Goal: Task Accomplishment & Management: Manage account settings

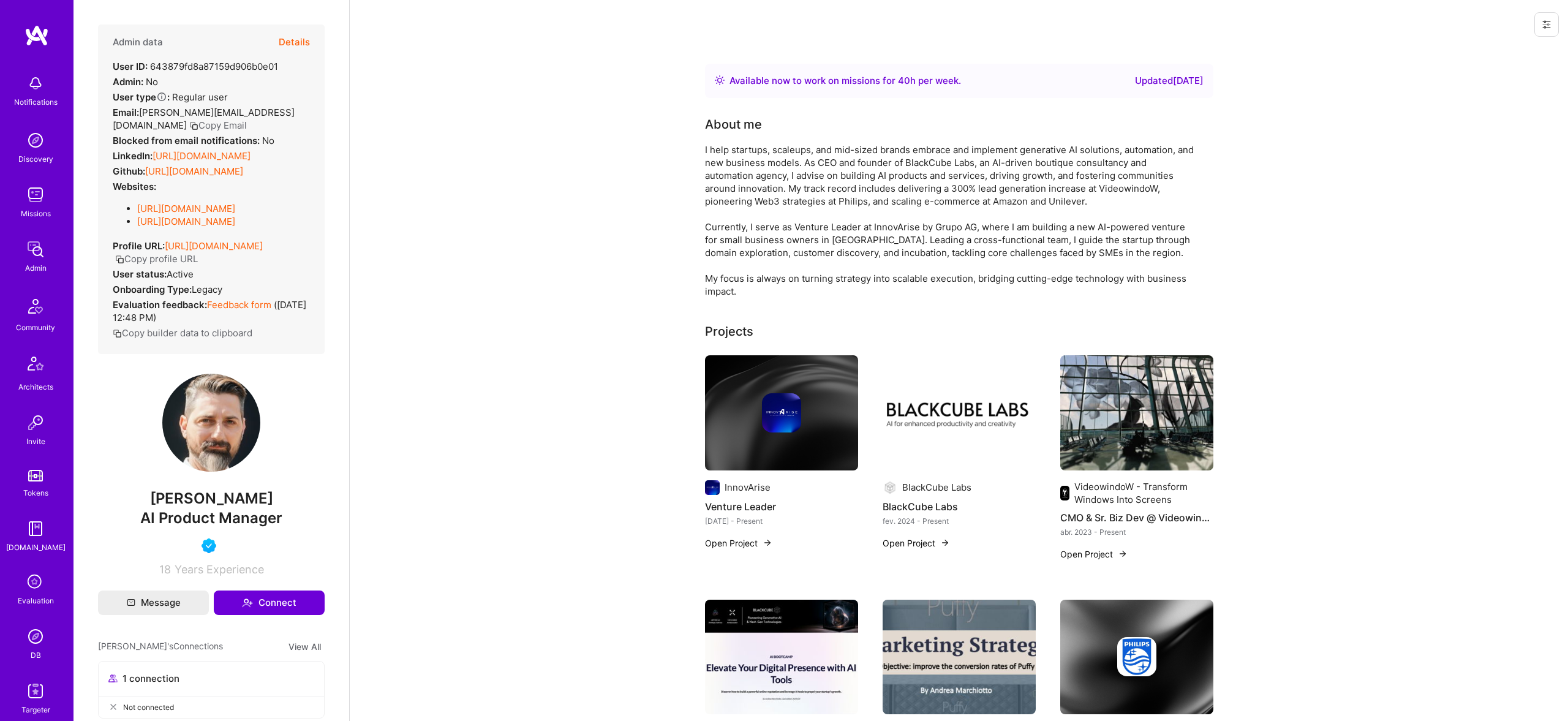
scroll to position [616, 0]
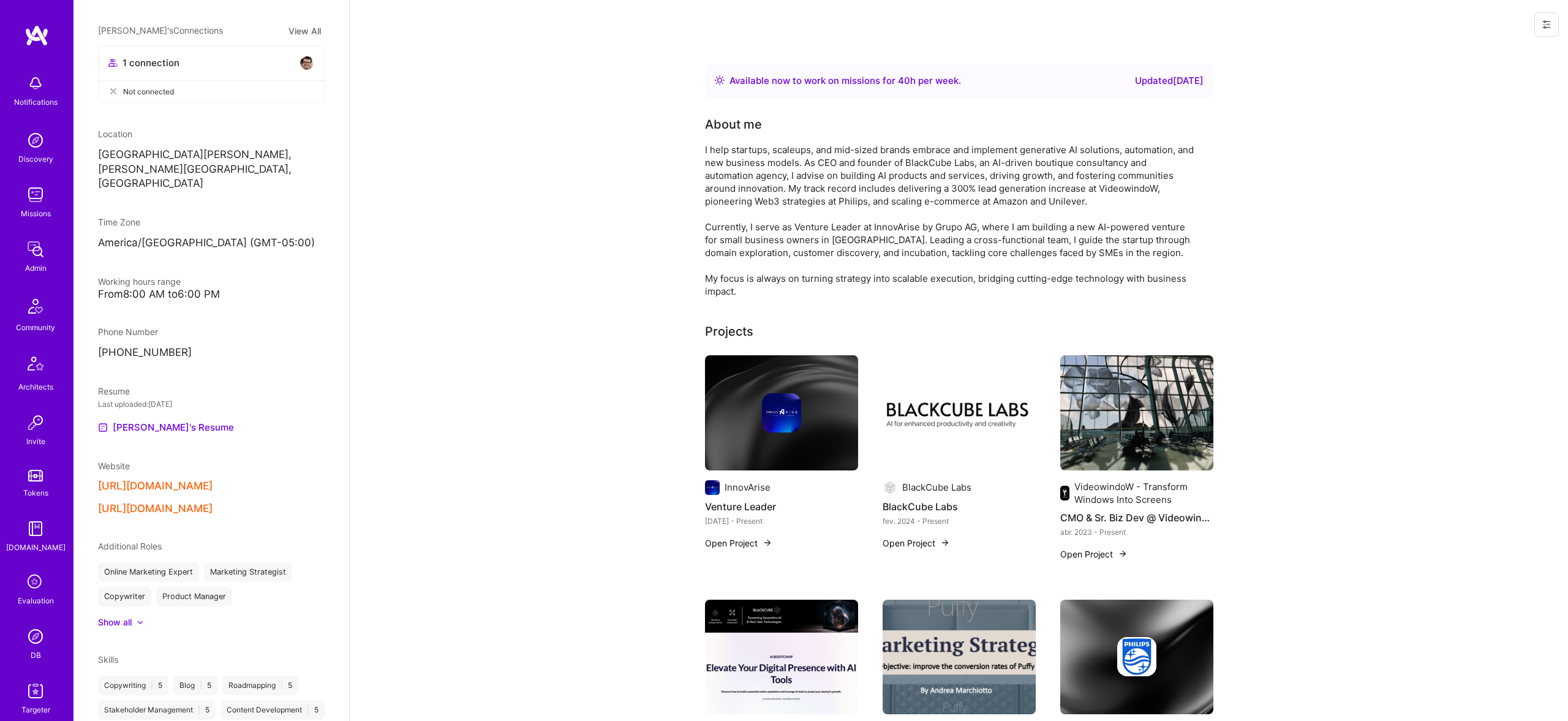
click at [176, 357] on div "Admin data Details User ID: 643879fd8a87159d906b0e01 Admin: No User type Regula…" at bounding box center [211, 360] width 276 height 721
click at [179, 425] on link "Andrea's Resume" at bounding box center [165, 427] width 136 height 15
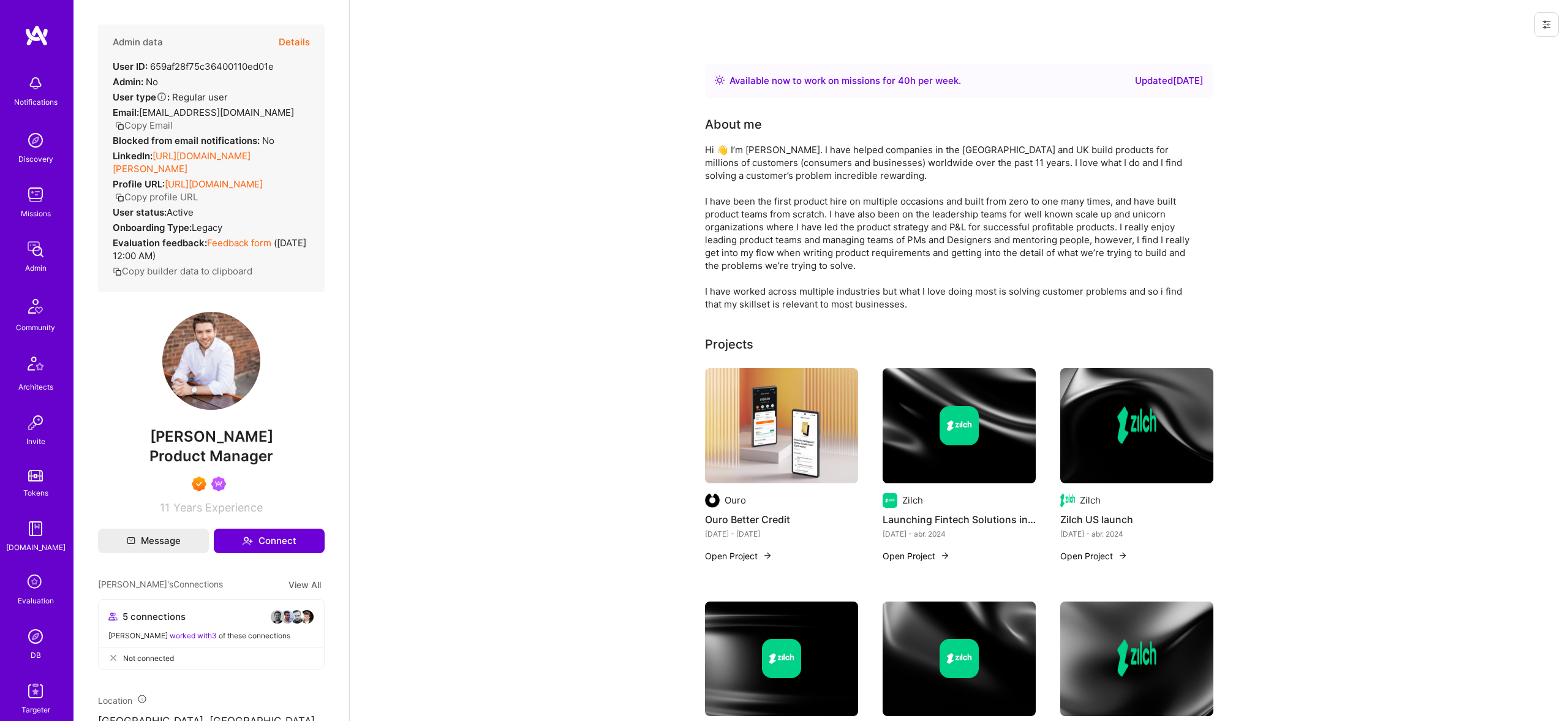
scroll to position [691, 0]
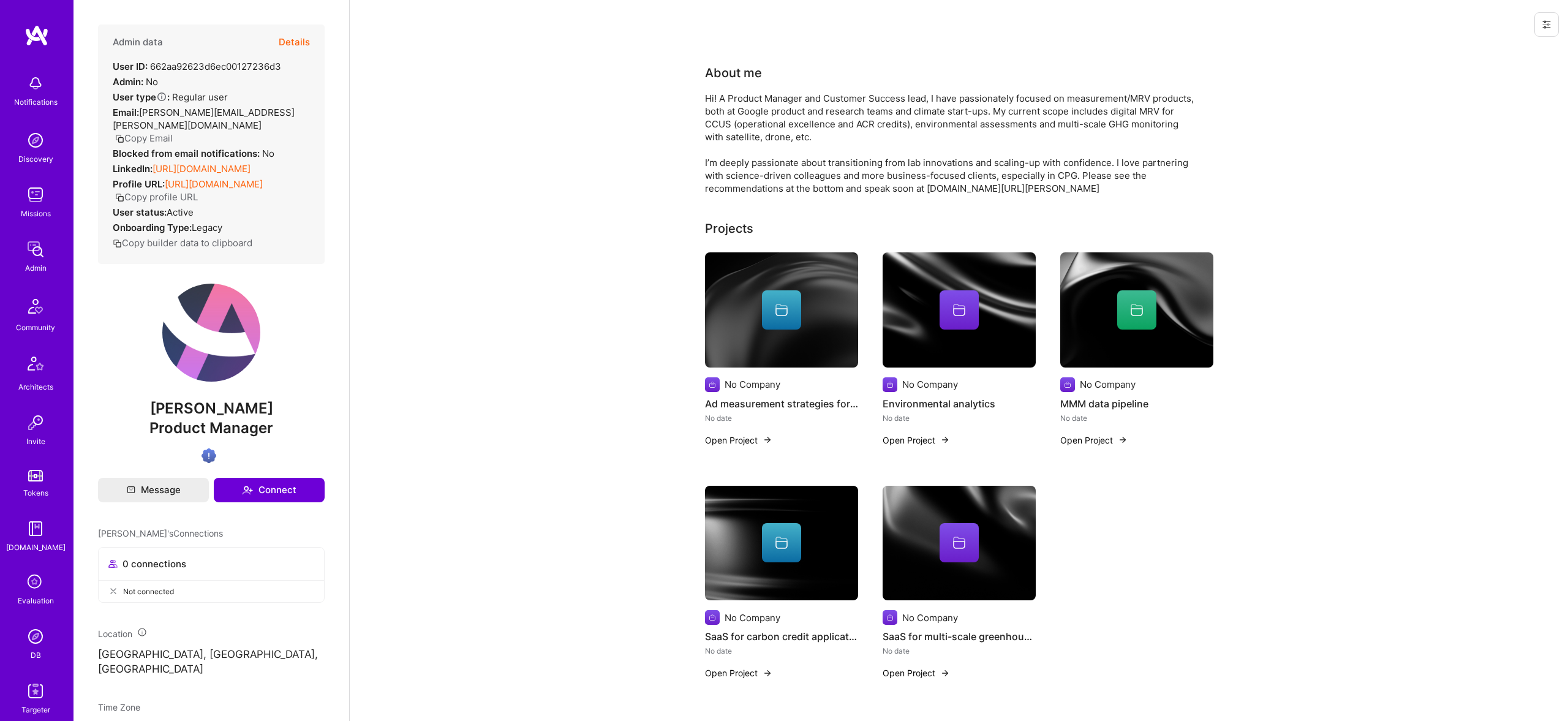
click at [782, 290] on div at bounding box center [782, 310] width 39 height 39
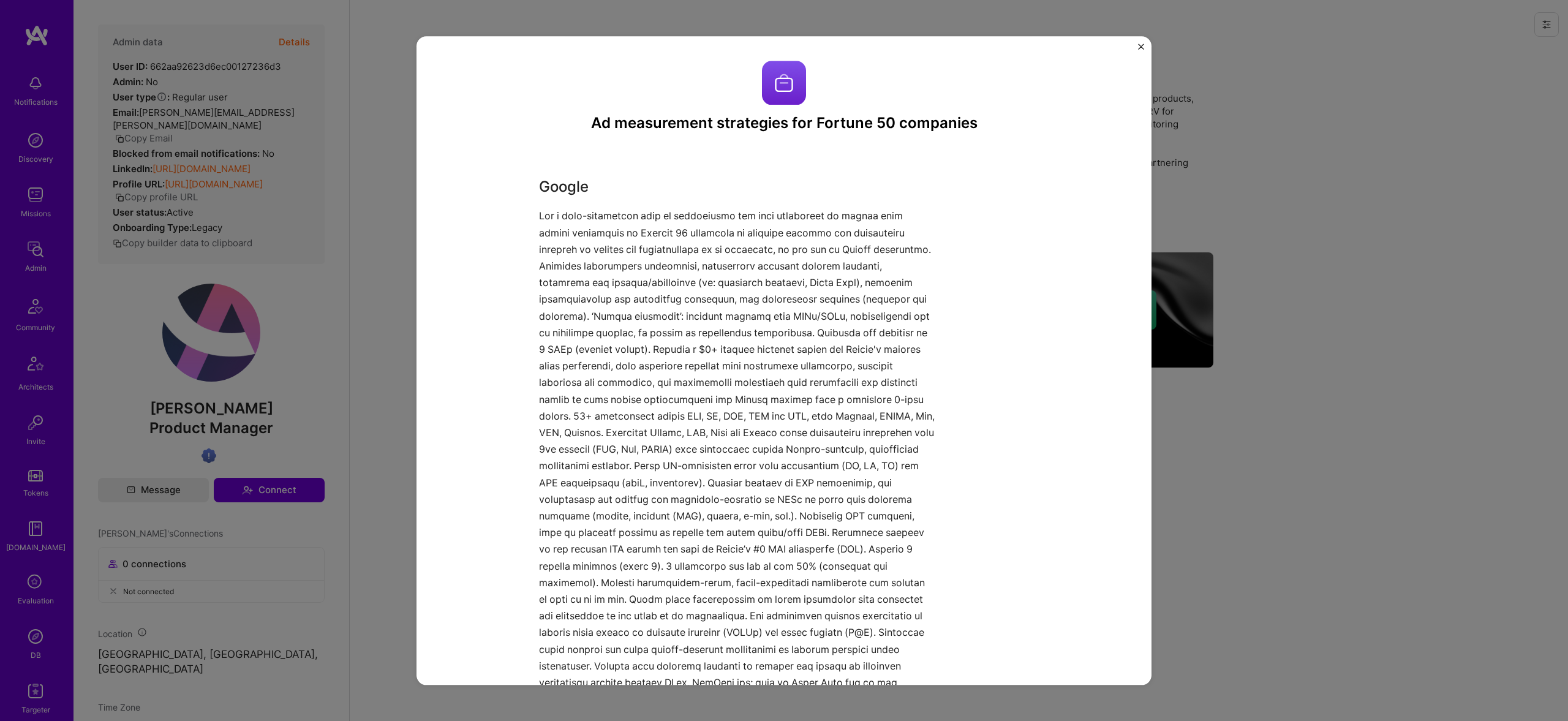
drag, startPoint x: 357, startPoint y: 371, endPoint x: 332, endPoint y: 335, distance: 43.8
click at [357, 370] on div "Ad measurement strategies for Fortune 50 companies Google Other projects from t…" at bounding box center [784, 360] width 1568 height 721
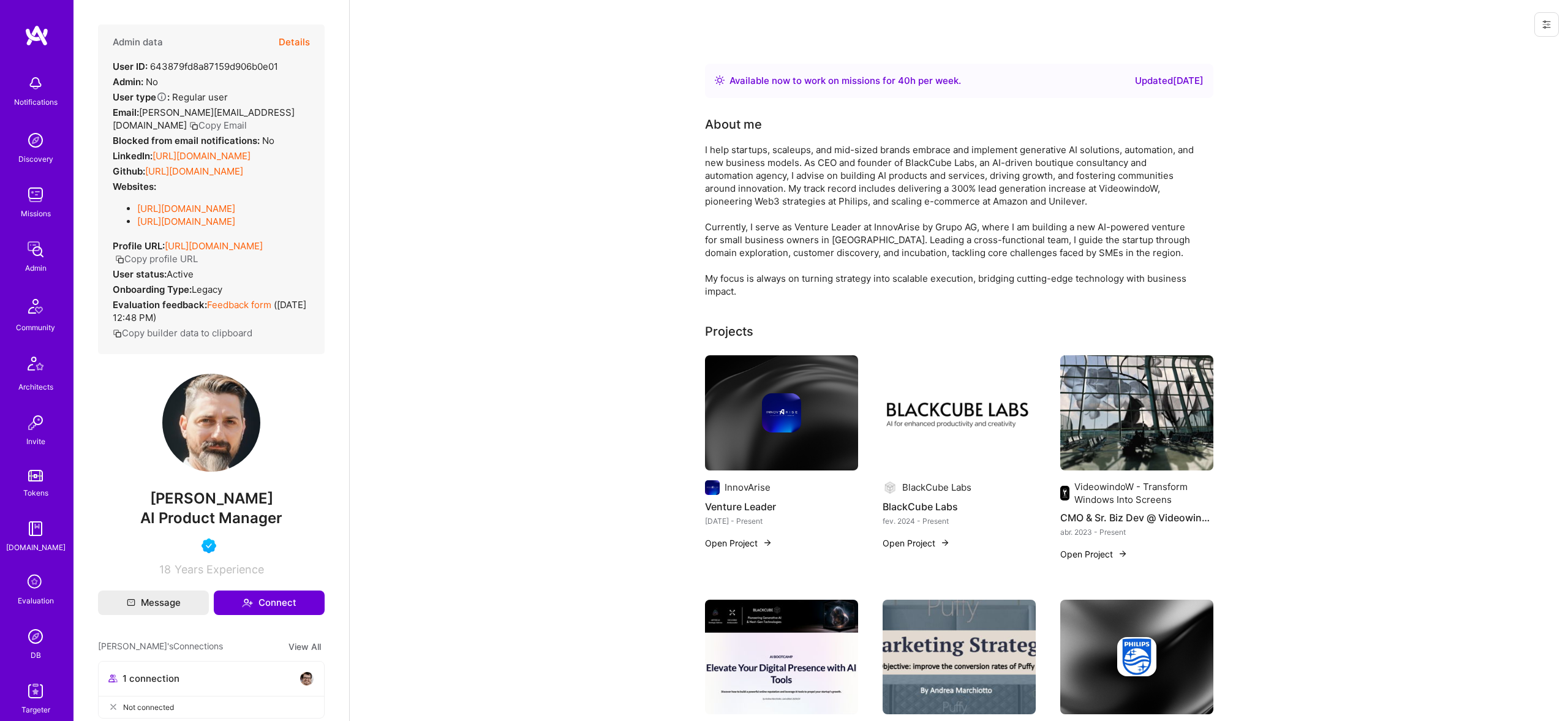
click at [287, 50] on button "Details" at bounding box center [294, 42] width 31 height 35
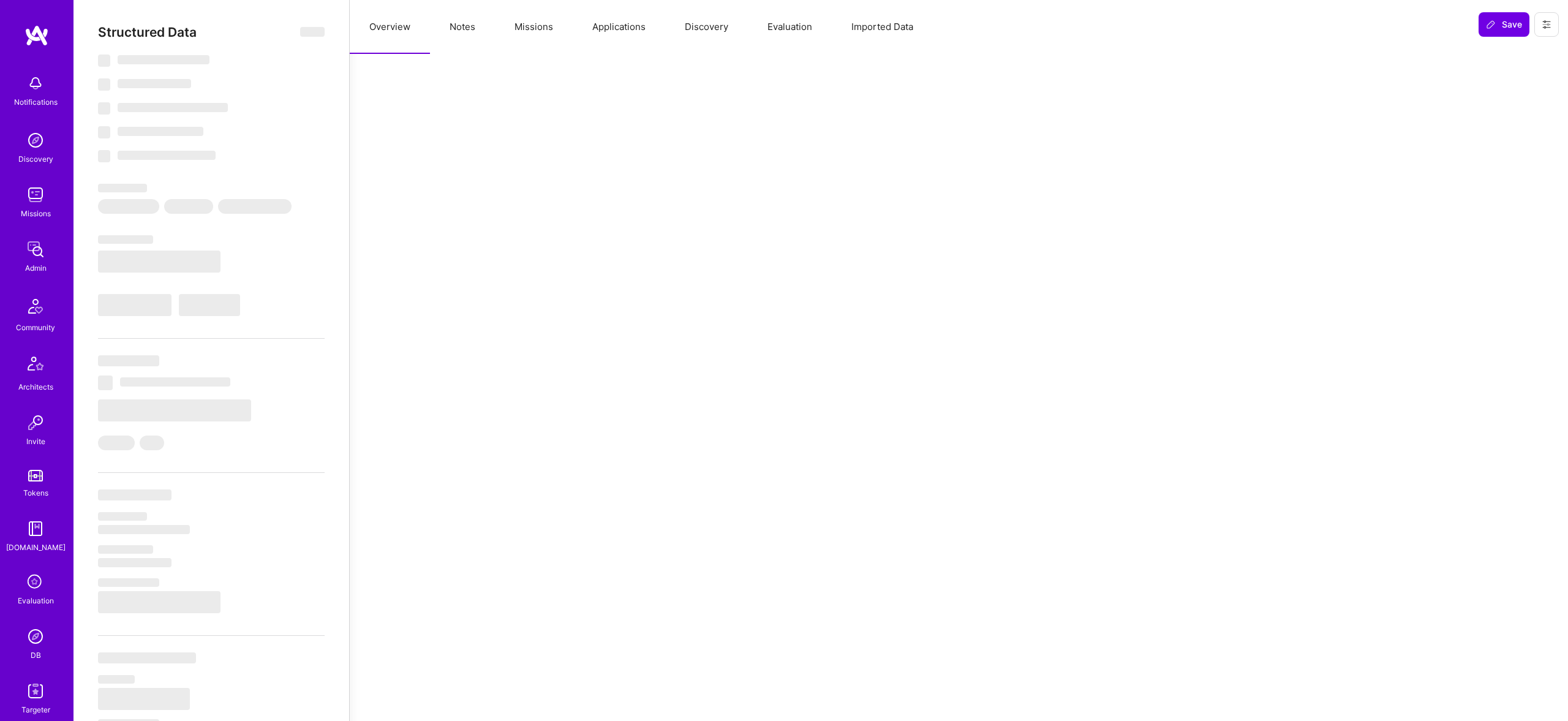
click at [793, 28] on button "Evaluation" at bounding box center [790, 27] width 84 height 54
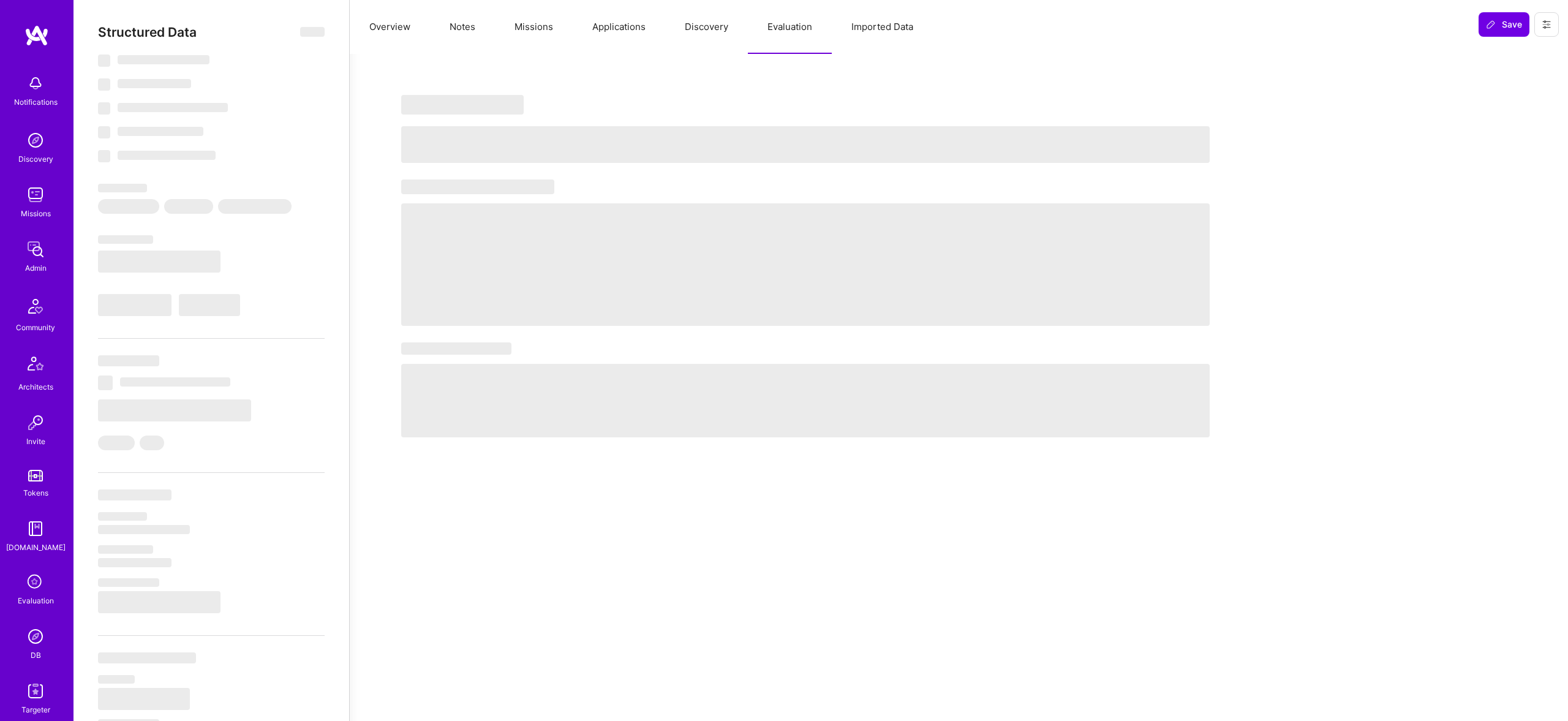
select select "Right Now"
select select "4"
select select "7"
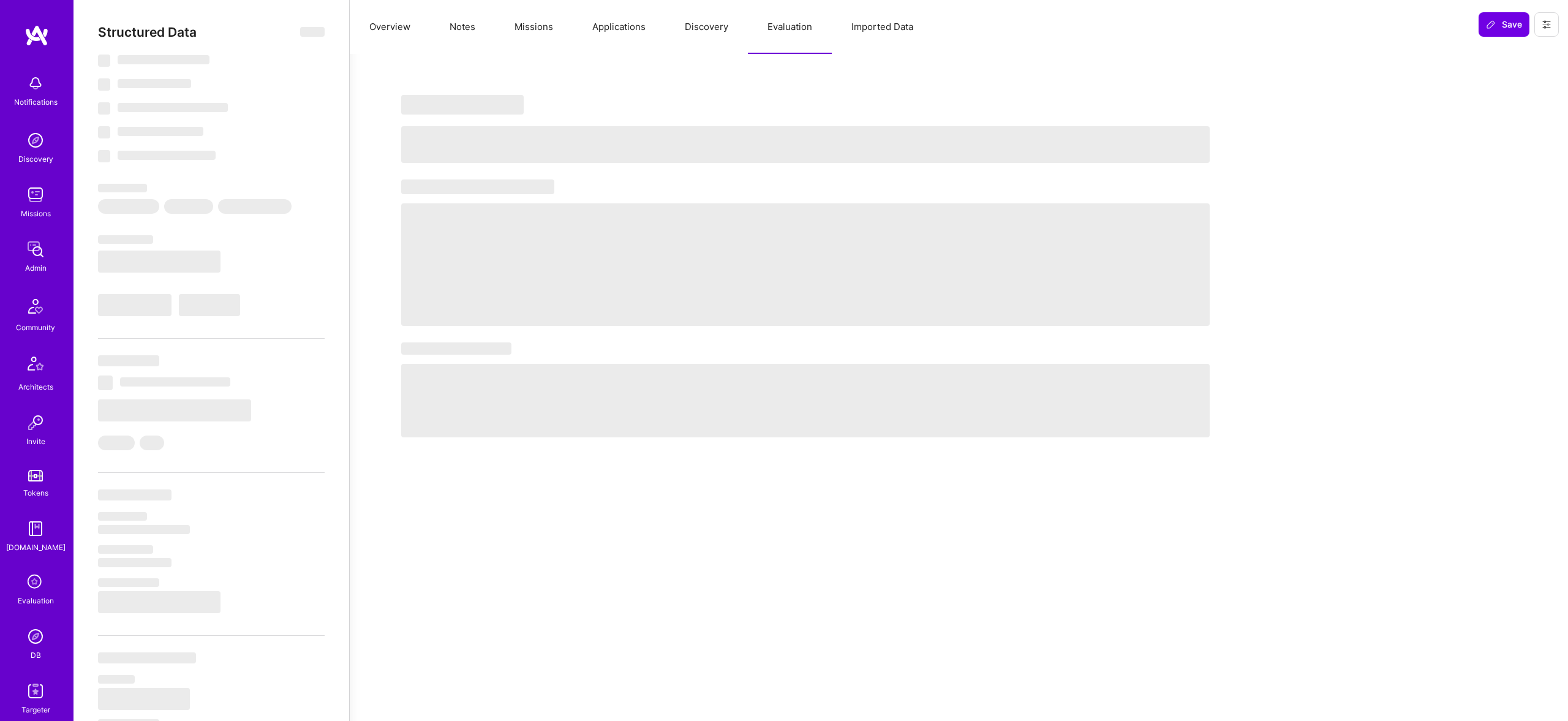
select select "MX"
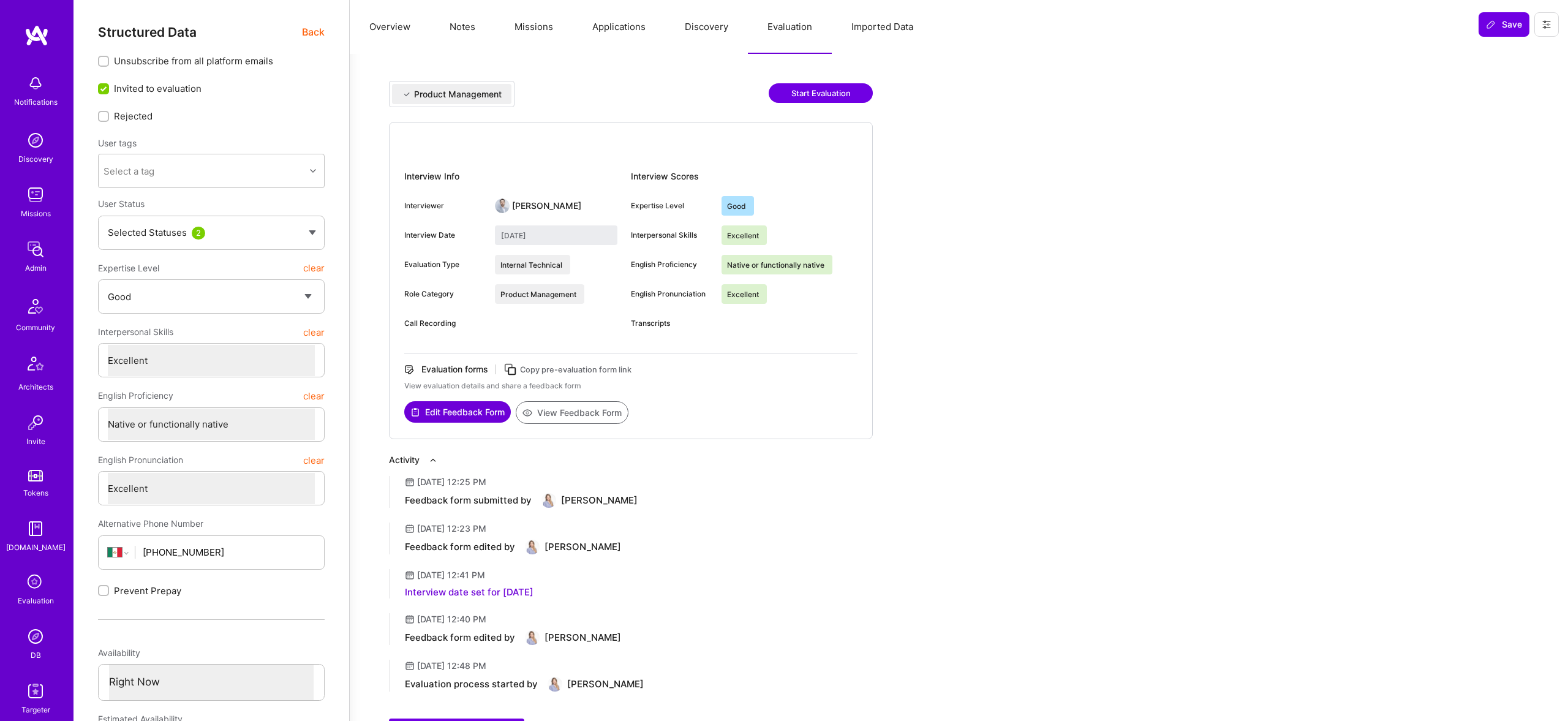
click at [594, 417] on button "View Feedback Form" at bounding box center [571, 412] width 113 height 23
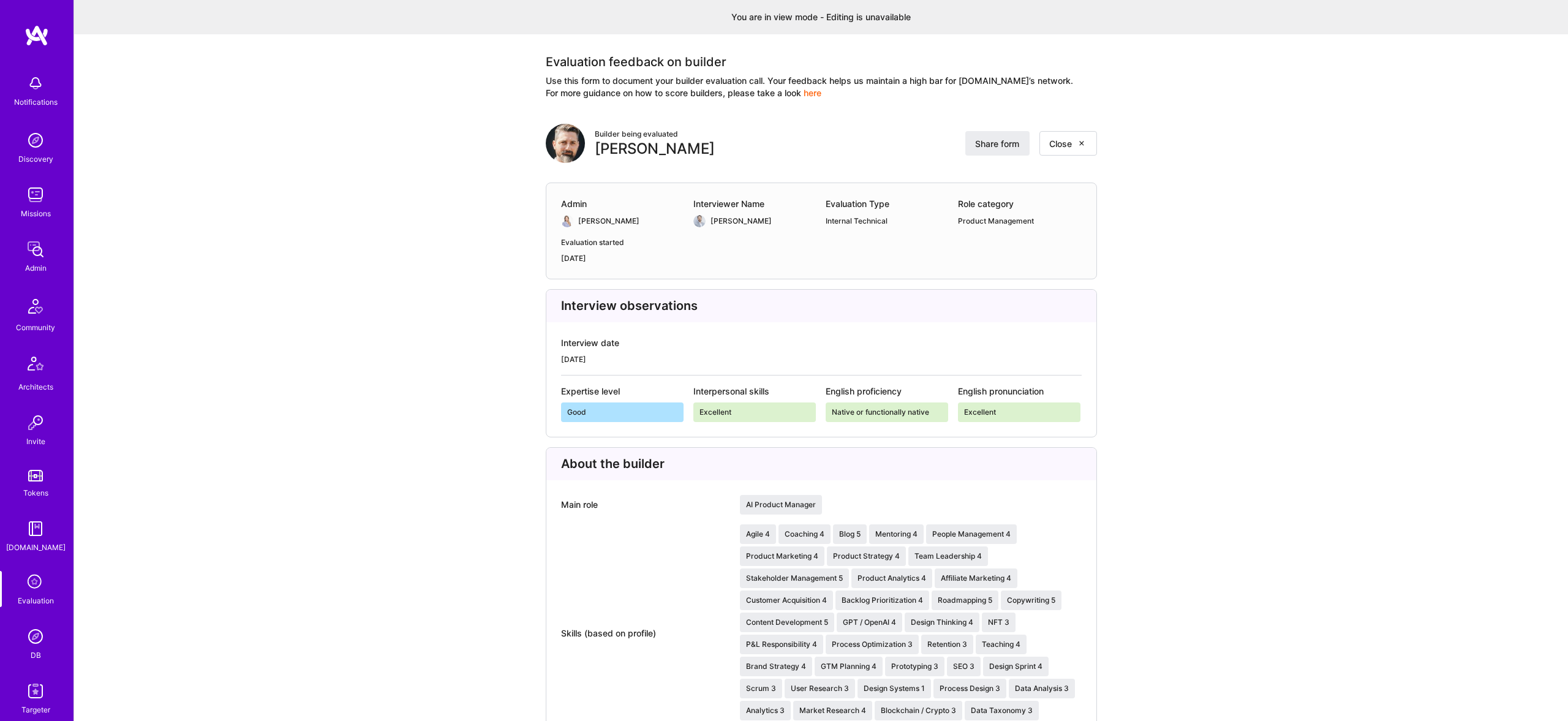
click at [35, 638] on img at bounding box center [35, 636] width 24 height 24
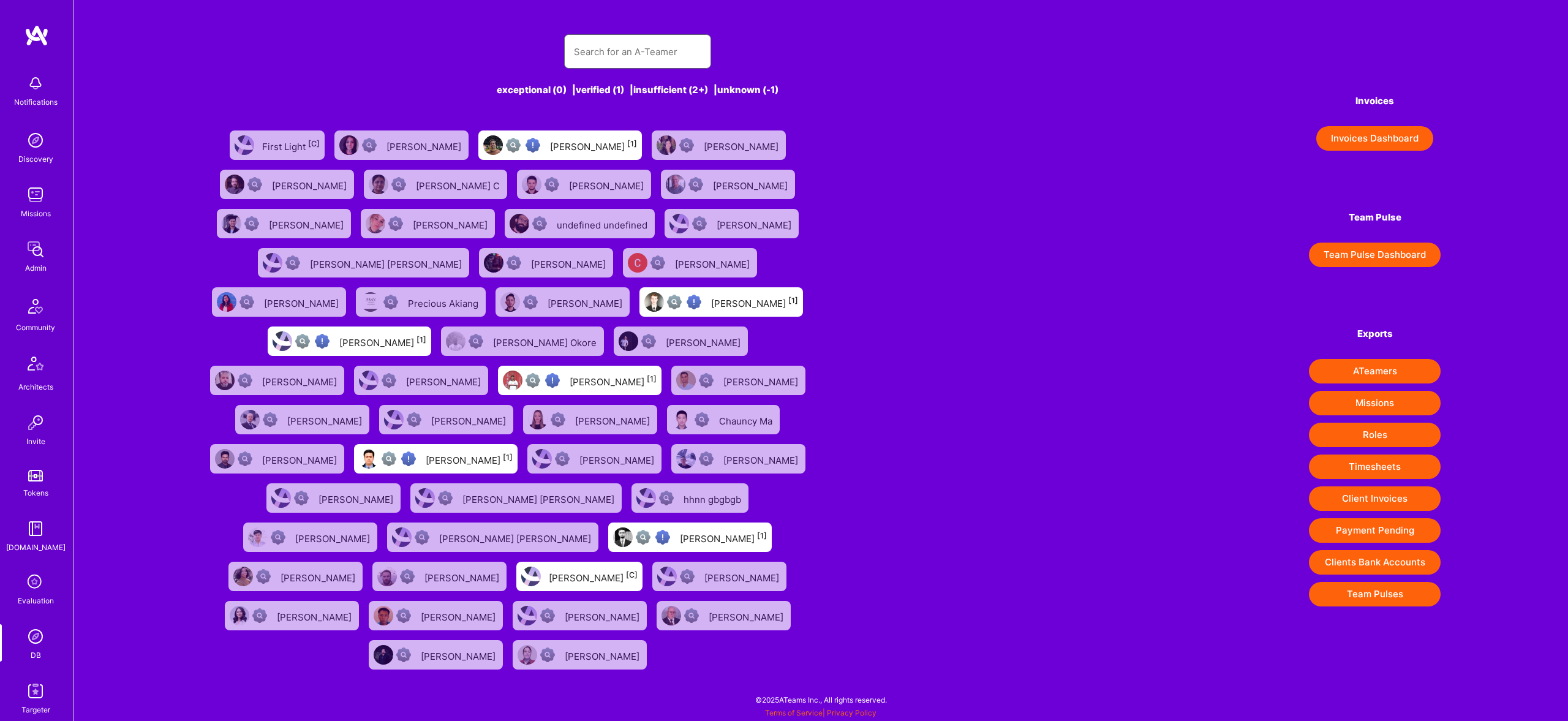
click at [649, 60] on input "text" at bounding box center [638, 52] width 128 height 31
type input "rob shapiro"
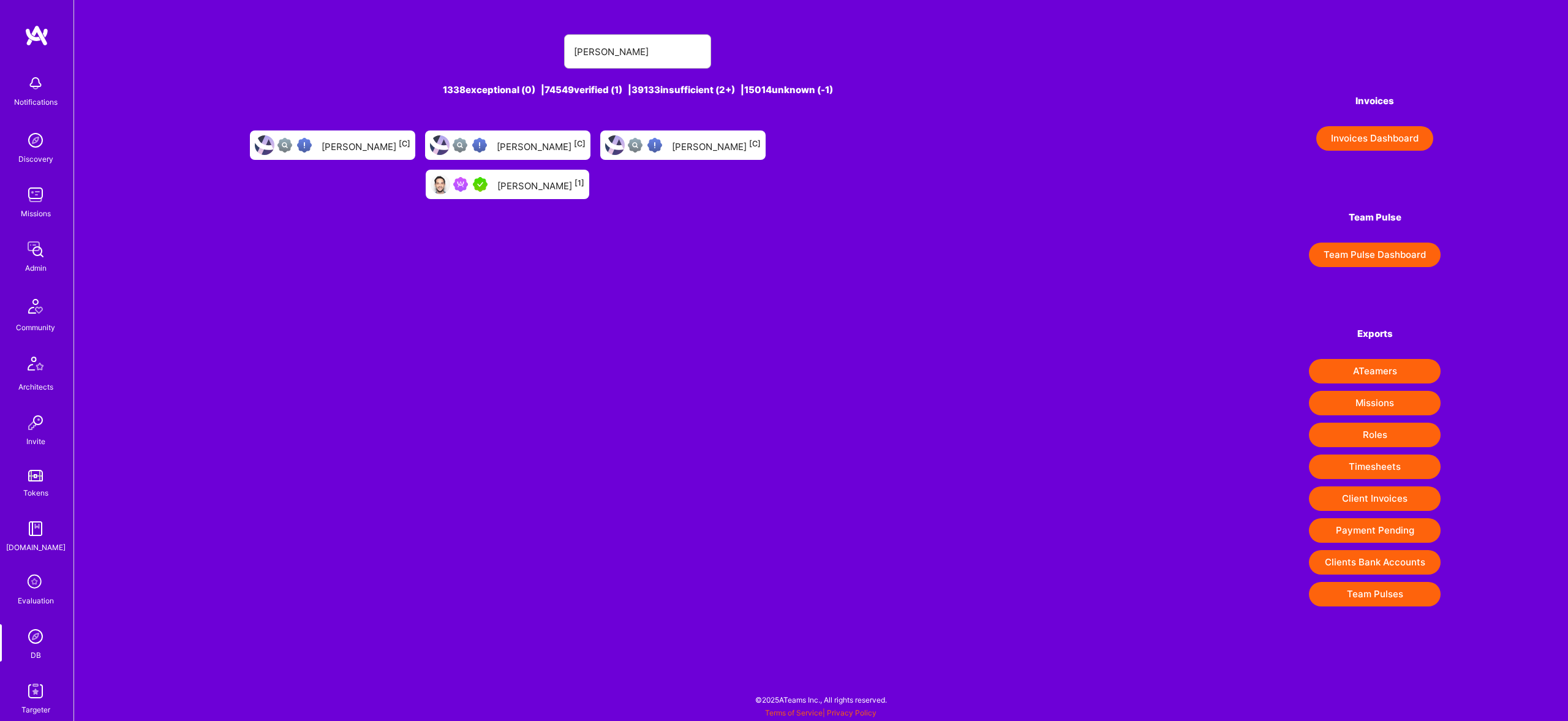
click at [584, 176] on div "Rob Shapiro [1]" at bounding box center [541, 184] width 87 height 16
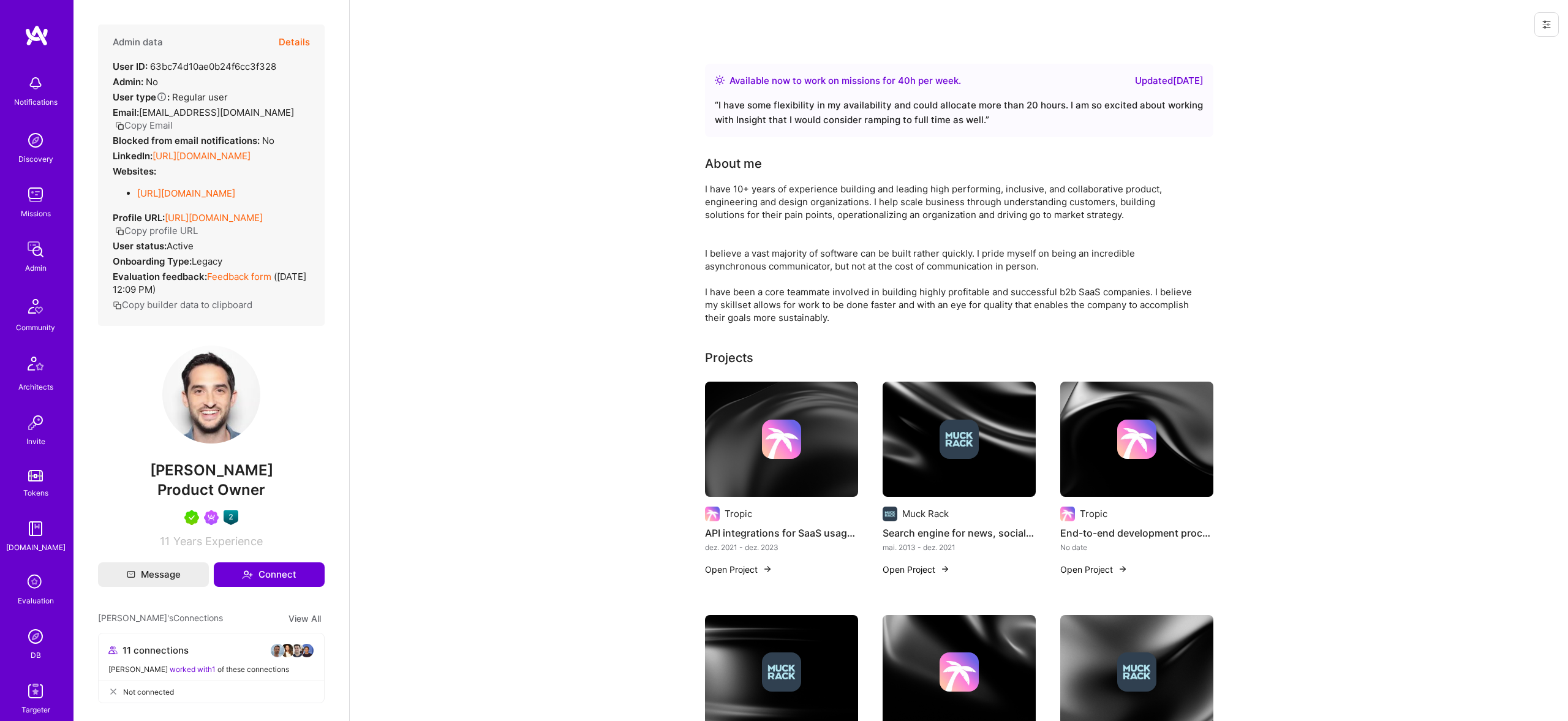
click at [230, 150] on div "LinkedIn: https://linkedin.com/in/robshap" at bounding box center [181, 156] width 138 height 13
click at [217, 150] on link "https://linkedin.com/in/robshap" at bounding box center [202, 156] width 98 height 12
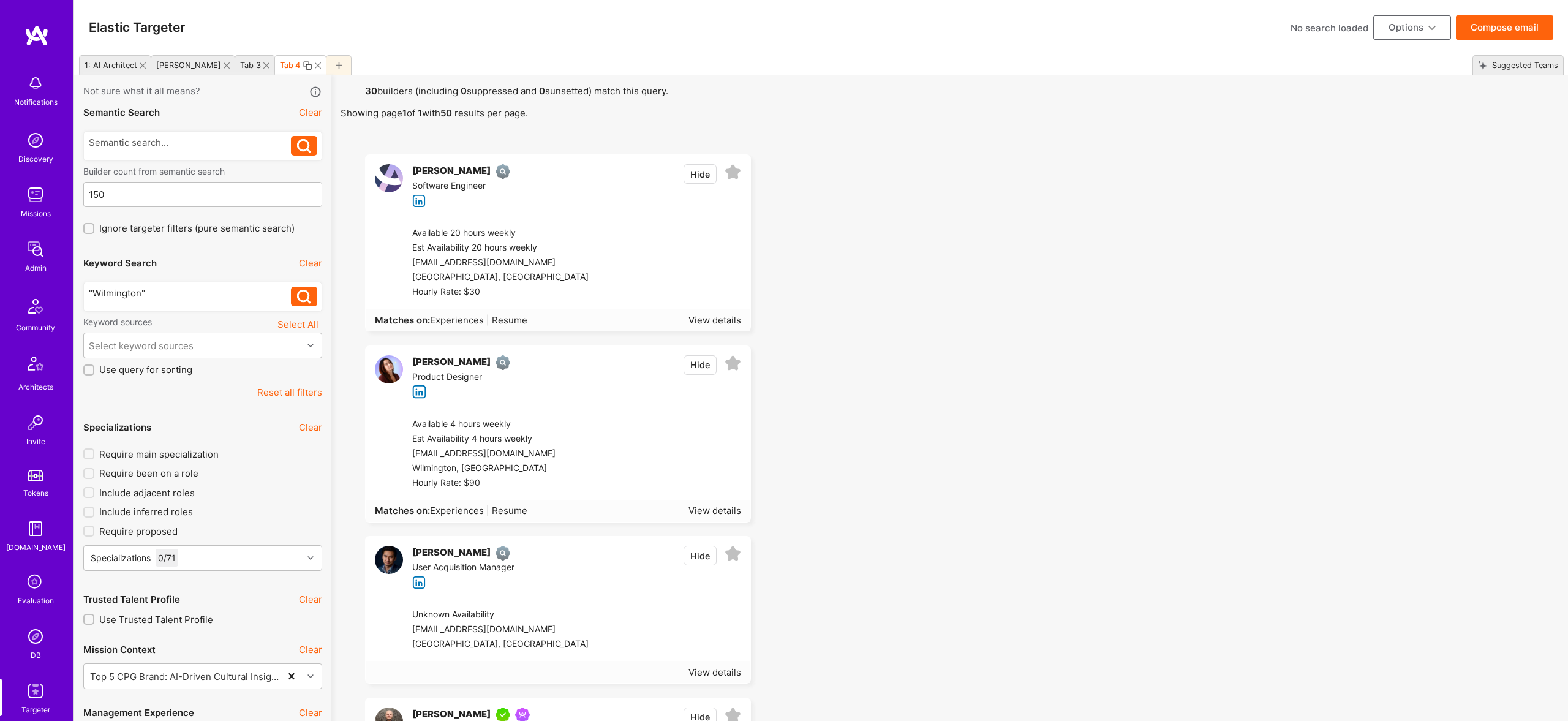
scroll to position [1, 0]
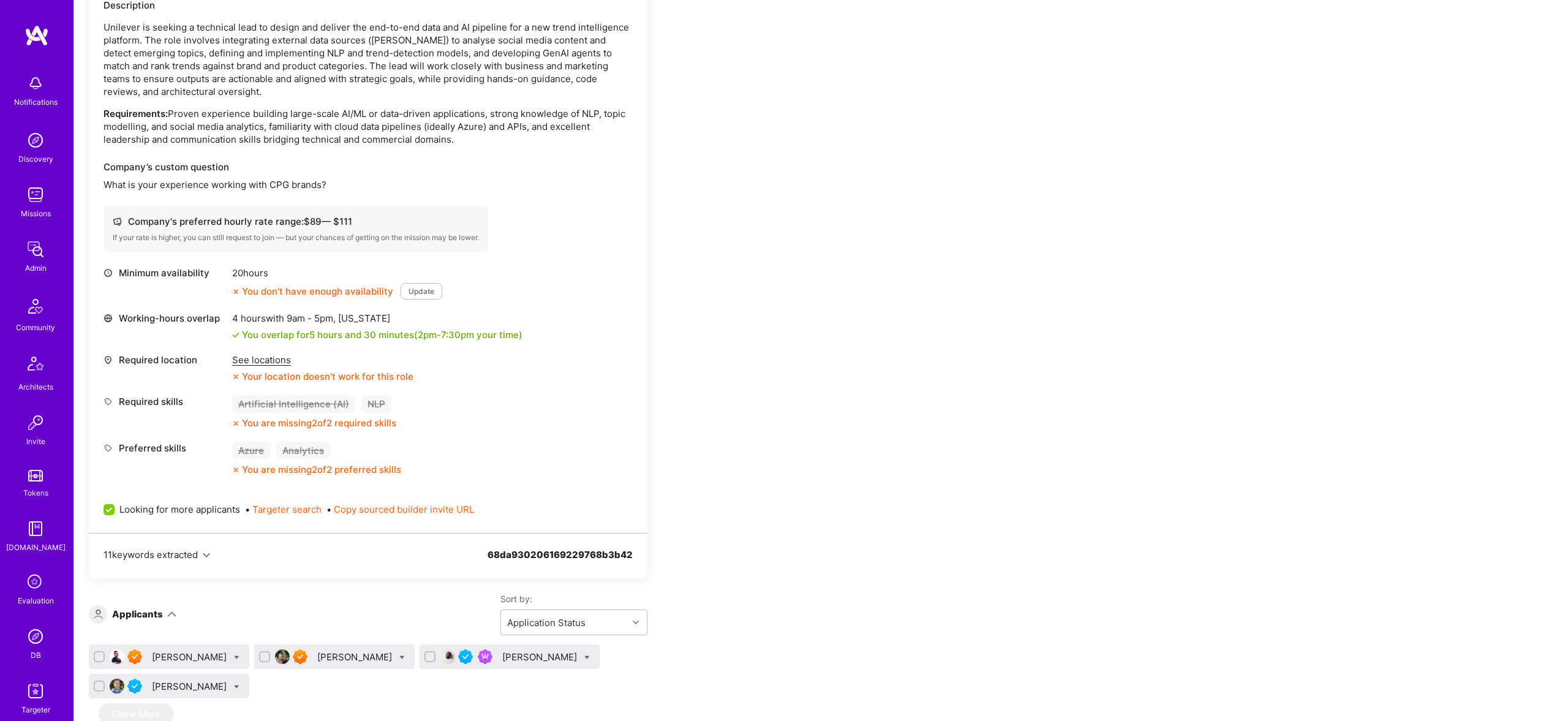
scroll to position [340, 0]
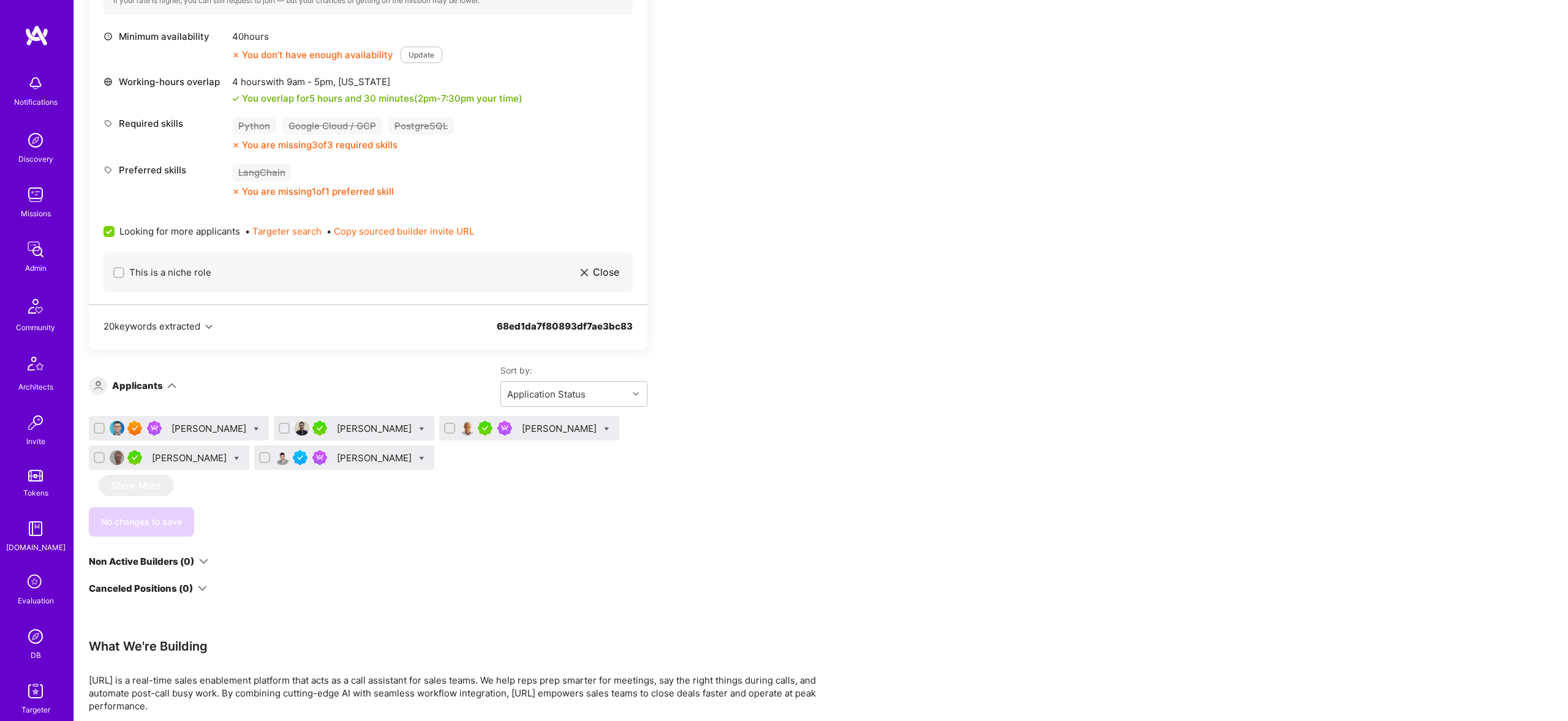
scroll to position [1389, 0]
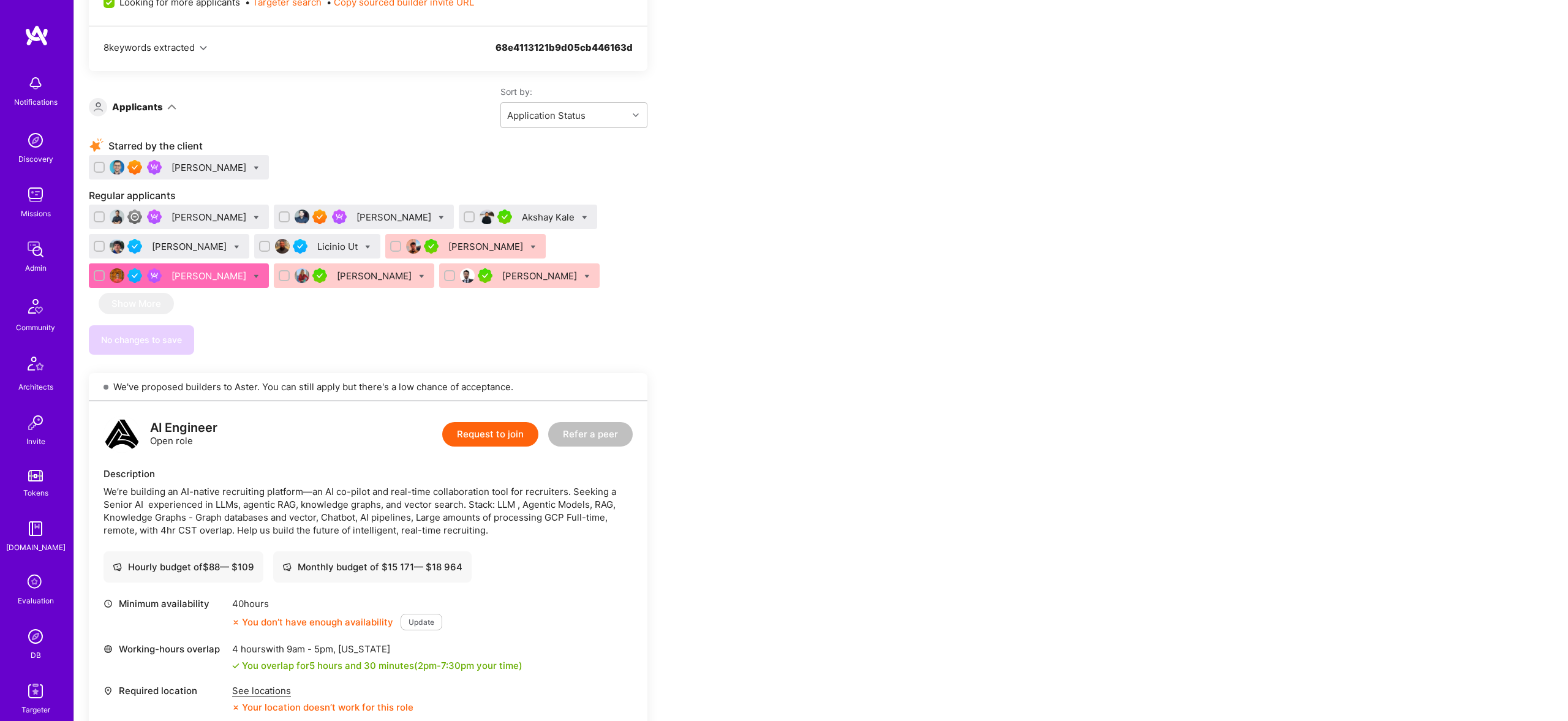
scroll to position [656, 0]
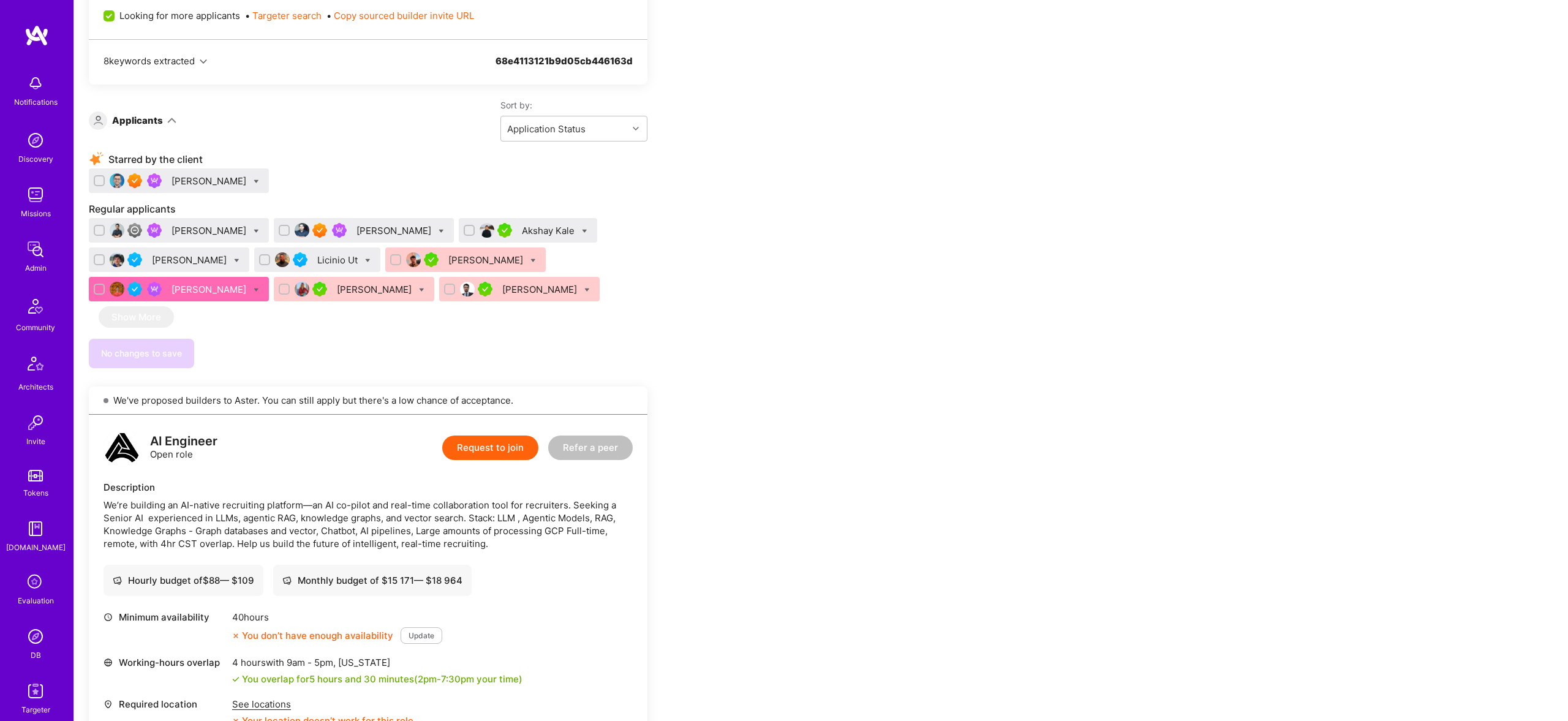
click at [201, 295] on div "Adem Hodzic" at bounding box center [179, 289] width 180 height 24
click at [180, 287] on div "Adem Hodzic" at bounding box center [210, 289] width 77 height 13
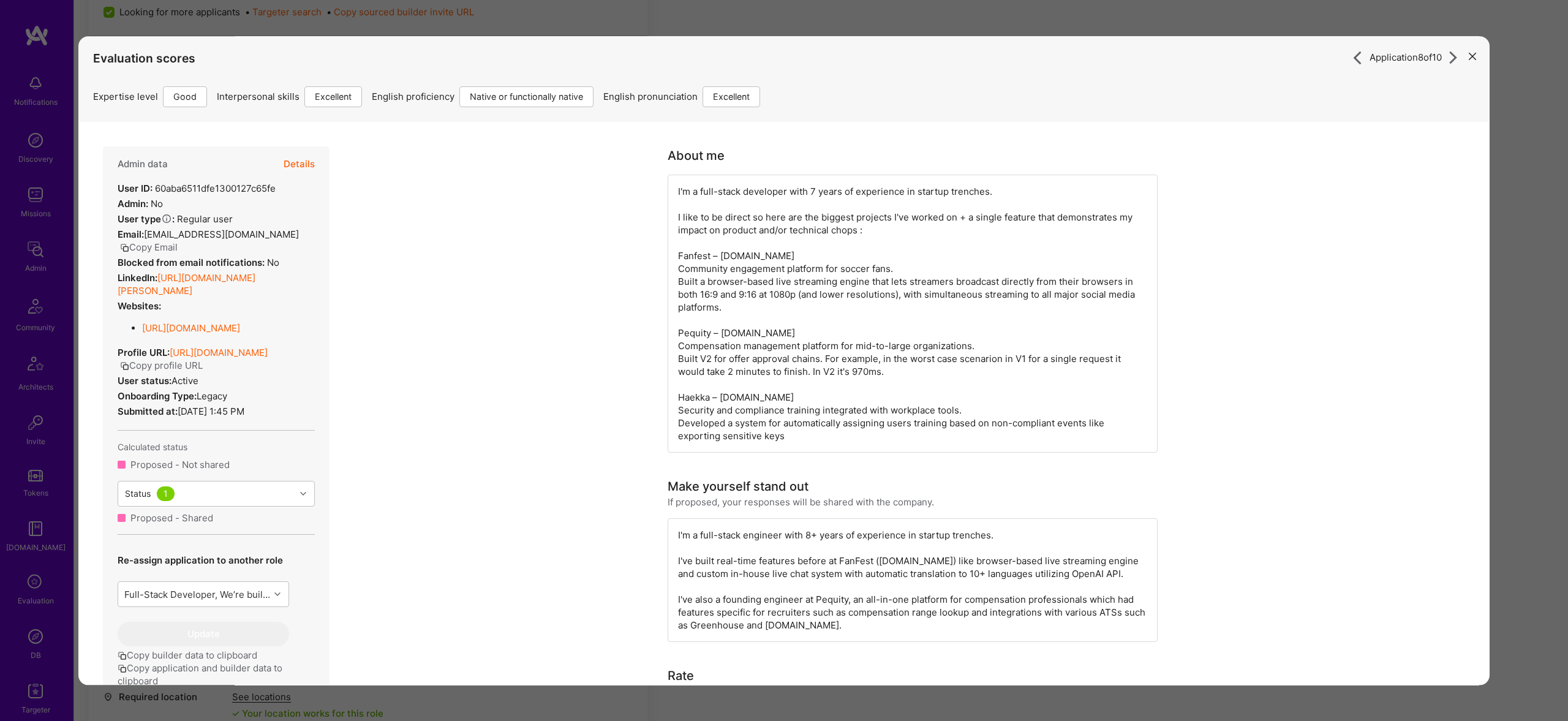
scroll to position [653, 0]
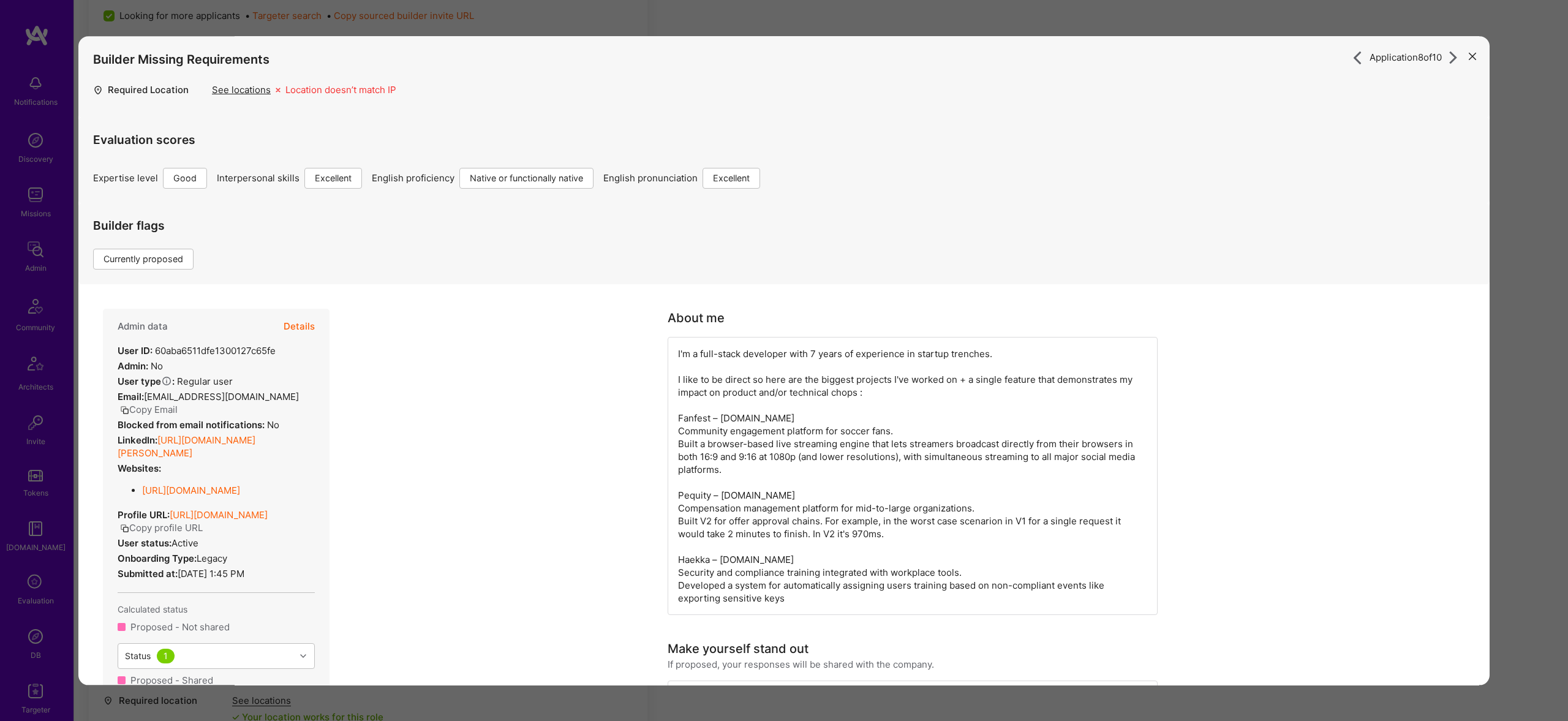
click at [451, 20] on div "Application 8 of 10 Builder Missing Requirements Required Location See location…" at bounding box center [784, 360] width 1568 height 721
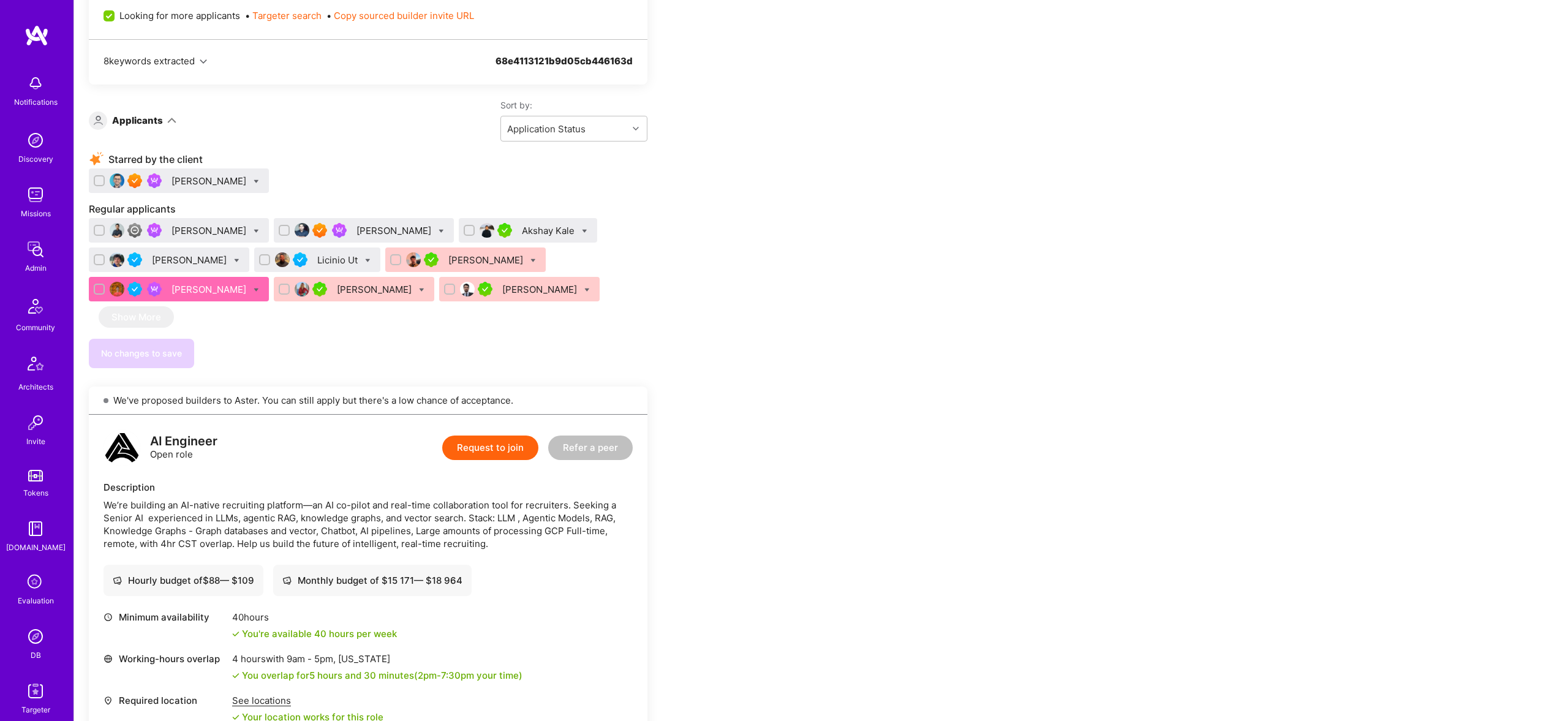
click at [173, 190] on div "Catalin Ramascanu" at bounding box center [179, 180] width 180 height 24
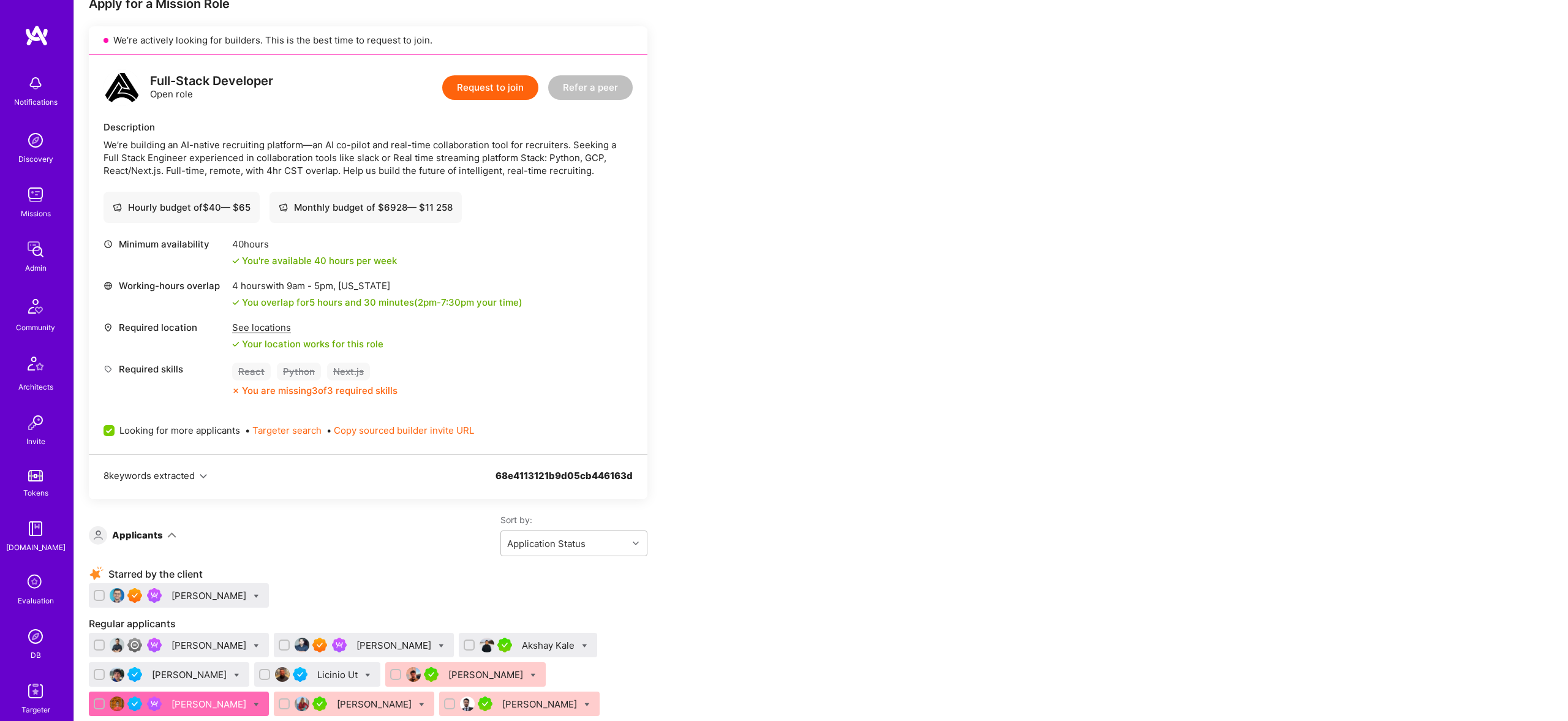
scroll to position [255, 0]
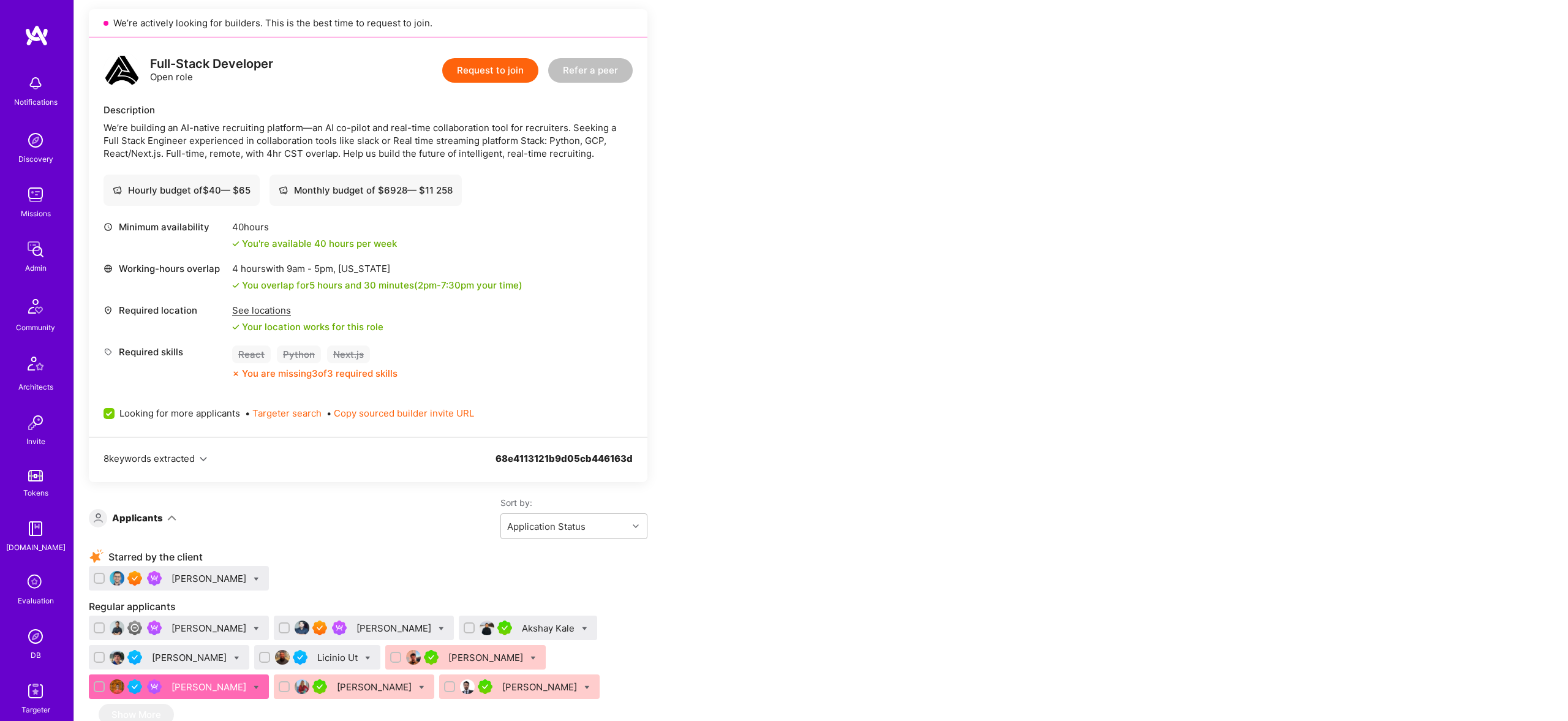
click at [214, 578] on div "Catalin Ramascanu" at bounding box center [210, 579] width 77 height 13
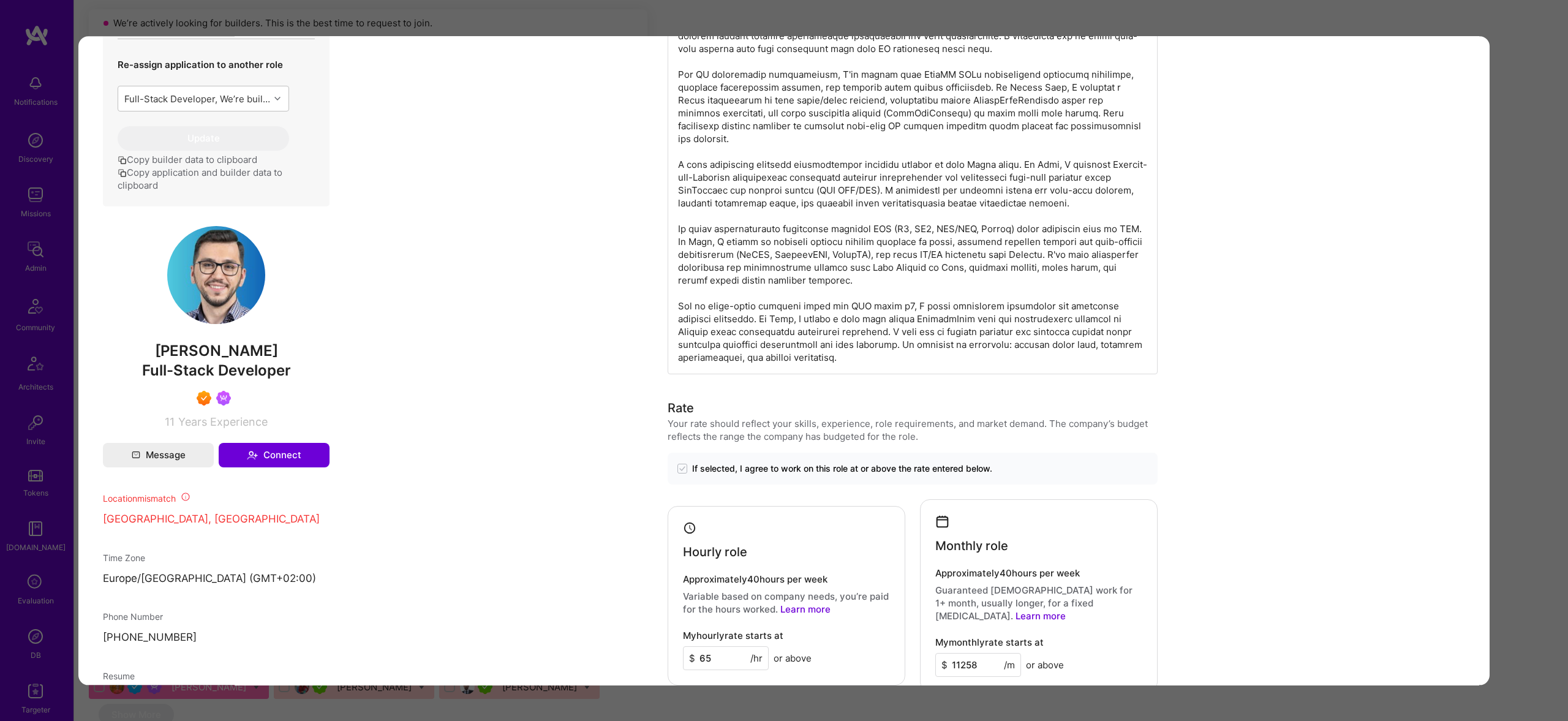
scroll to position [607, 0]
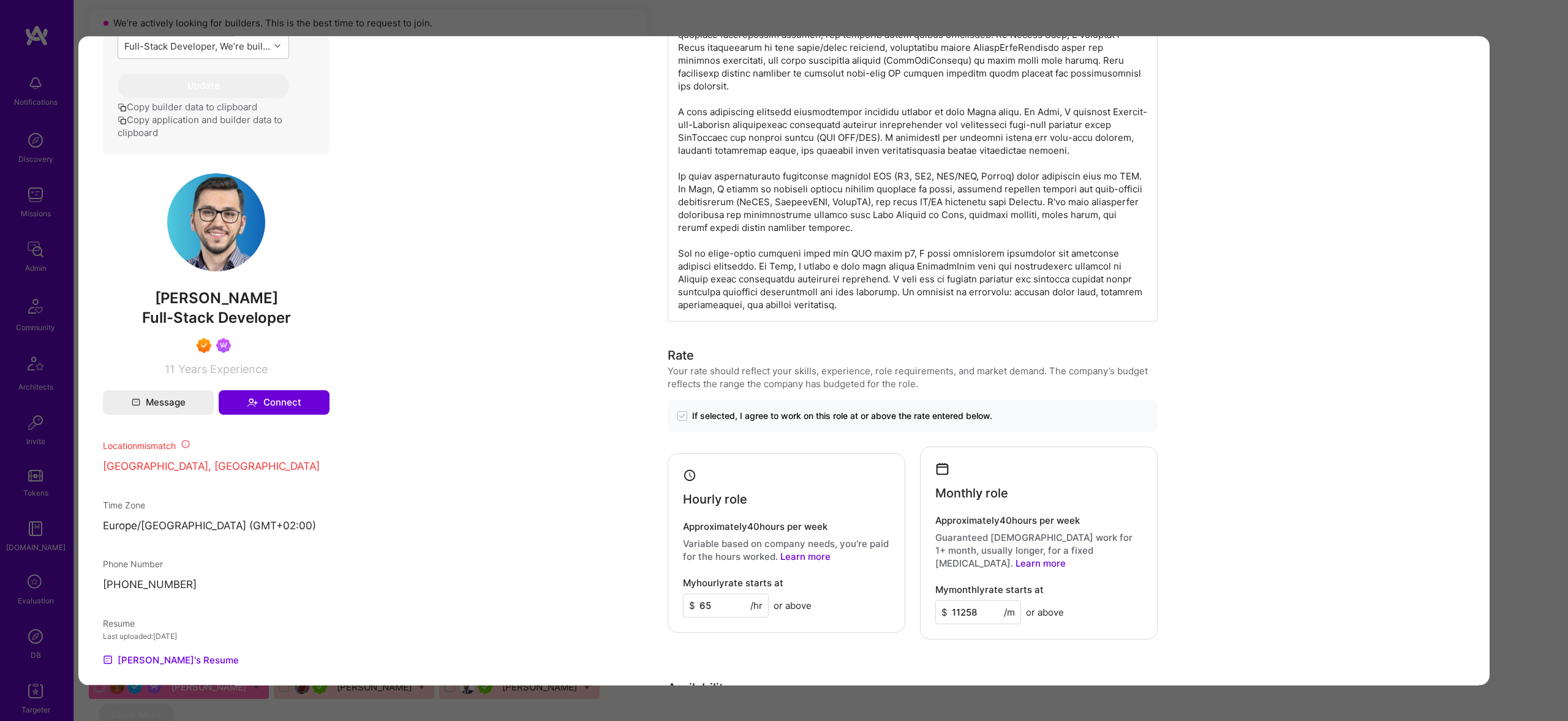
click at [1537, 339] on div "Application 3 of 10 Builder Missing Requirements Required Location See location…" at bounding box center [784, 360] width 1568 height 721
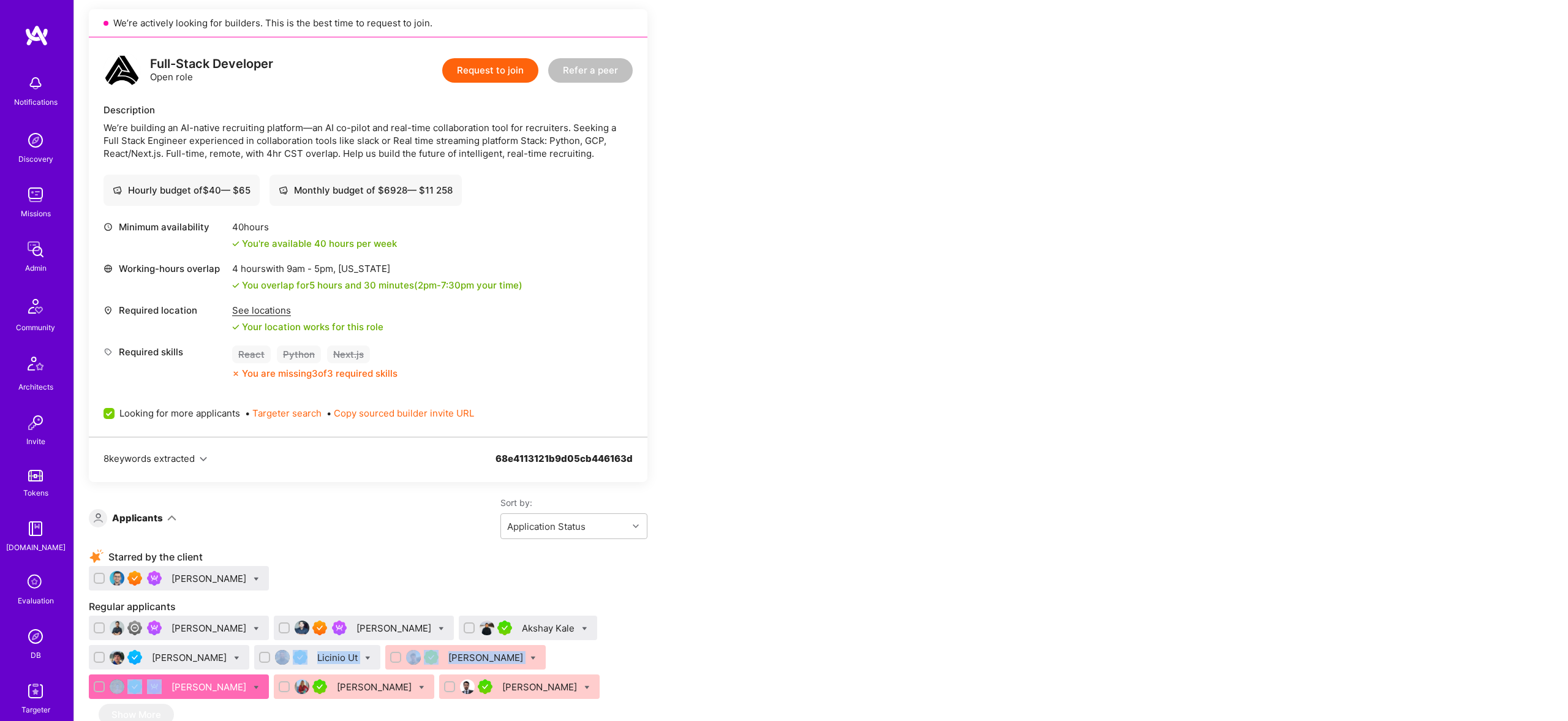
click at [202, 680] on div "Vijay Rangan Sadan Masroor Akshay Kale Maurizio Morri Licinio Ut Pavlo Kopach A…" at bounding box center [368, 660] width 559 height 88
click at [200, 684] on div "[PERSON_NAME]" at bounding box center [210, 686] width 77 height 13
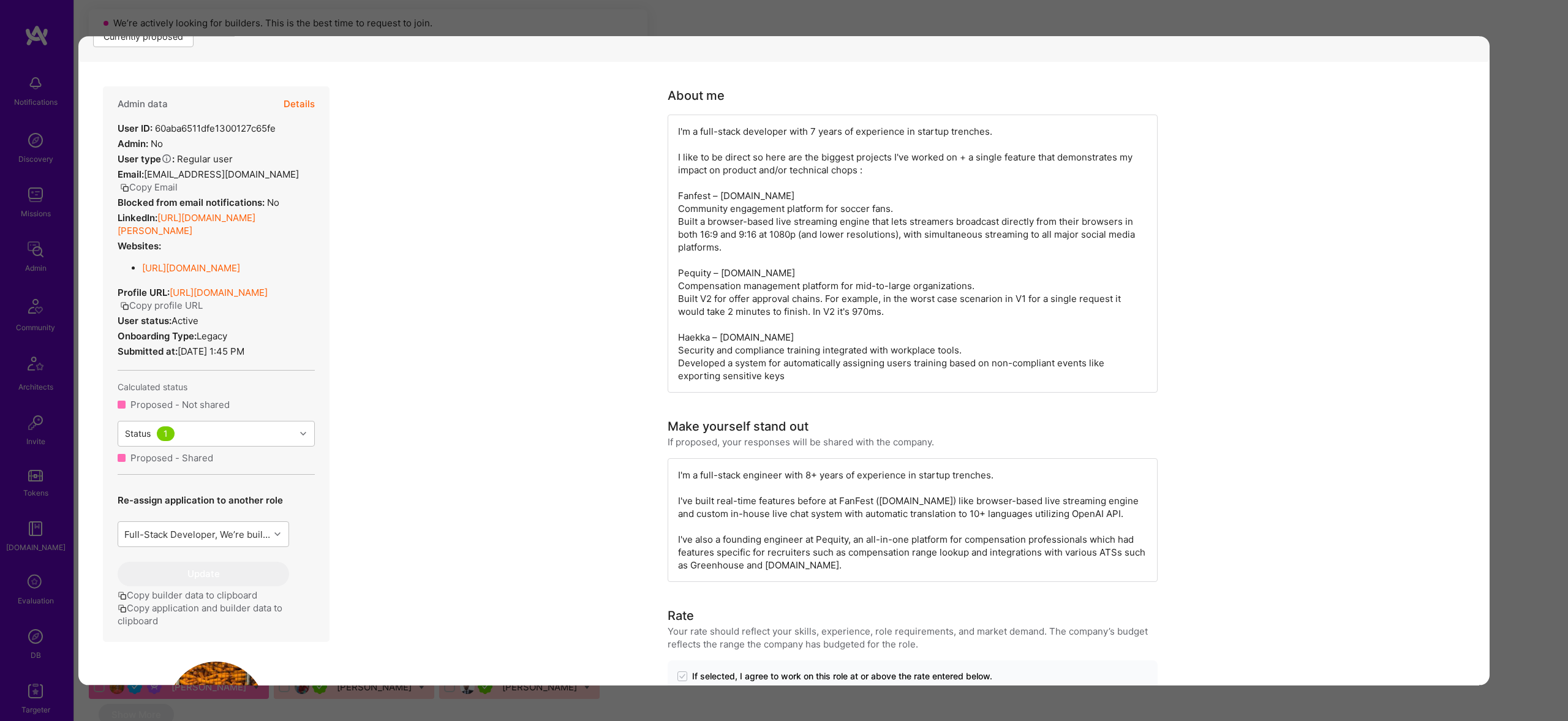
click at [283, 106] on div "Admin data Details" at bounding box center [216, 104] width 198 height 35
click at [302, 104] on button "Details" at bounding box center [299, 101] width 31 height 35
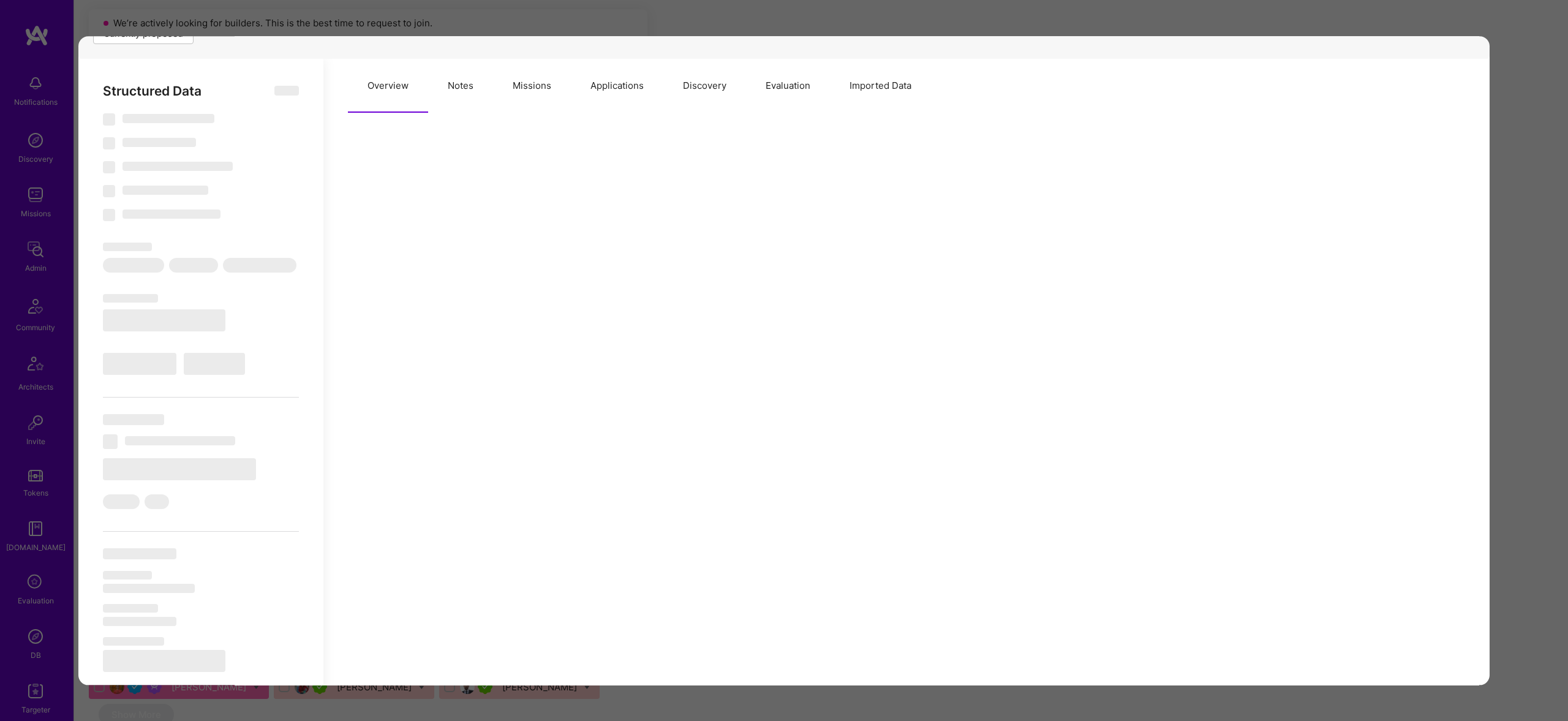
scroll to position [226, 0]
click at [536, 82] on button "Missions" at bounding box center [531, 85] width 78 height 54
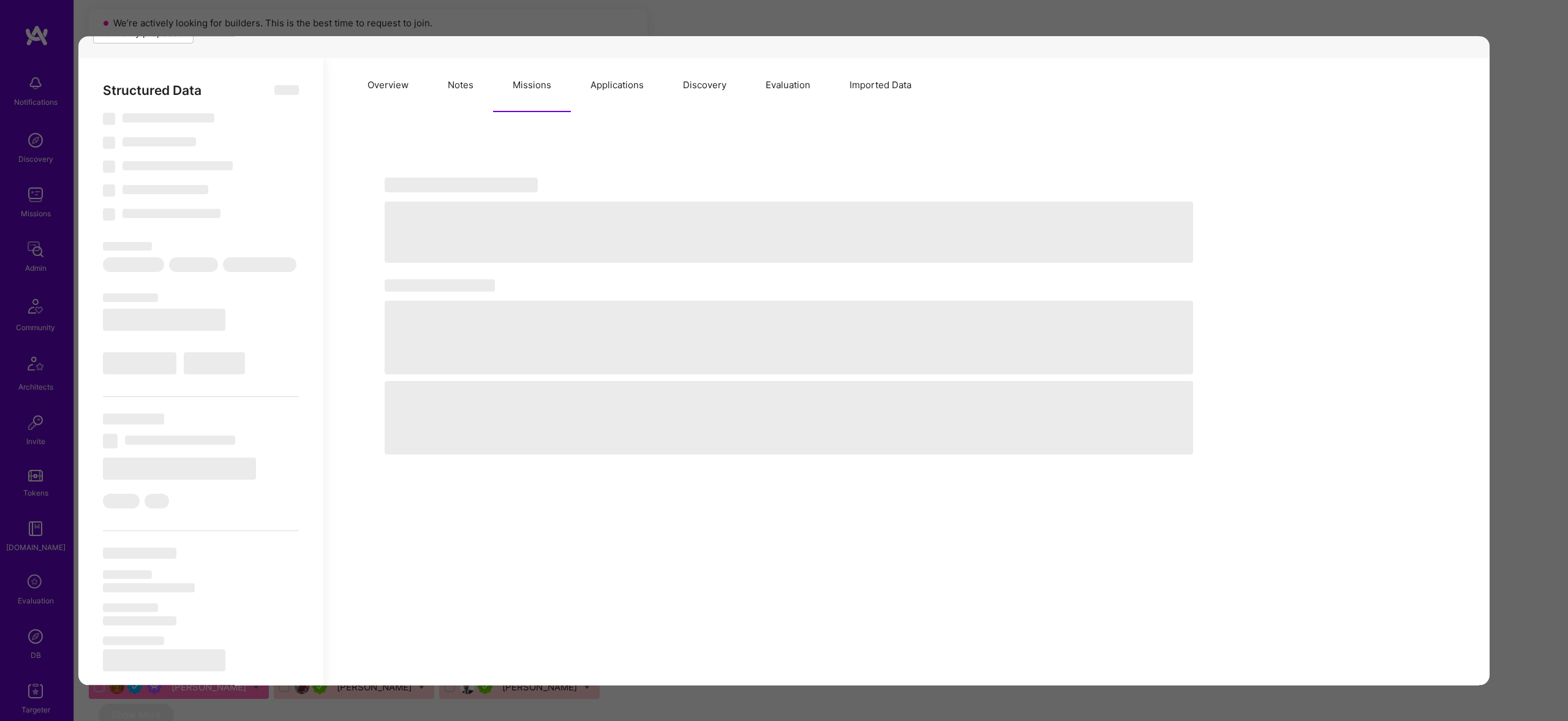
select select "Right Now"
select select "4"
select select "7"
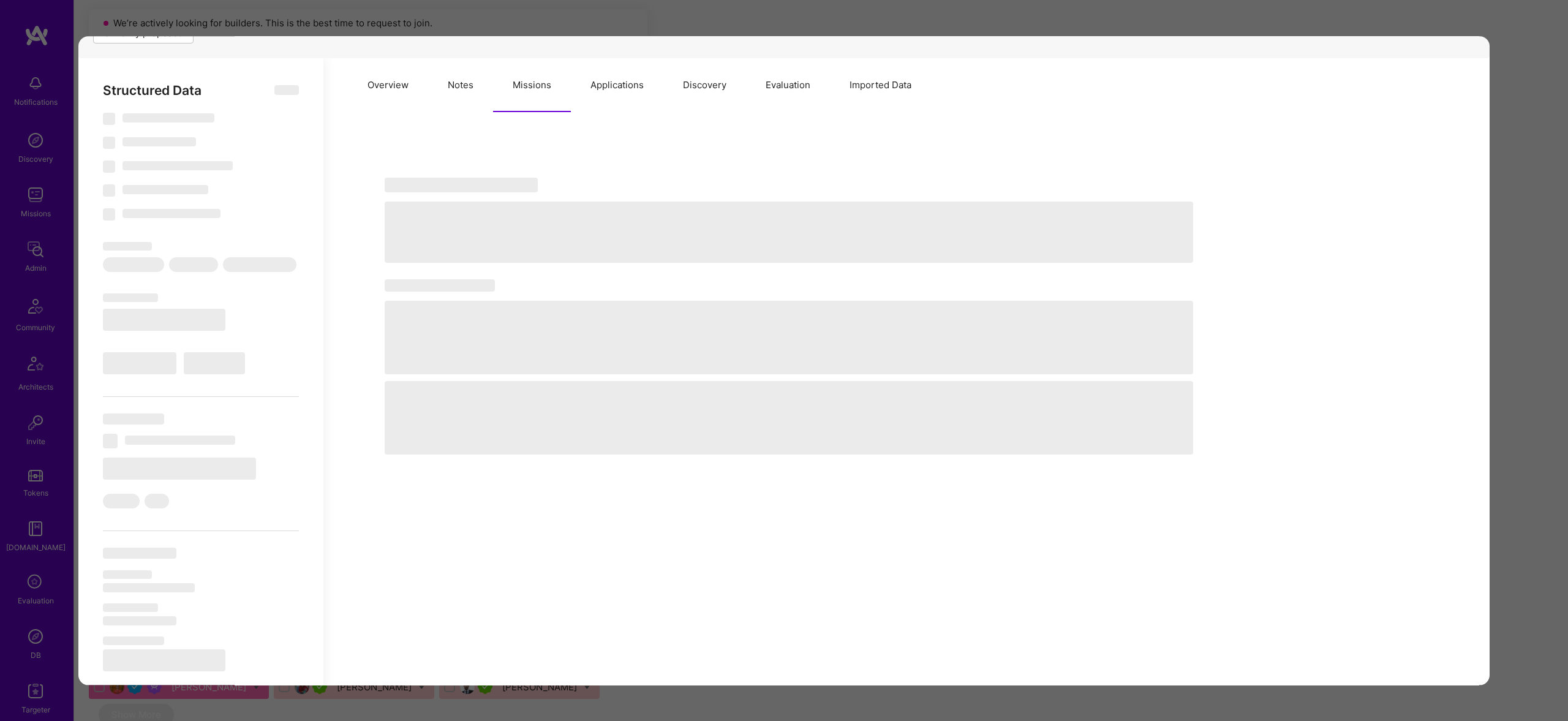
select select "BA"
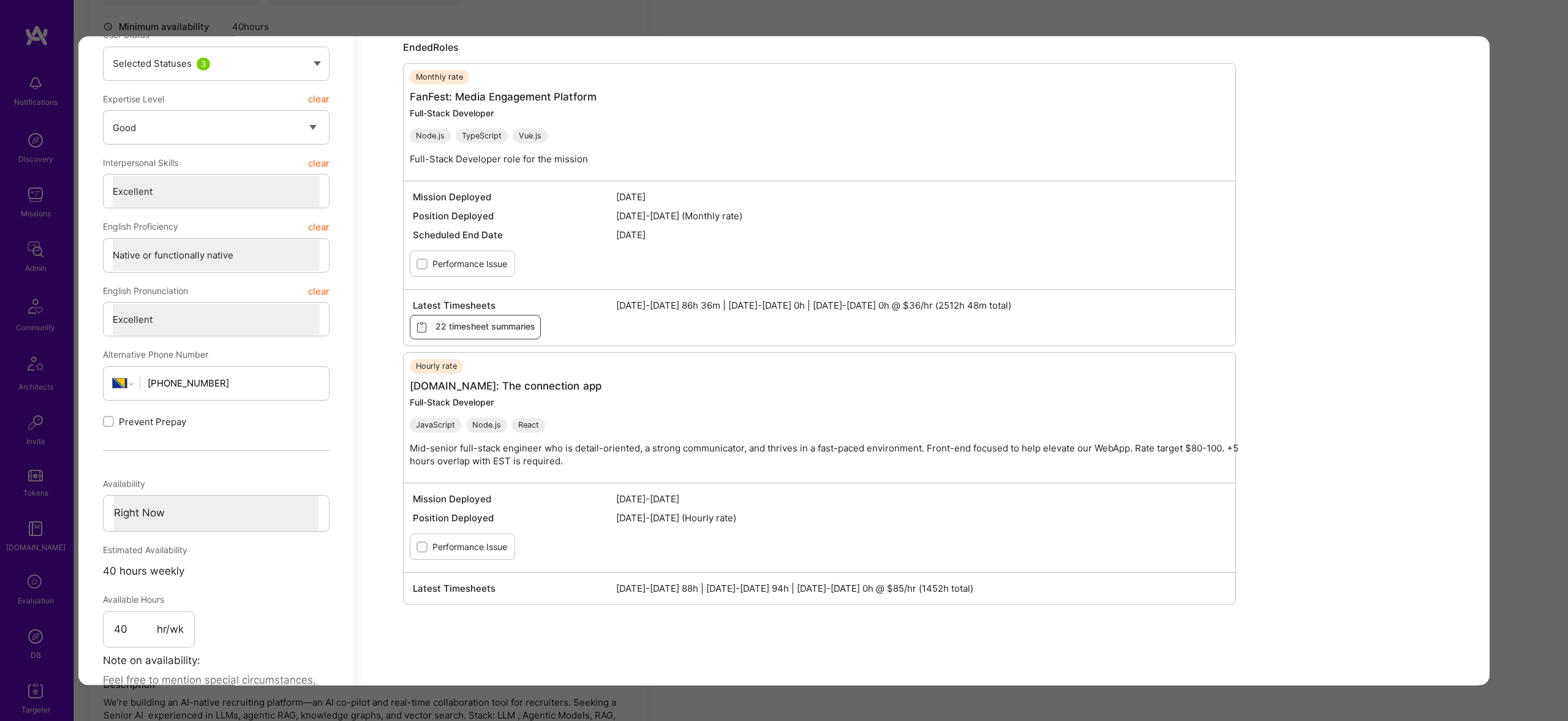
scroll to position [457, 0]
click at [1543, 370] on div "Application 8 of 10 Builder Missing Requirements Required Location See location…" at bounding box center [784, 360] width 1568 height 721
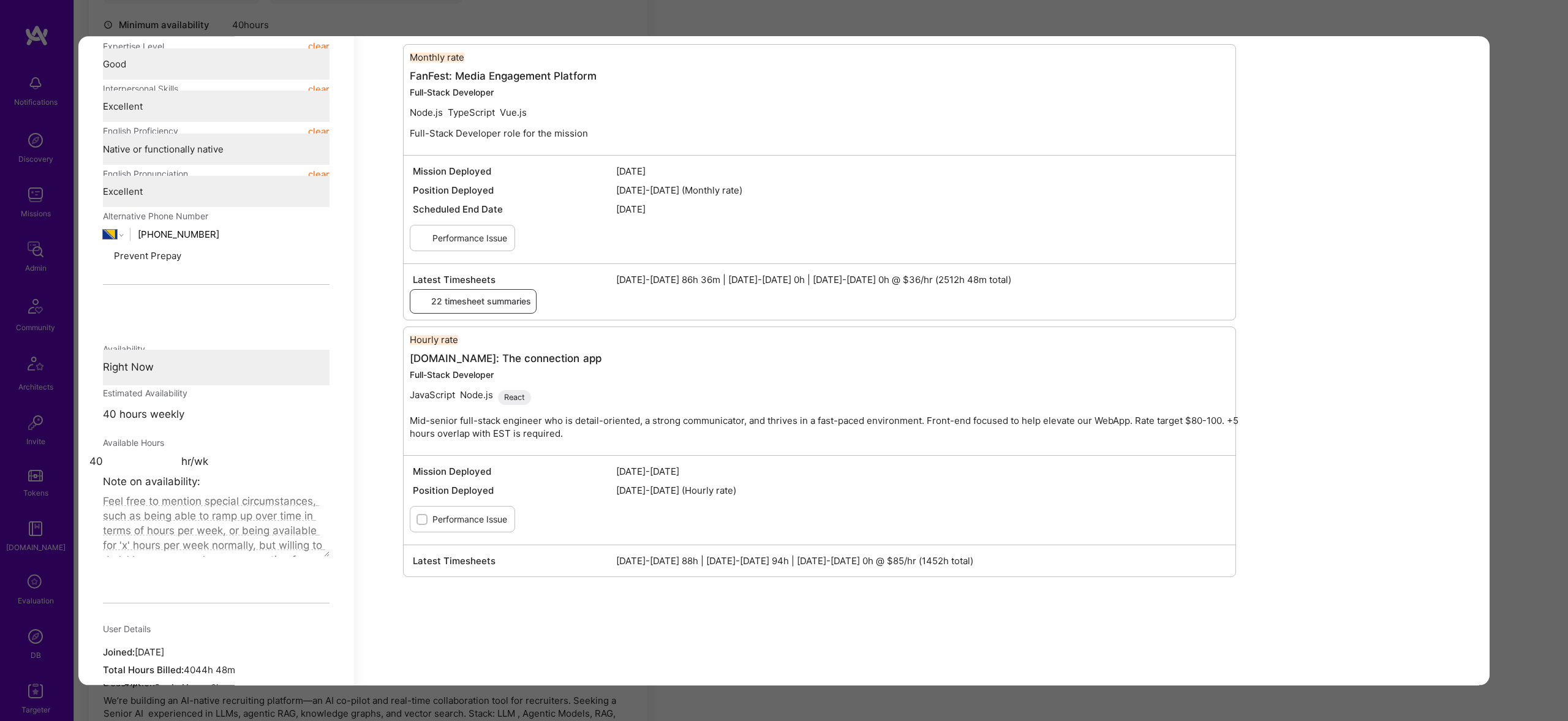
click at [1543, 370] on div "Apply for a Mission Role We’re actively looking for builders. This is the best …" at bounding box center [820, 715] width 1493 height 1907
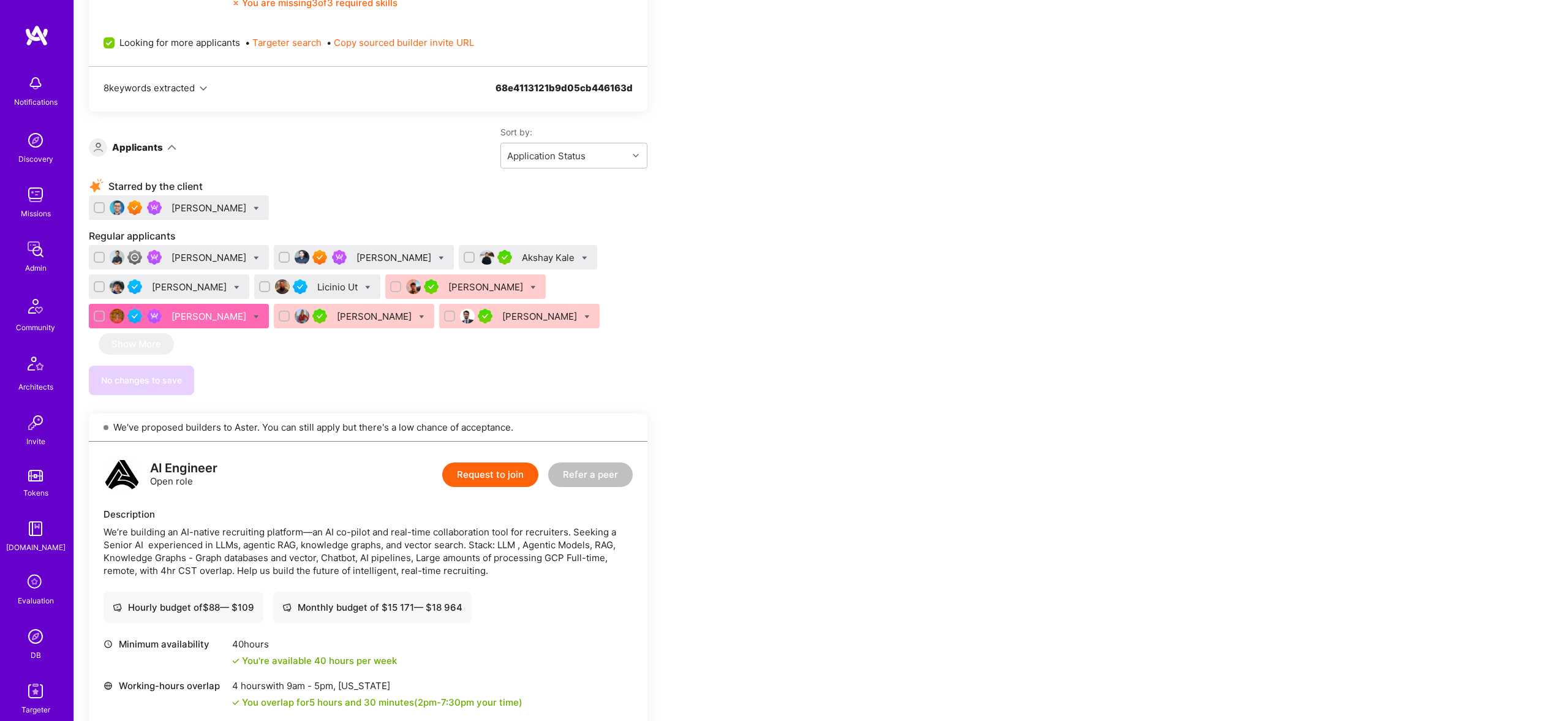
click at [205, 313] on div "Adem Hodzic" at bounding box center [210, 316] width 77 height 13
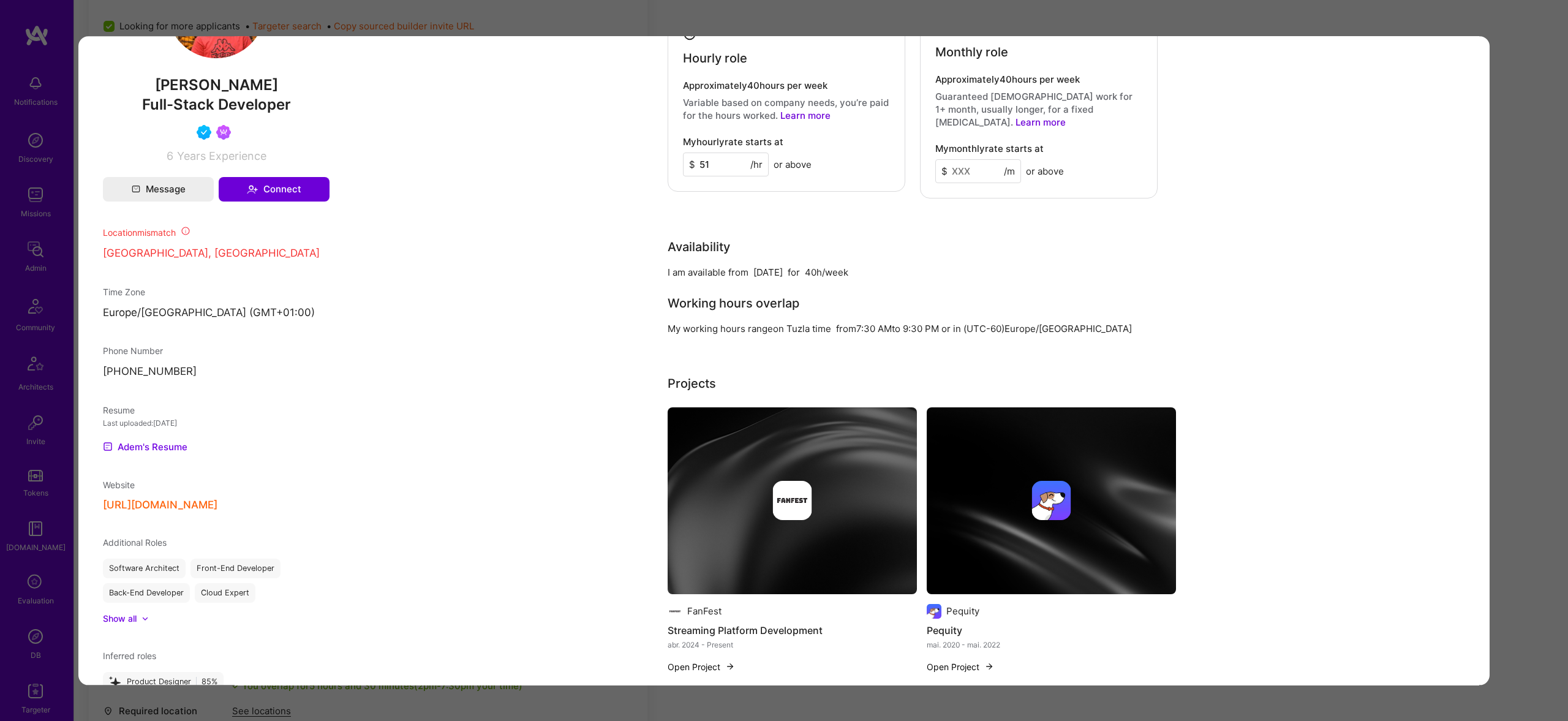
scroll to position [923, 0]
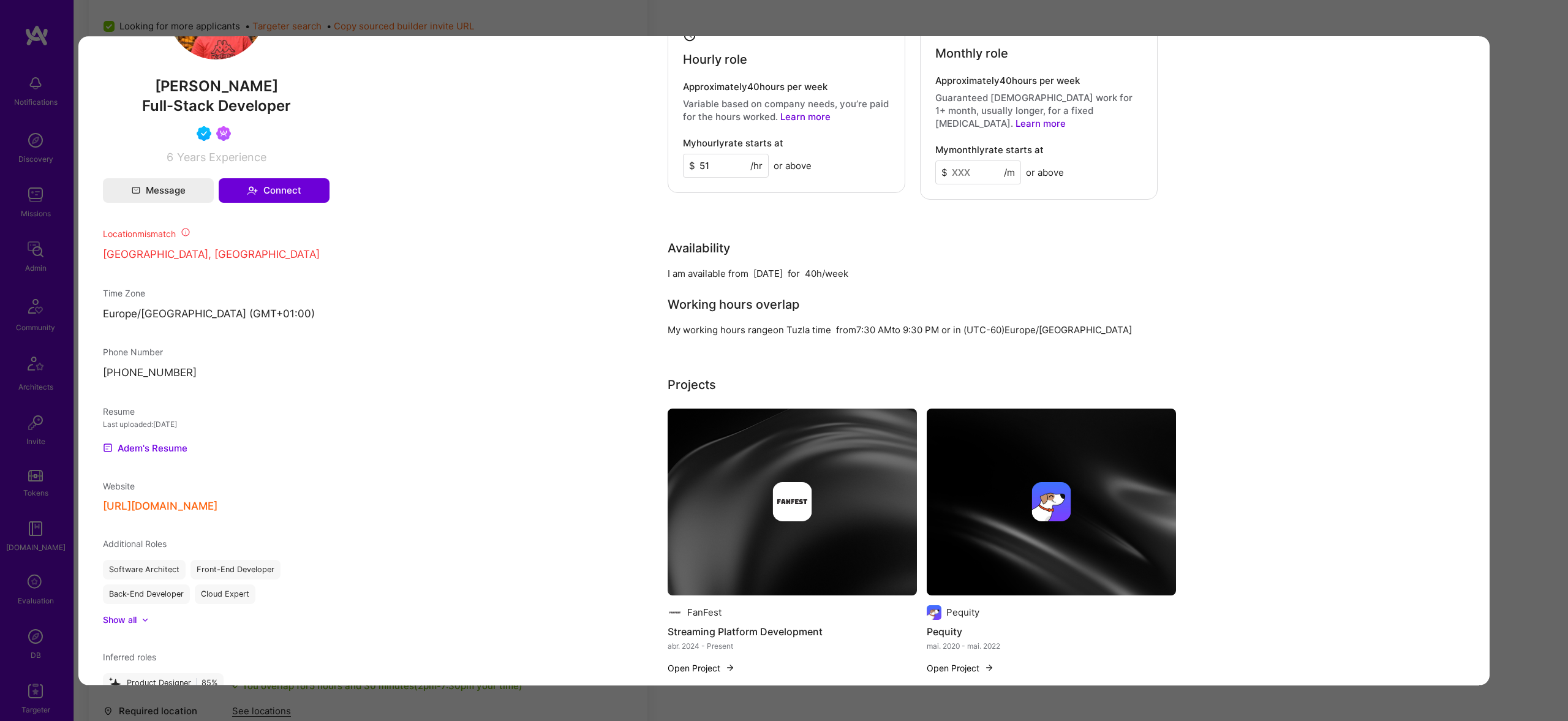
click at [164, 475] on div "Admin data Details User ID: 60aba6511dfe1300127c65fe Admin: No User type Regula…" at bounding box center [216, 570] width 276 height 2417
click at [161, 456] on link "Adem's Resume" at bounding box center [145, 448] width 84 height 15
click at [12, 378] on div "Application 8 of 10 Builder Missing Requirements Required Location See location…" at bounding box center [784, 360] width 1568 height 721
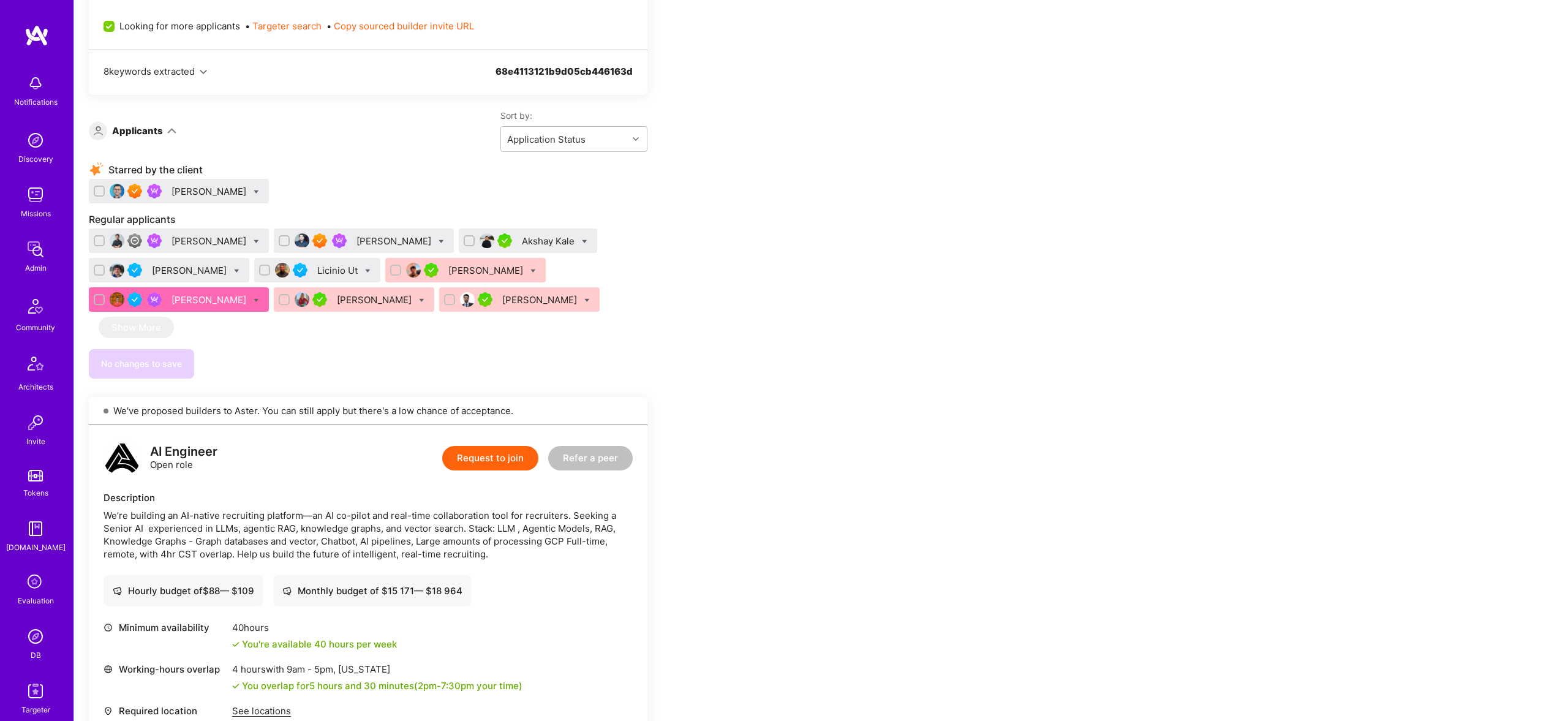
click at [31, 653] on div "DB" at bounding box center [35, 655] width 10 height 13
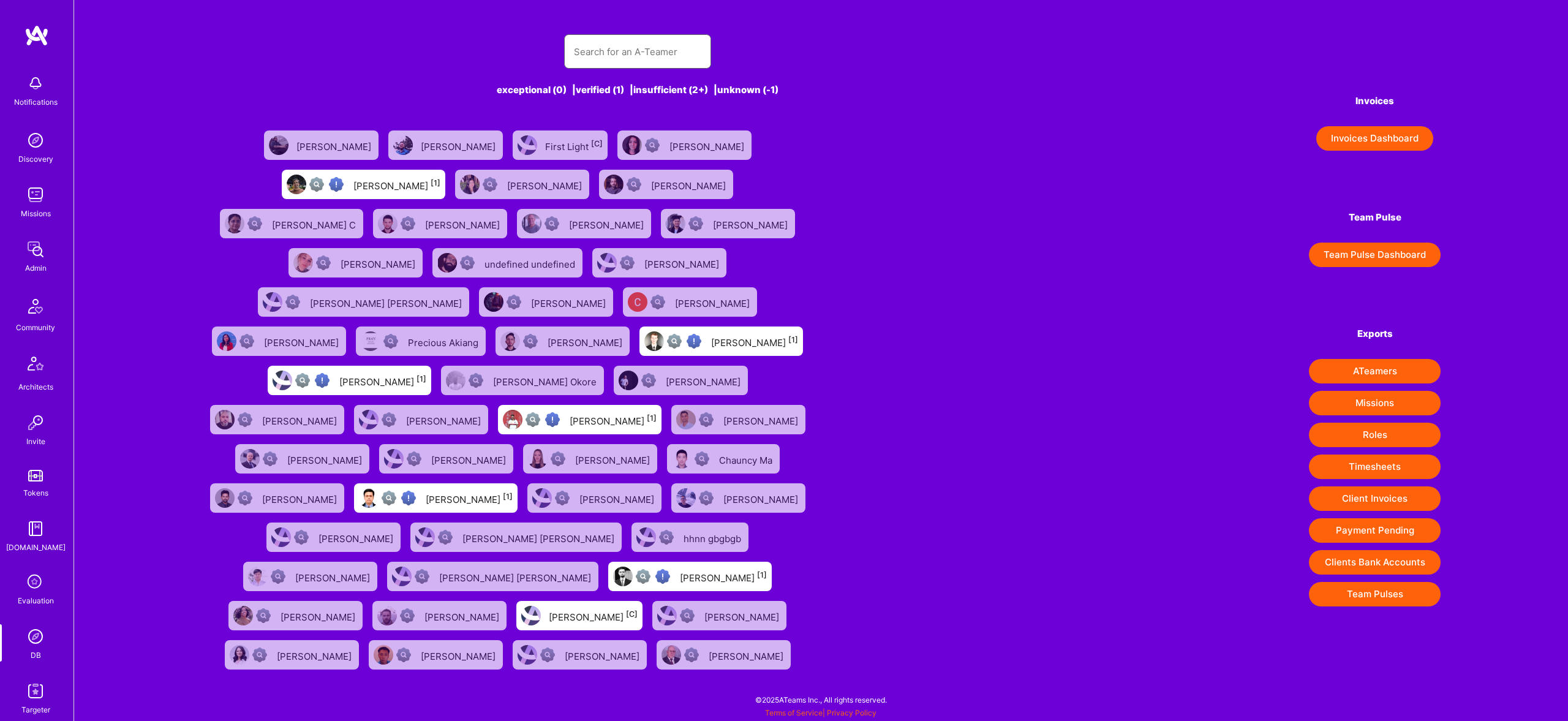
click at [653, 48] on input "text" at bounding box center [638, 52] width 128 height 31
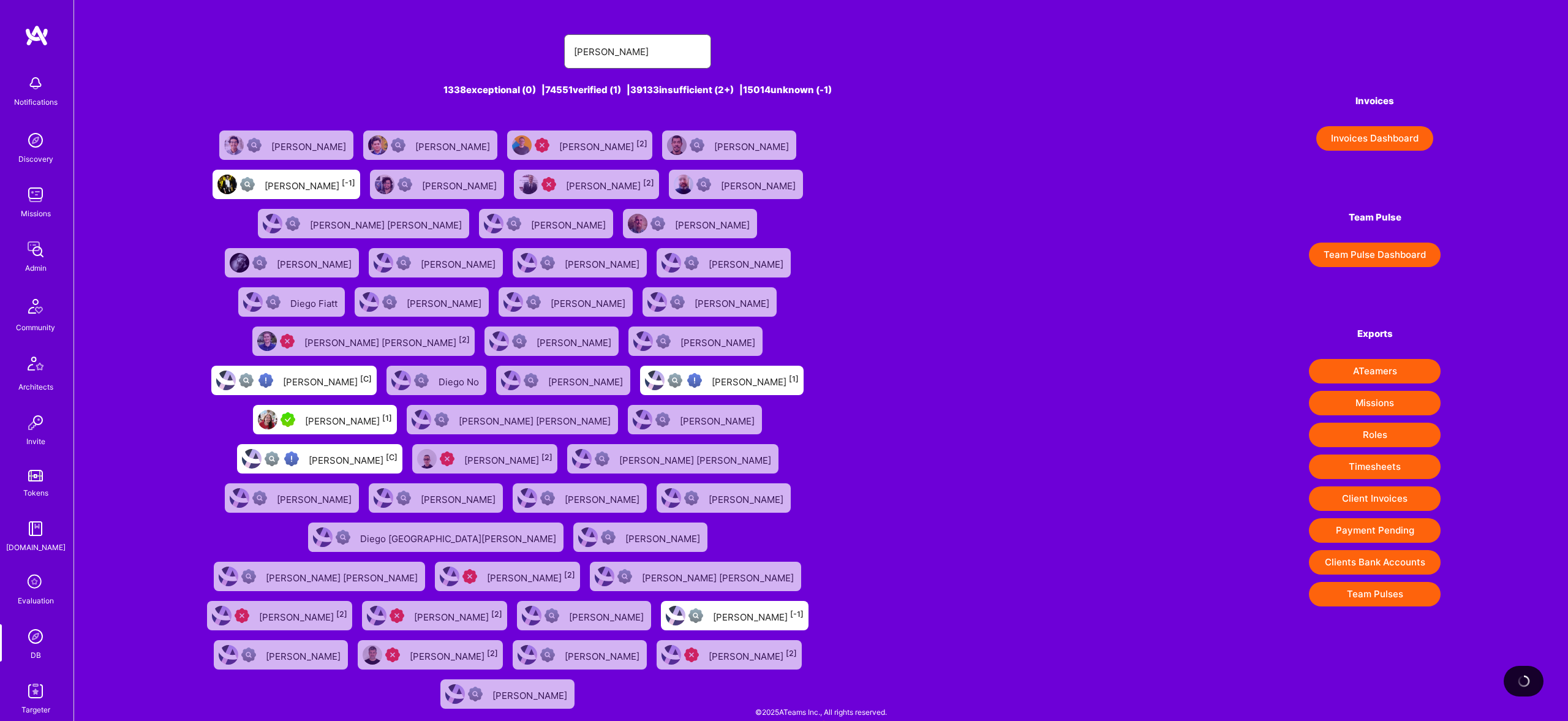
type input "Diego Concha"
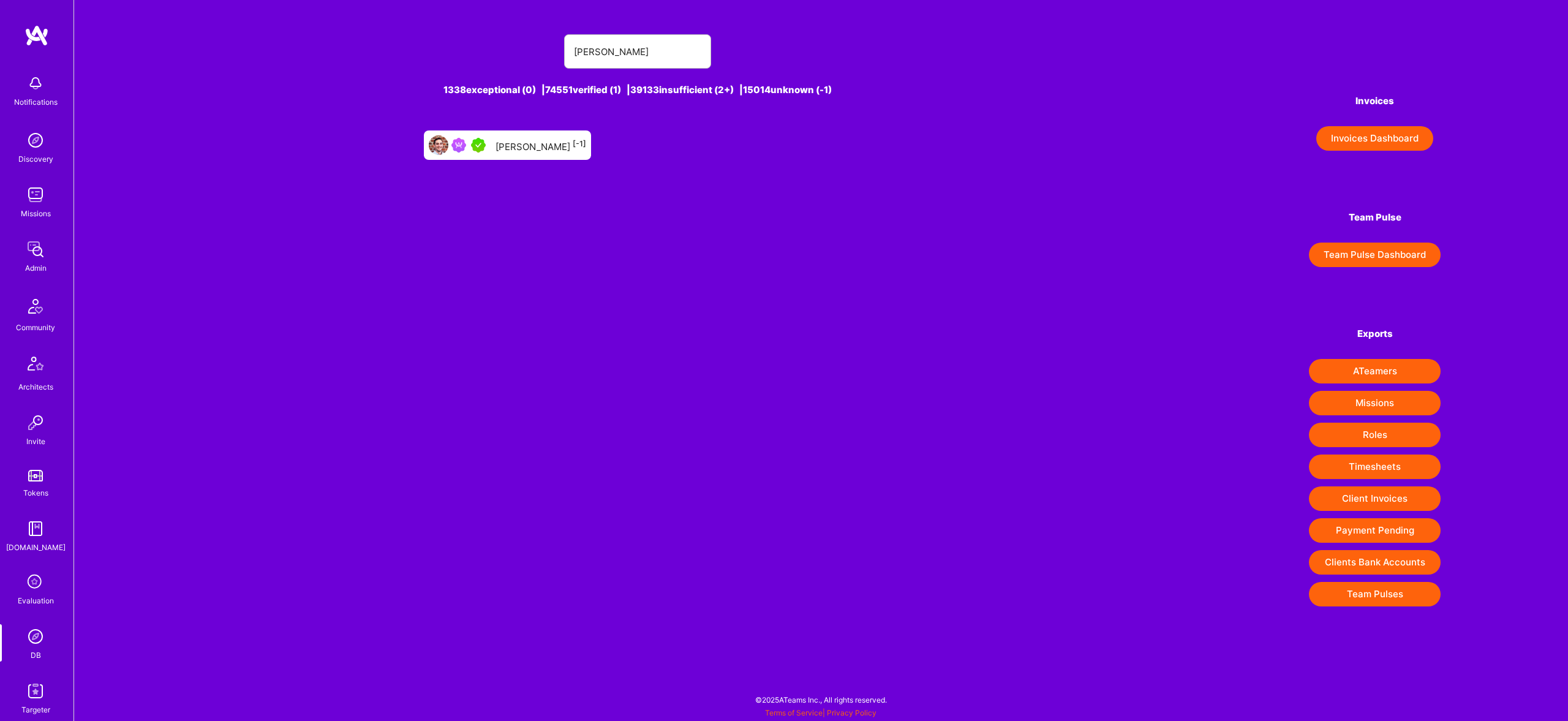
click at [531, 153] on div "Diego Concha [-1]" at bounding box center [507, 145] width 167 height 29
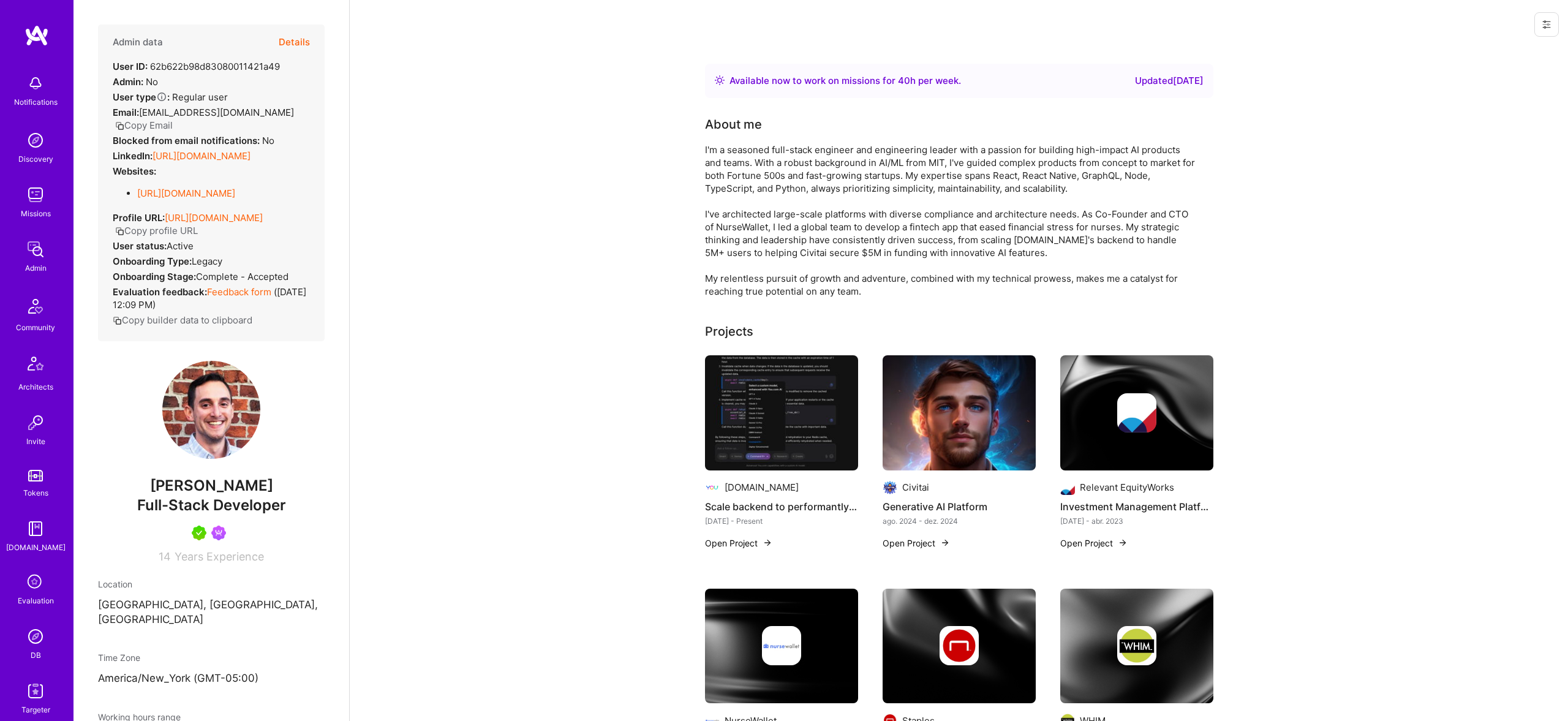
click at [299, 39] on button "Details" at bounding box center [294, 42] width 31 height 35
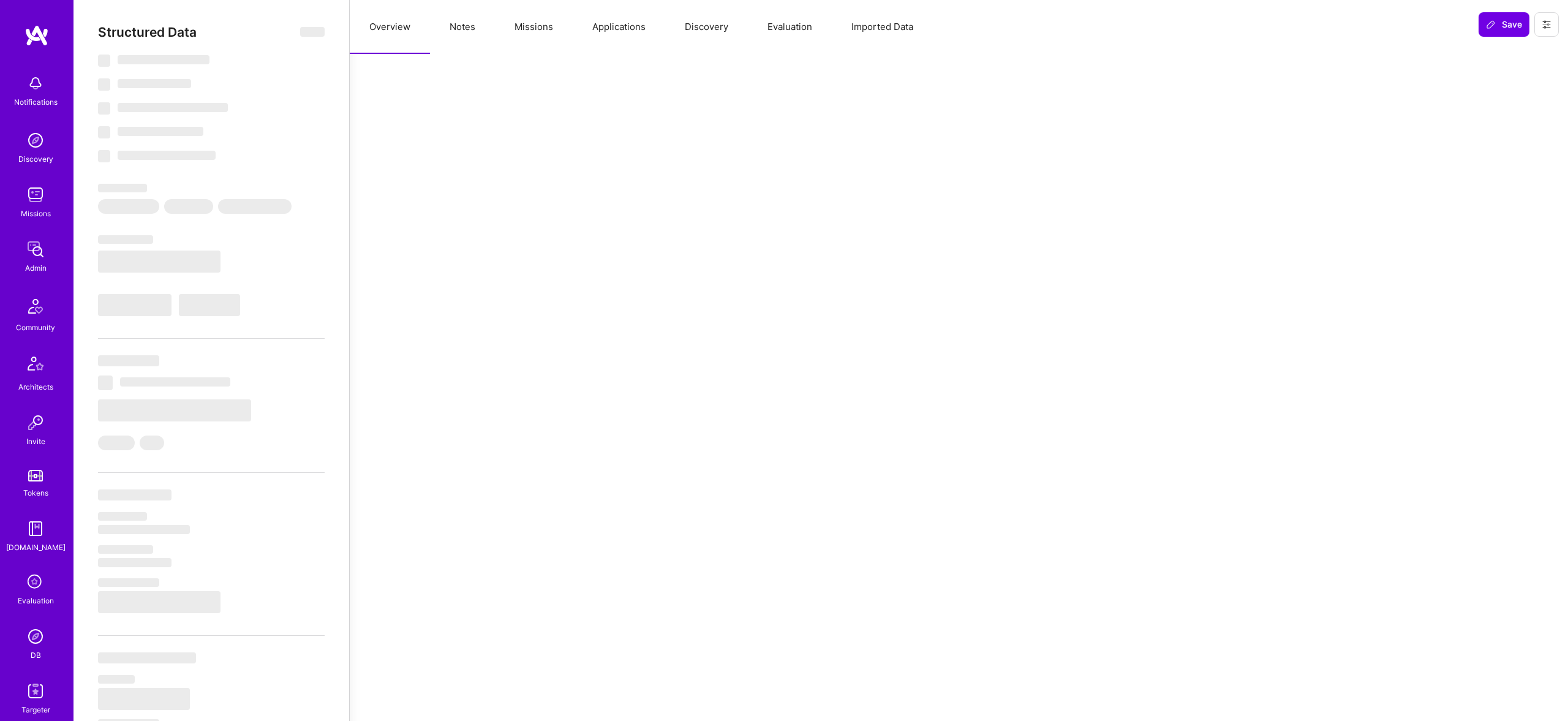
click at [496, 22] on button "Missions" at bounding box center [534, 27] width 78 height 54
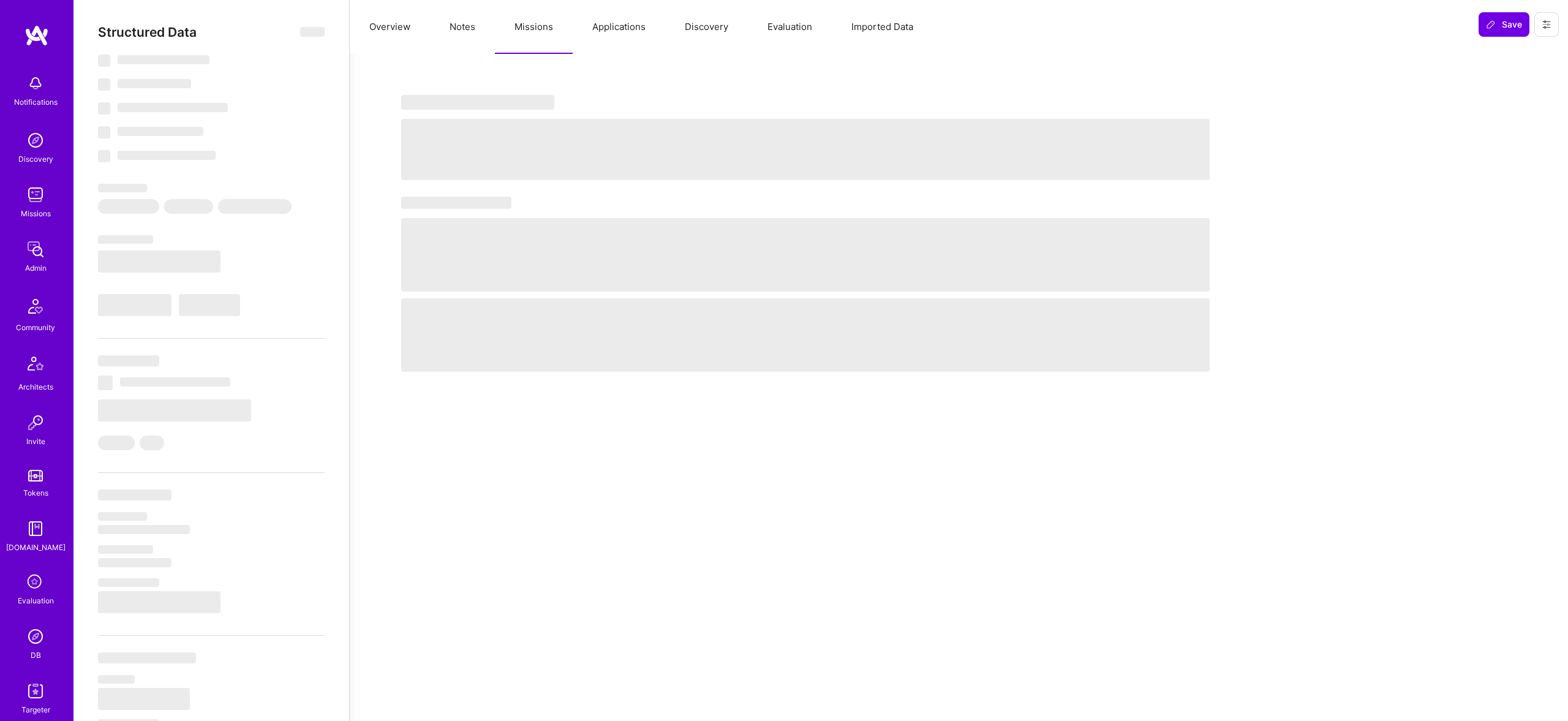
click at [531, 20] on button "Missions" at bounding box center [534, 27] width 78 height 54
type textarea "x"
select select "Right Now"
select select "5"
select select "7"
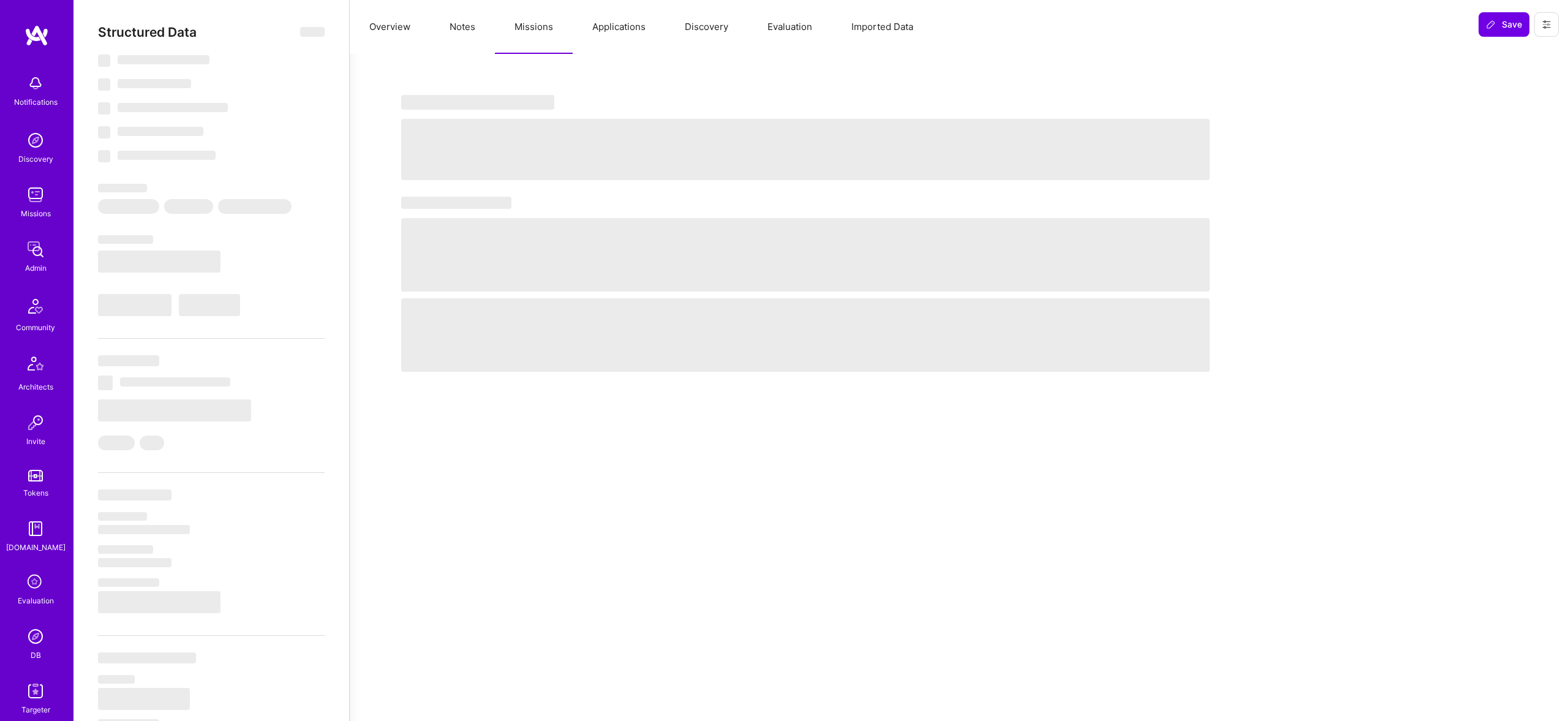
select select "7"
select select "US"
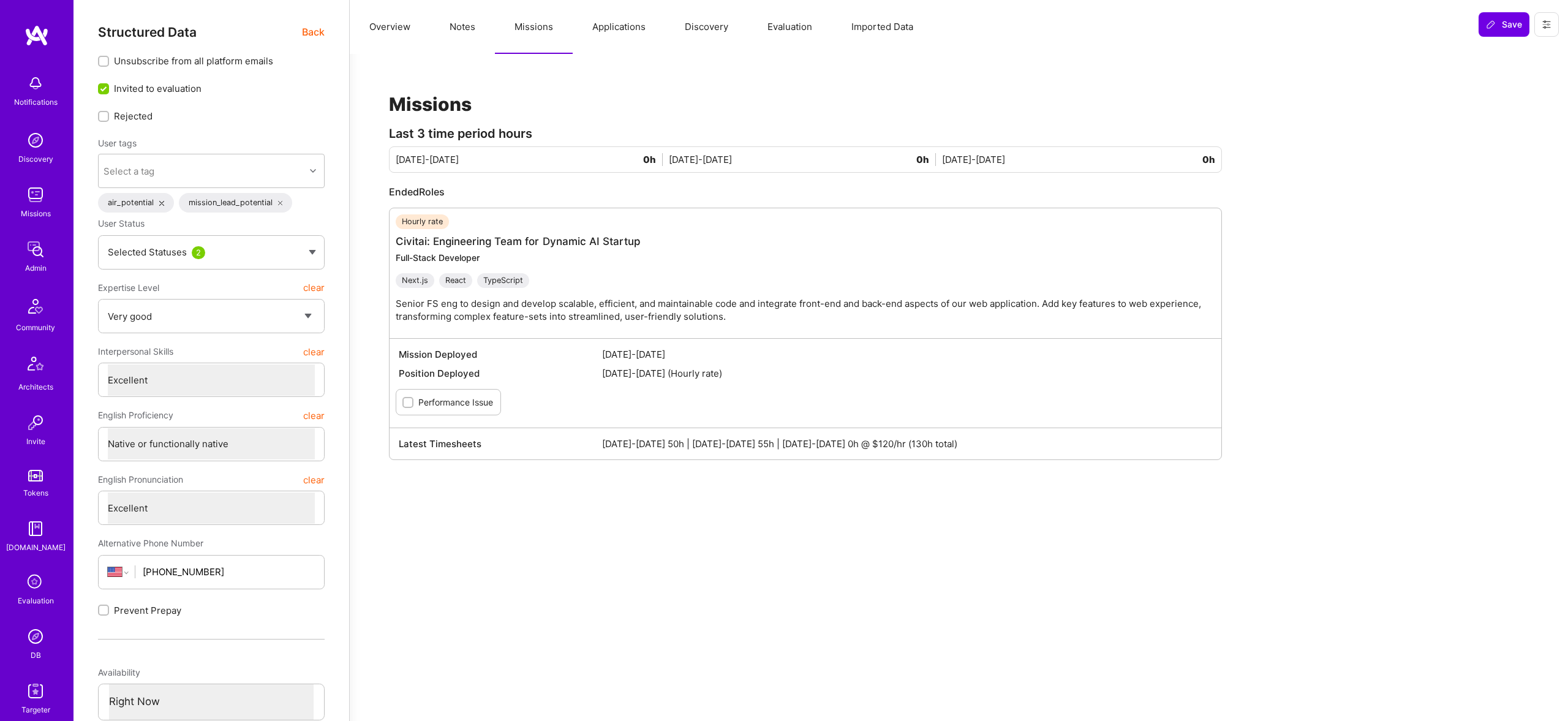
click at [625, 31] on button "Applications" at bounding box center [618, 27] width 92 height 54
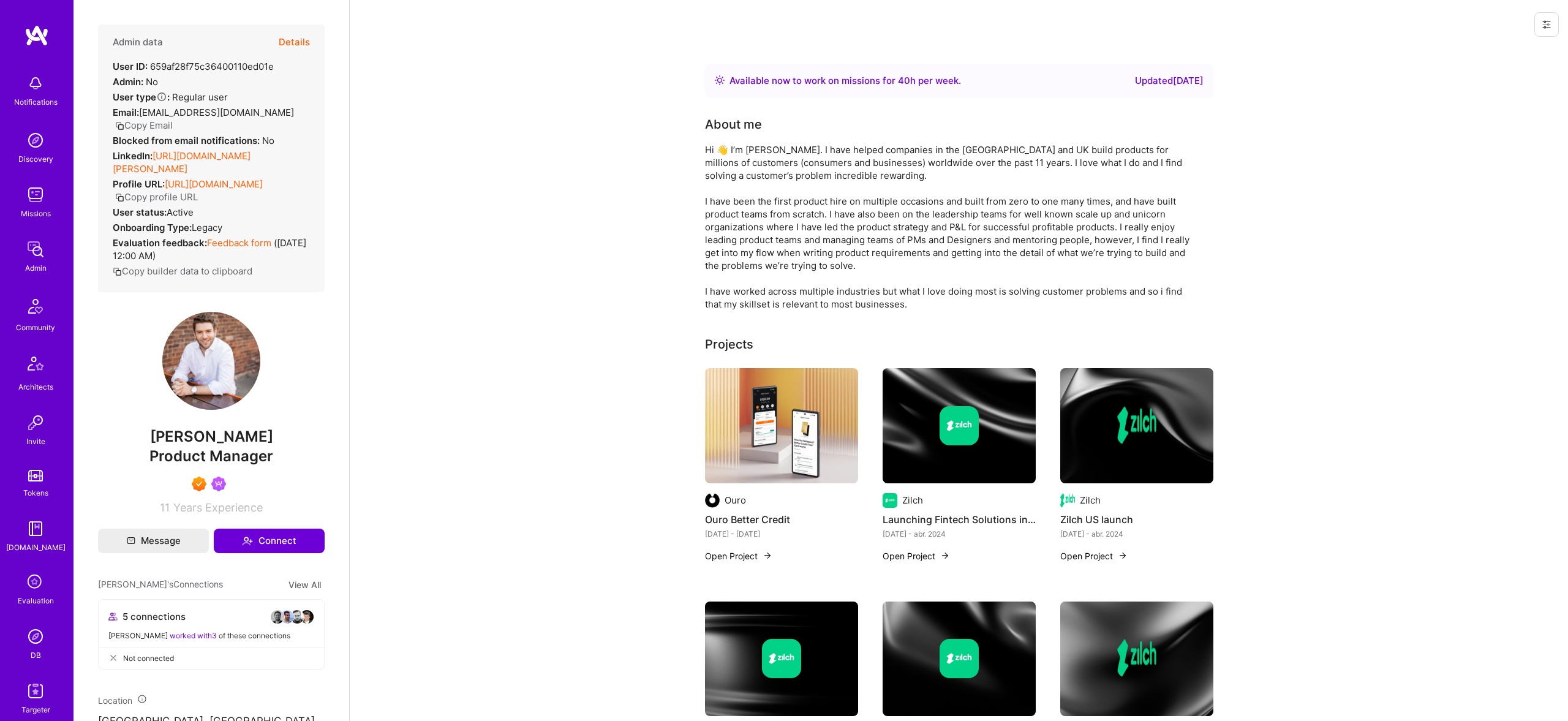
scroll to position [691, 0]
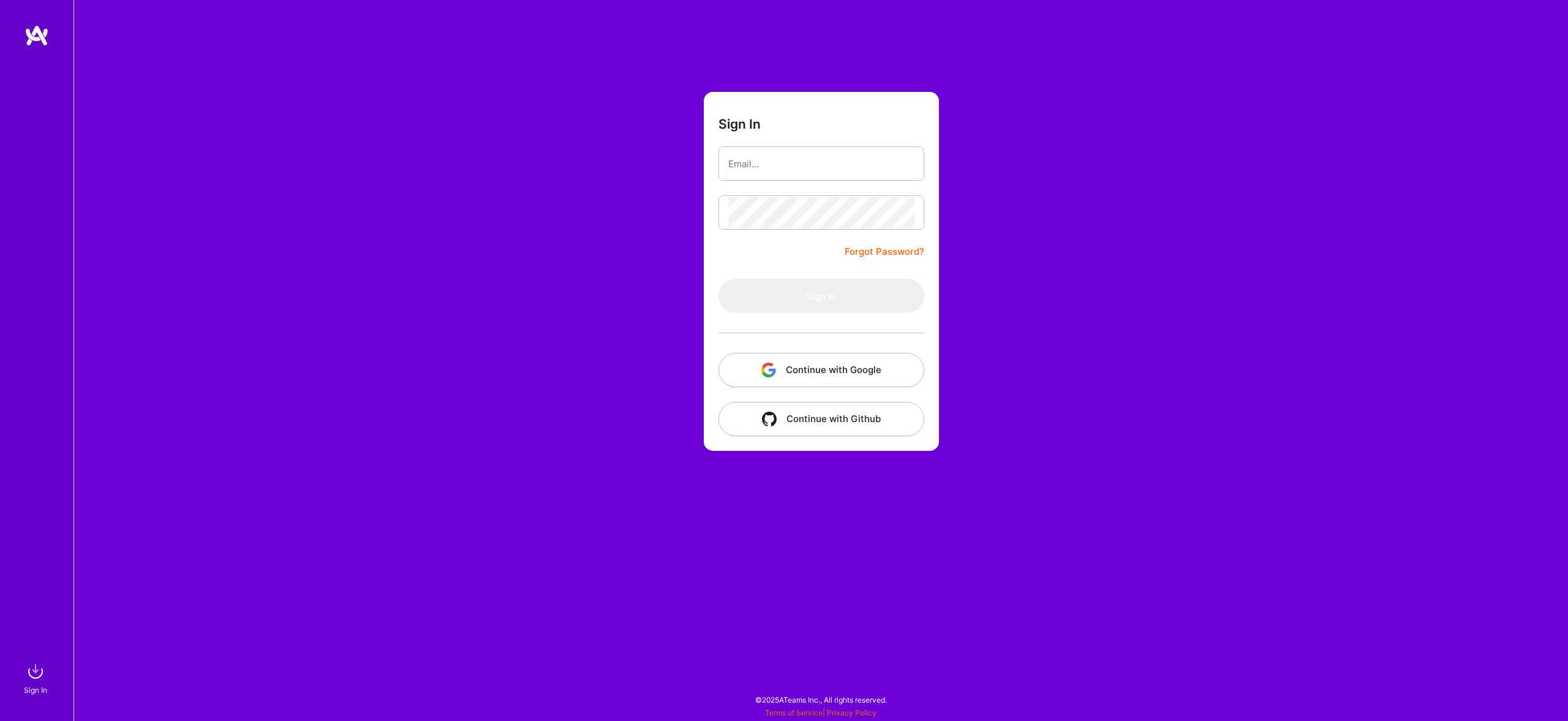
click at [873, 369] on button "Continue with Google" at bounding box center [821, 370] width 205 height 35
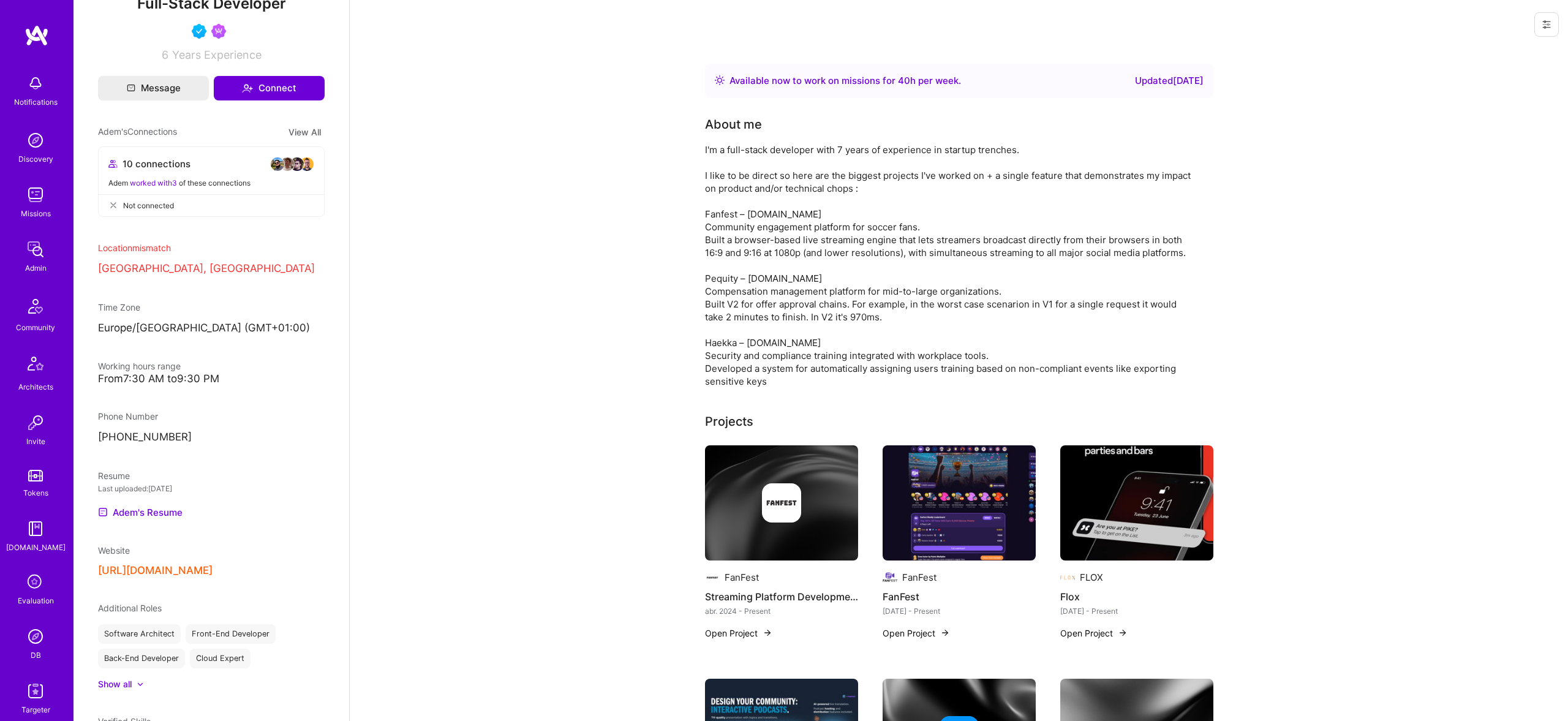
scroll to position [486, 0]
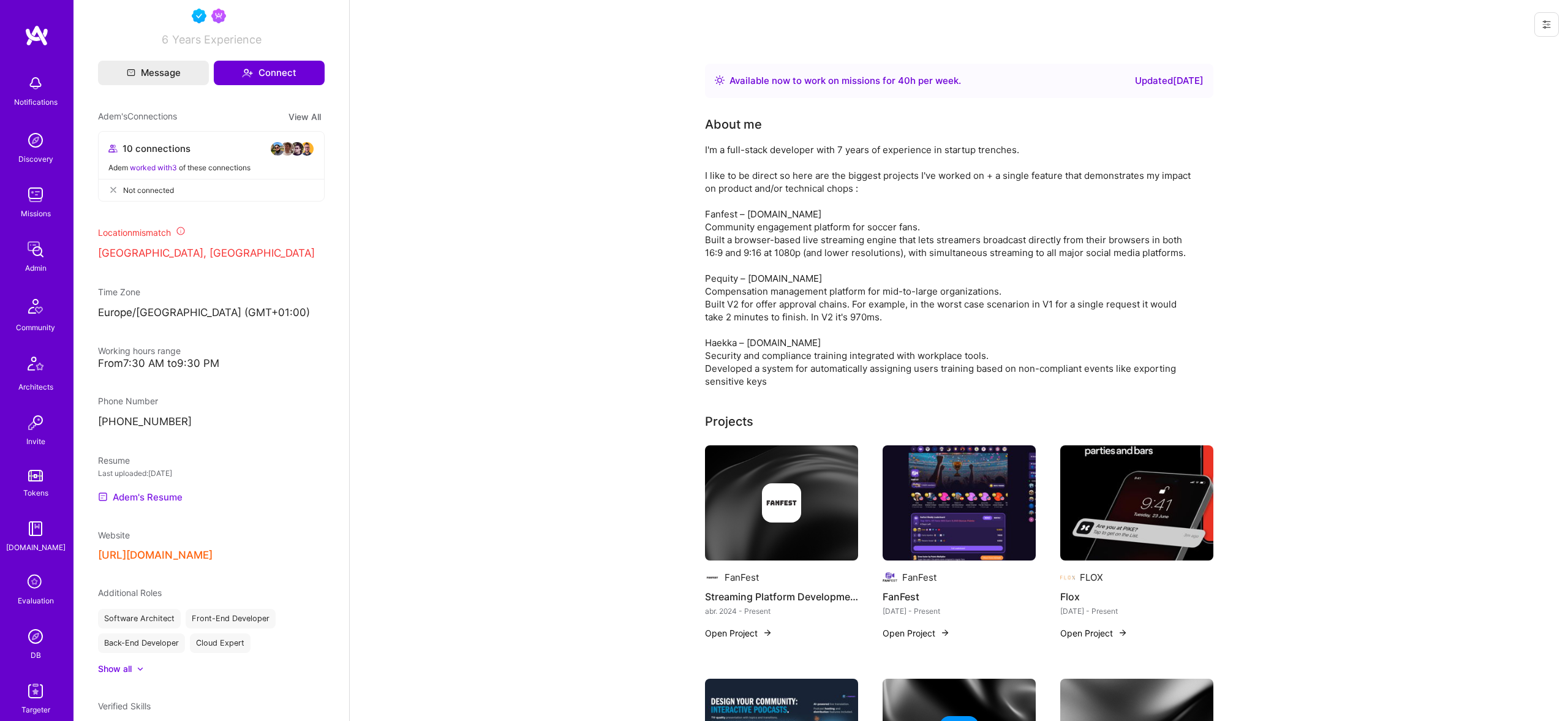
click at [132, 504] on link "Adem's Resume" at bounding box center [139, 497] width 84 height 15
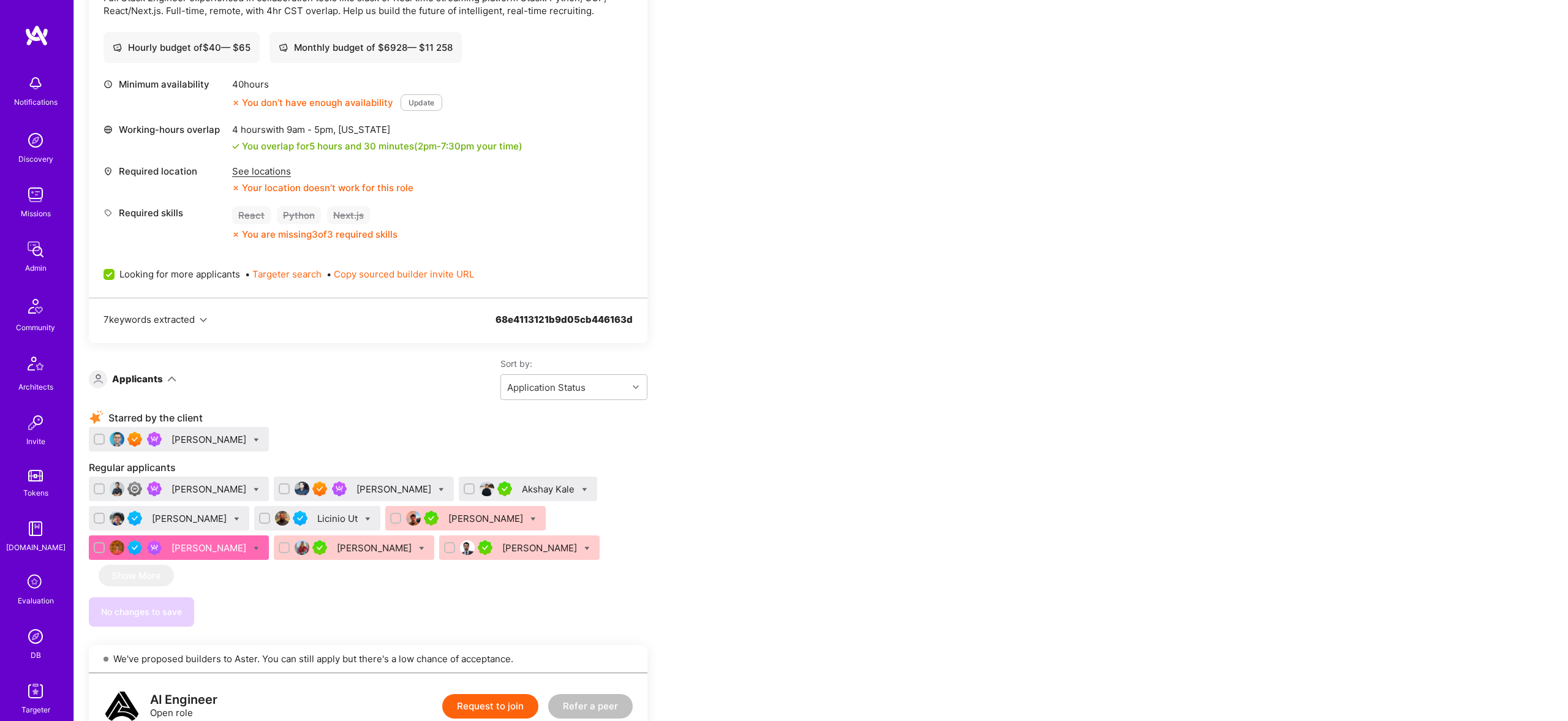
scroll to position [401, 0]
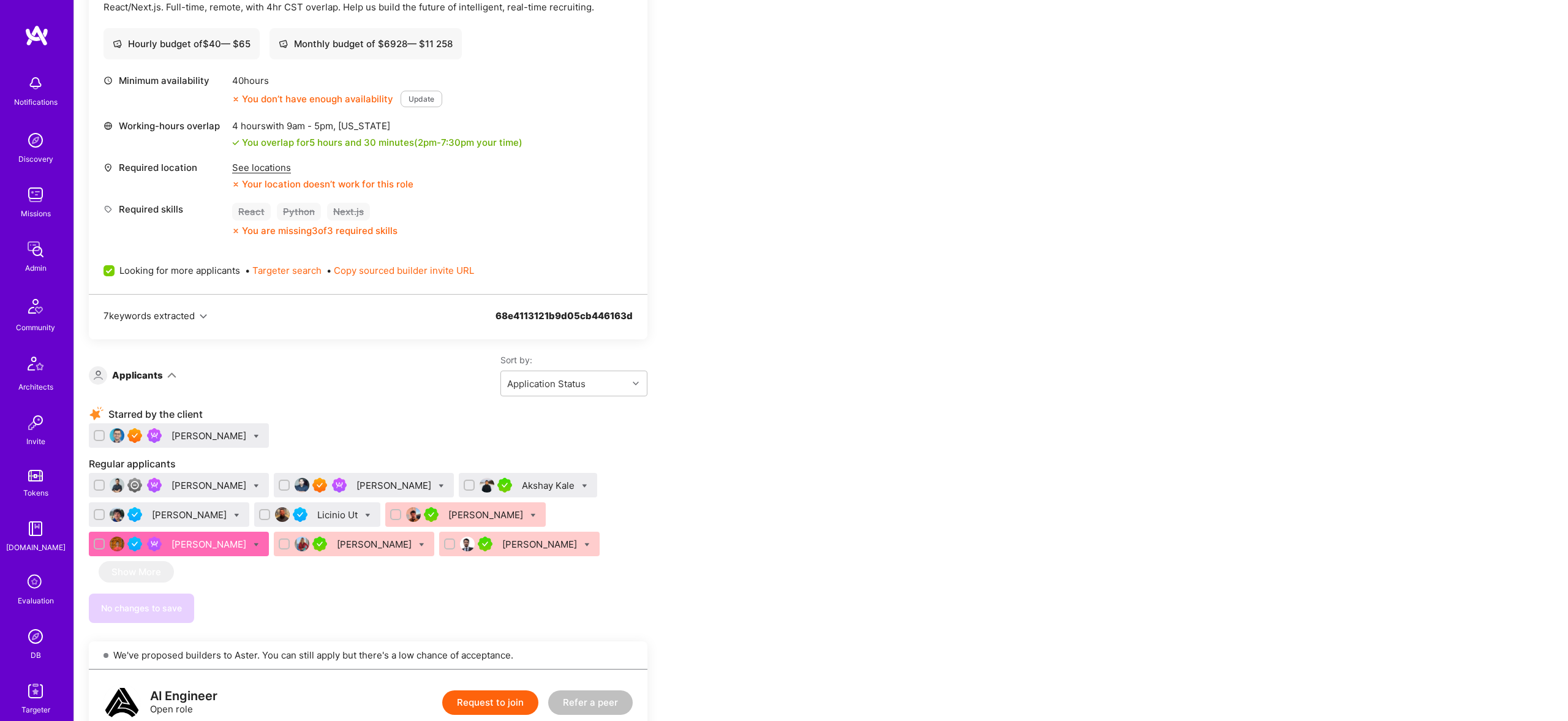
click at [221, 431] on div "[PERSON_NAME]" at bounding box center [210, 435] width 77 height 13
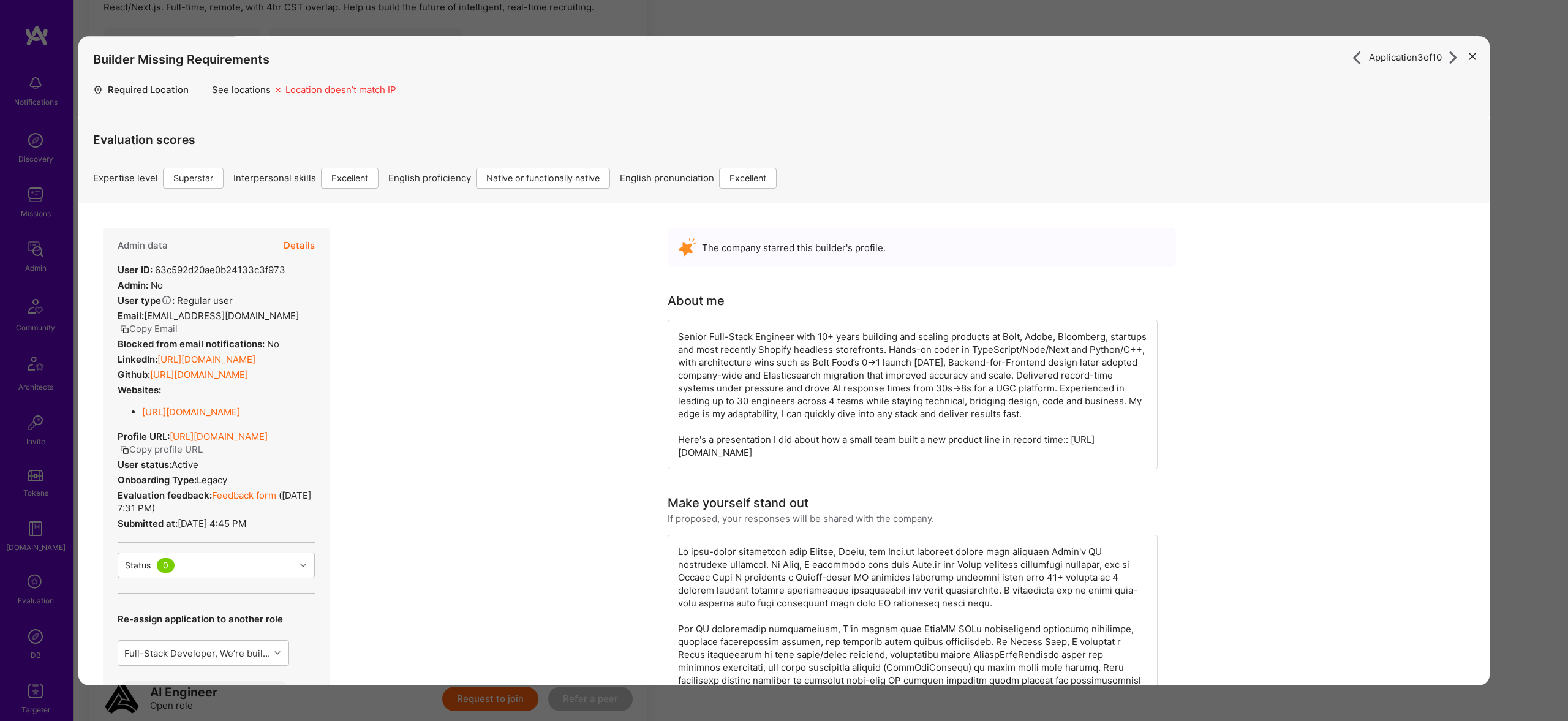
click at [311, 241] on button "Details" at bounding box center [299, 245] width 31 height 35
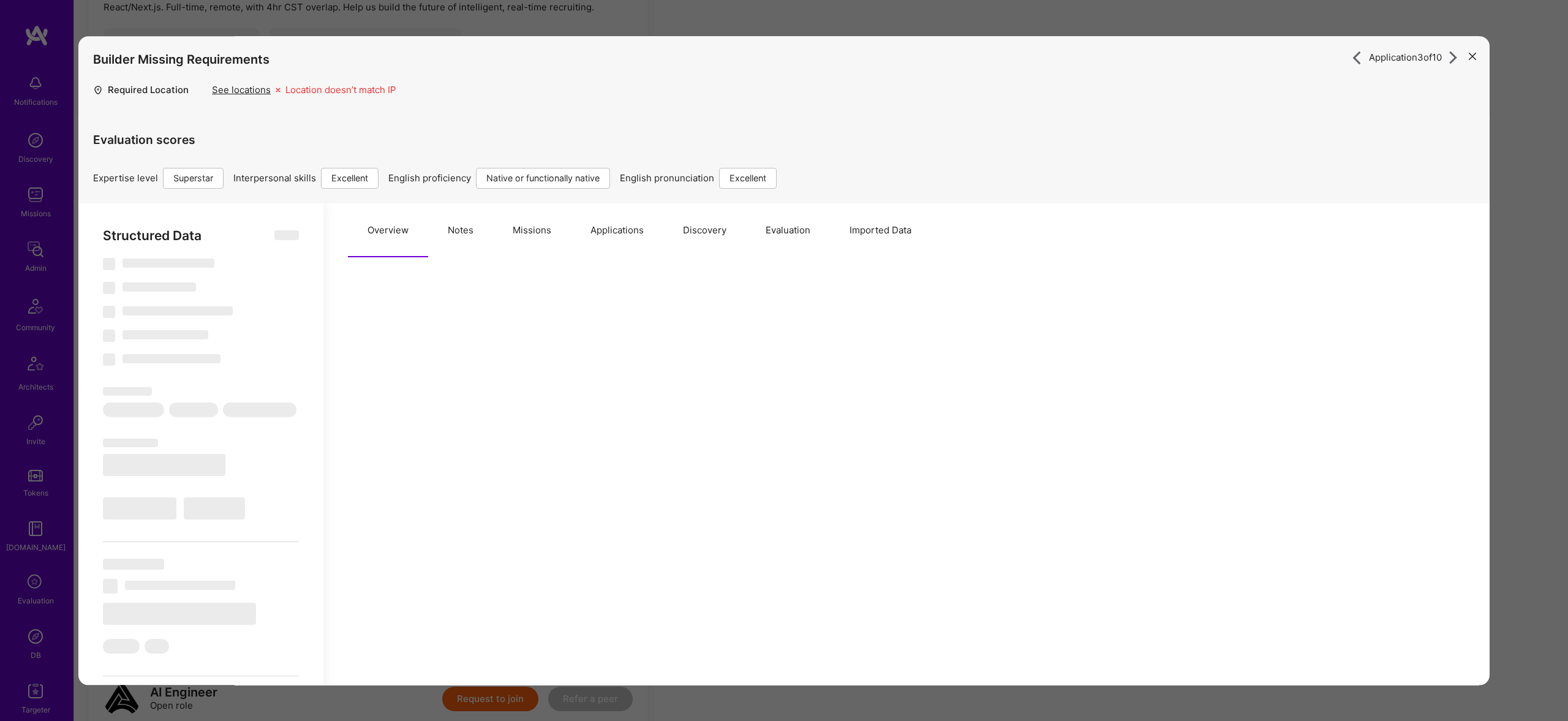
select select "Right Now"
select select "7"
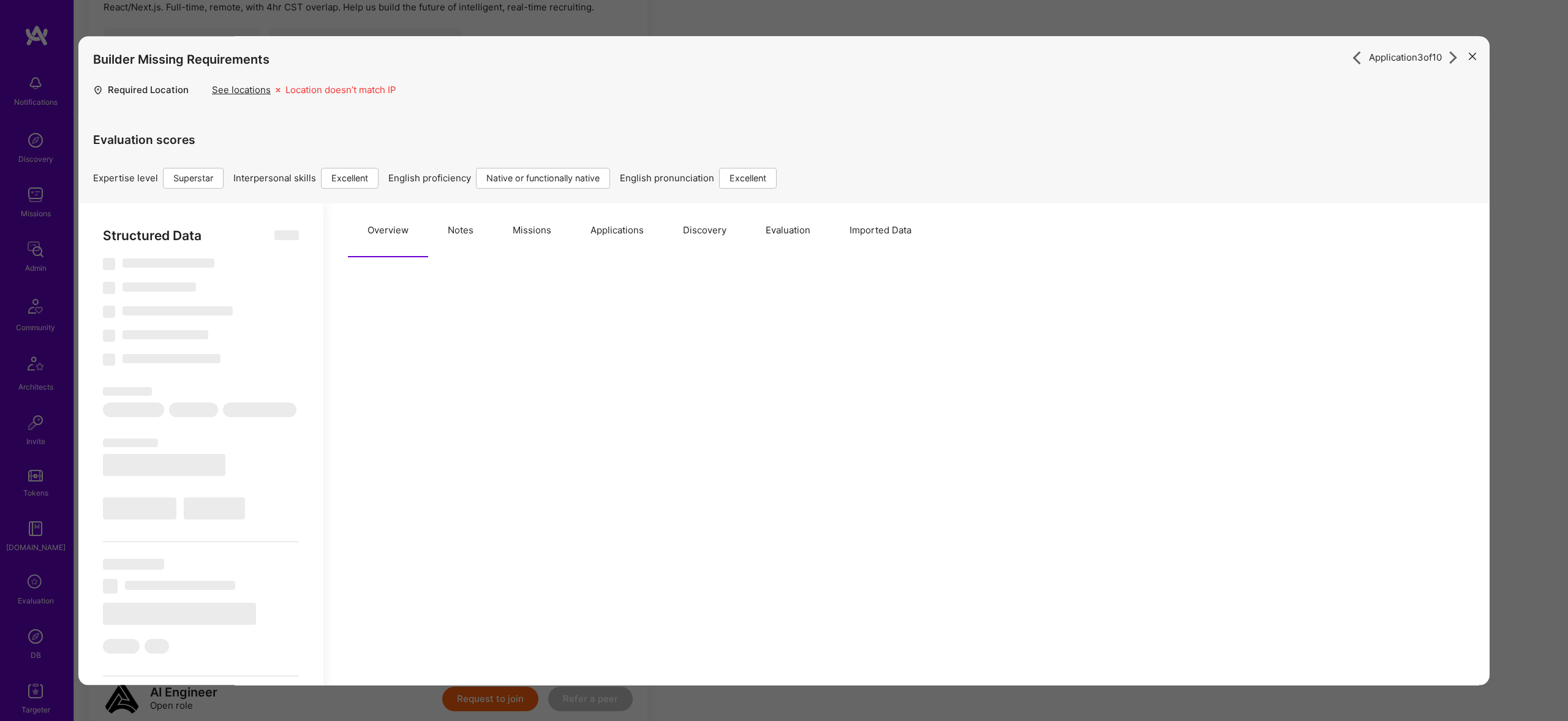
select select "RO"
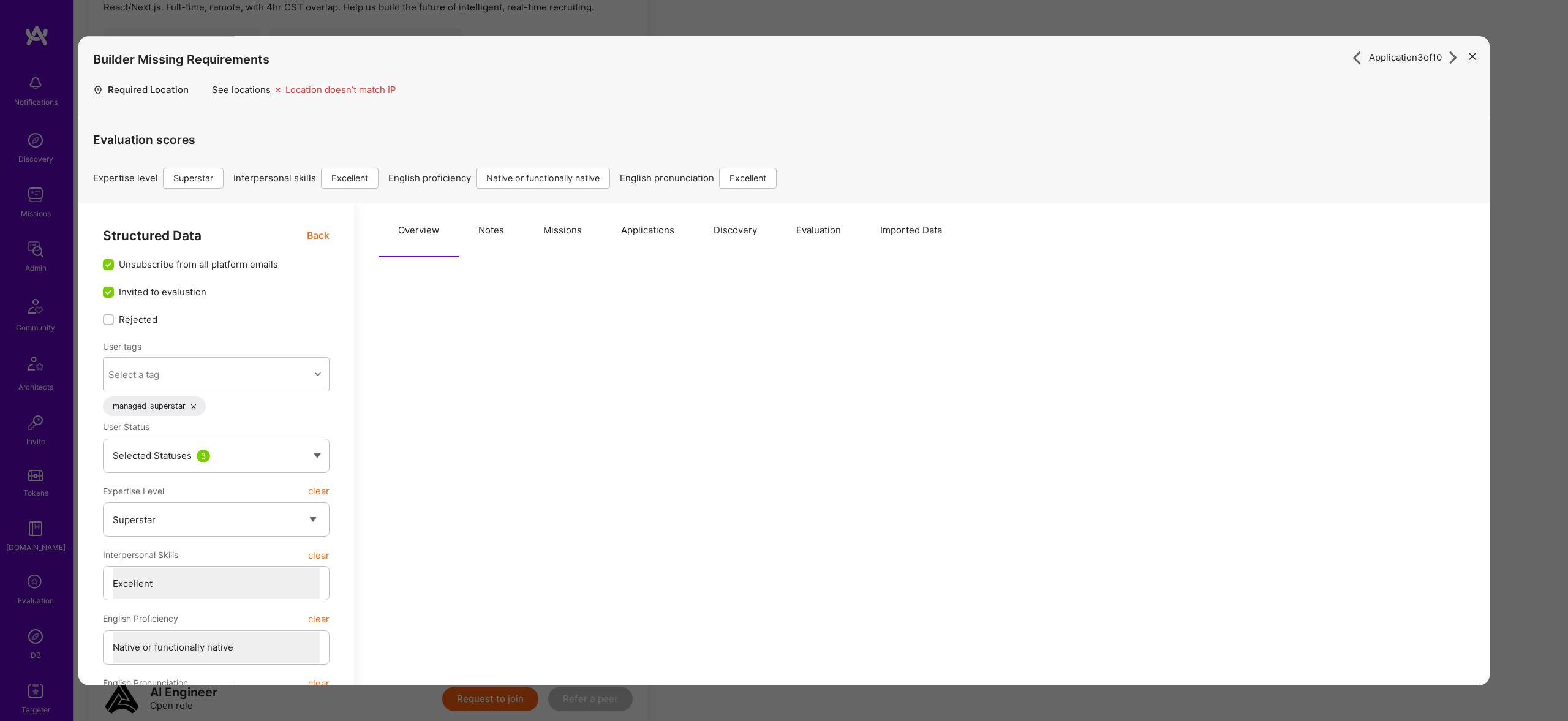
click at [489, 227] on button "Notes" at bounding box center [491, 230] width 65 height 54
type textarea "x"
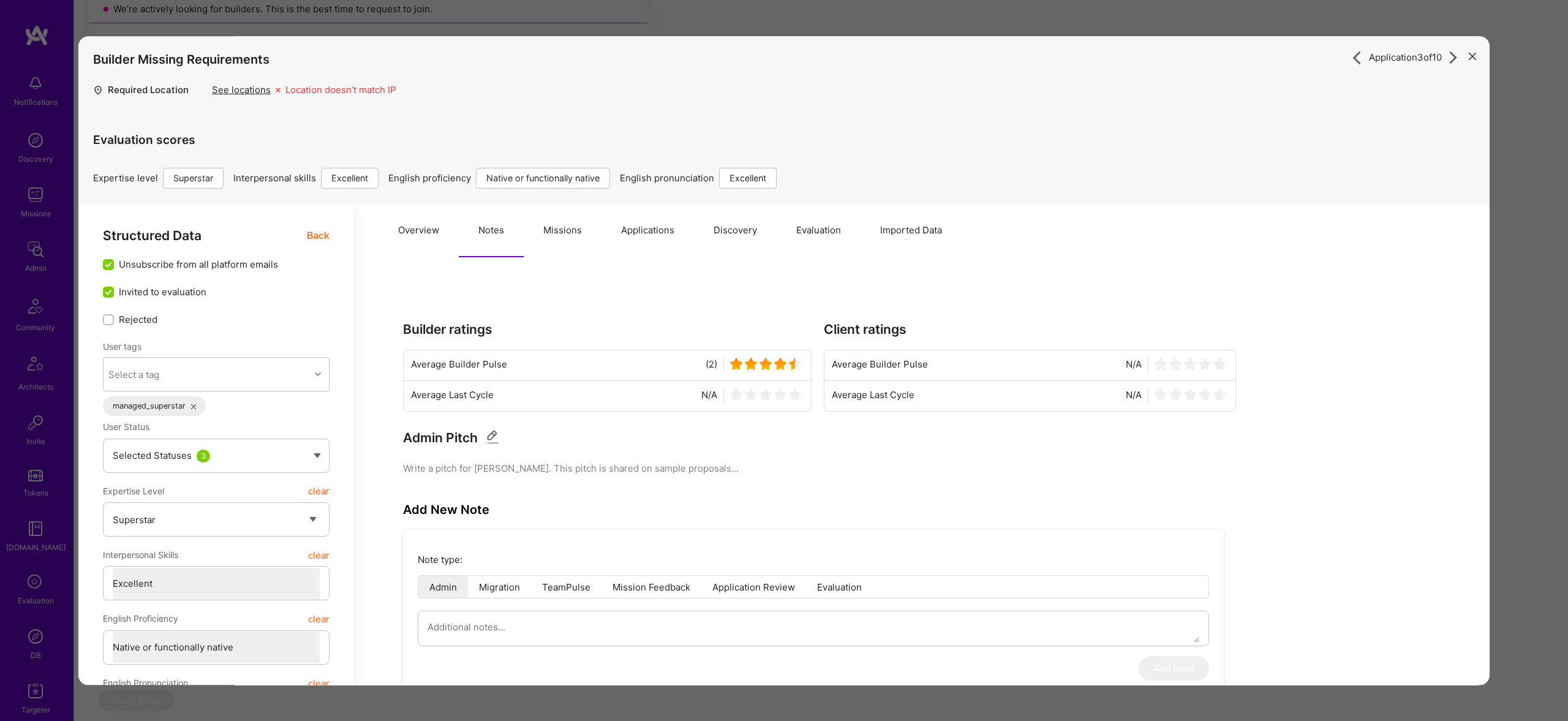
scroll to position [124, 0]
click at [550, 231] on button "Missions" at bounding box center [562, 230] width 78 height 54
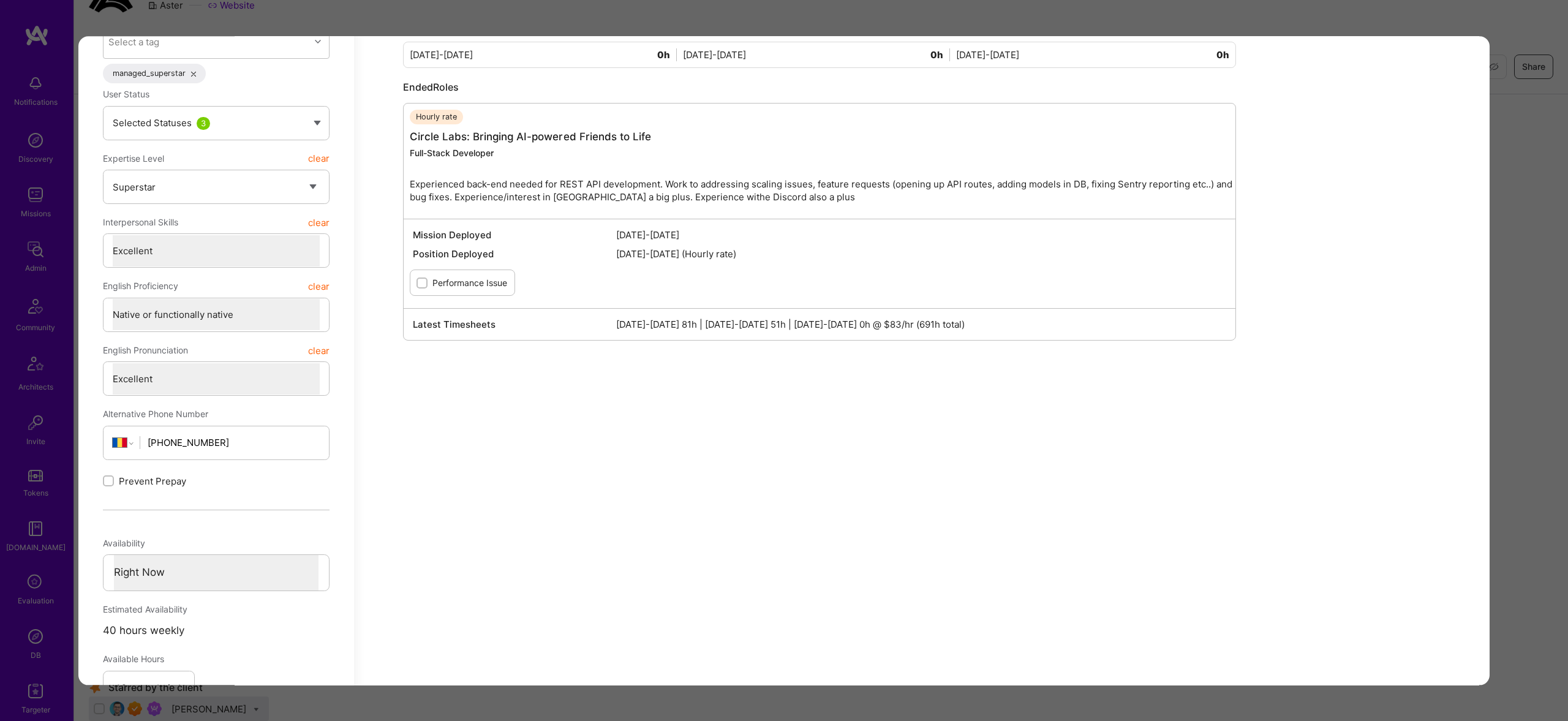
scroll to position [331, 0]
click at [1538, 305] on div "Application 3 of 10 Builder Missing Requirements Required Location See location…" at bounding box center [784, 360] width 1568 height 721
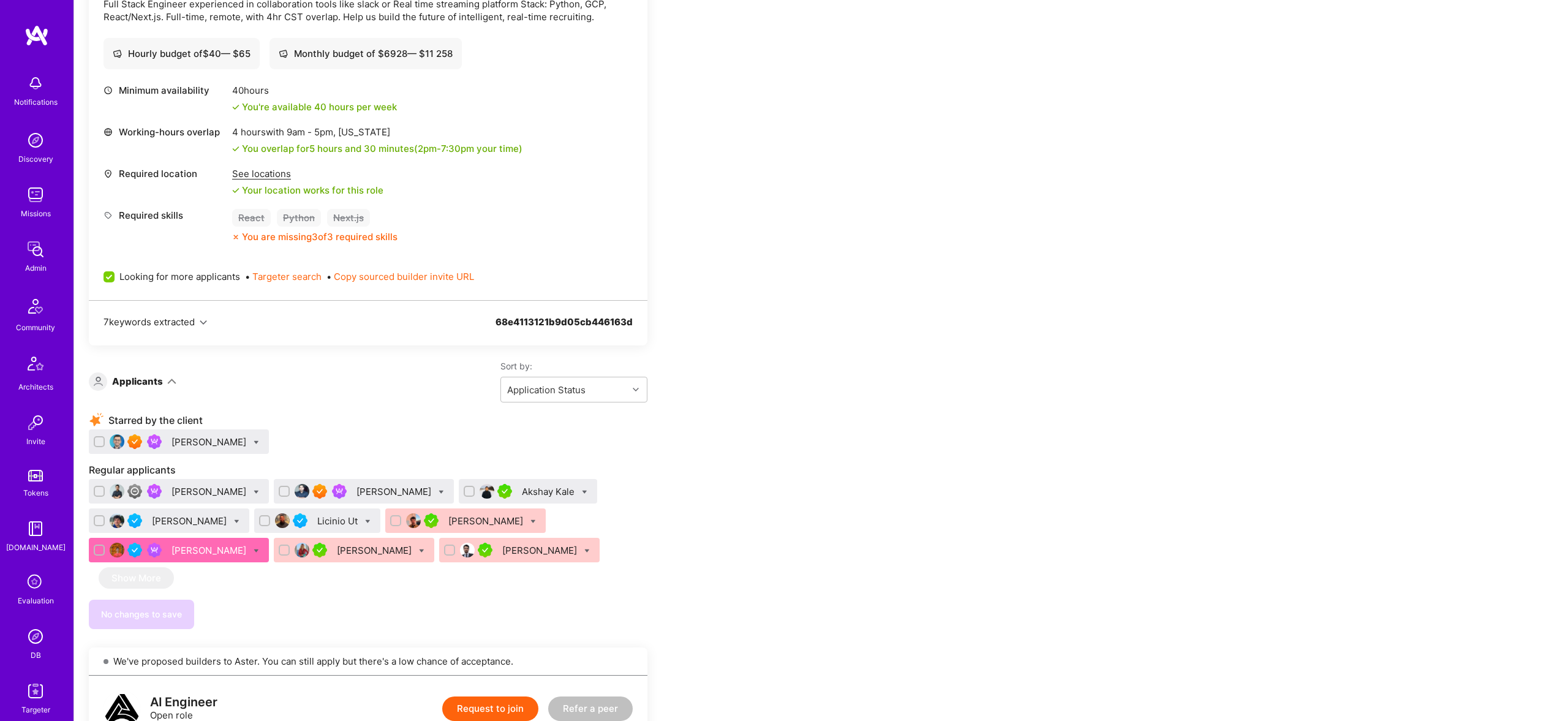
scroll to position [398, 0]
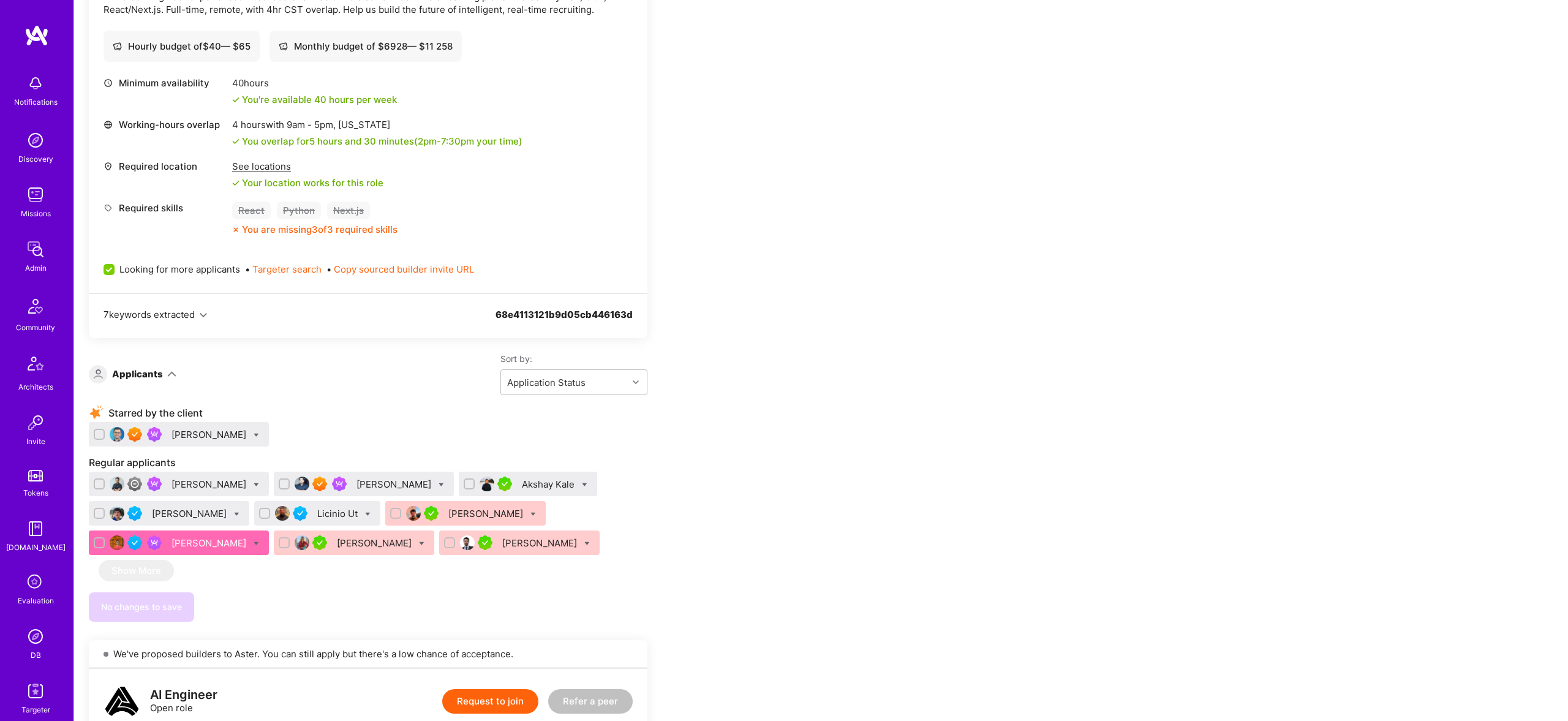
click at [216, 437] on div "[PERSON_NAME]" at bounding box center [210, 434] width 77 height 13
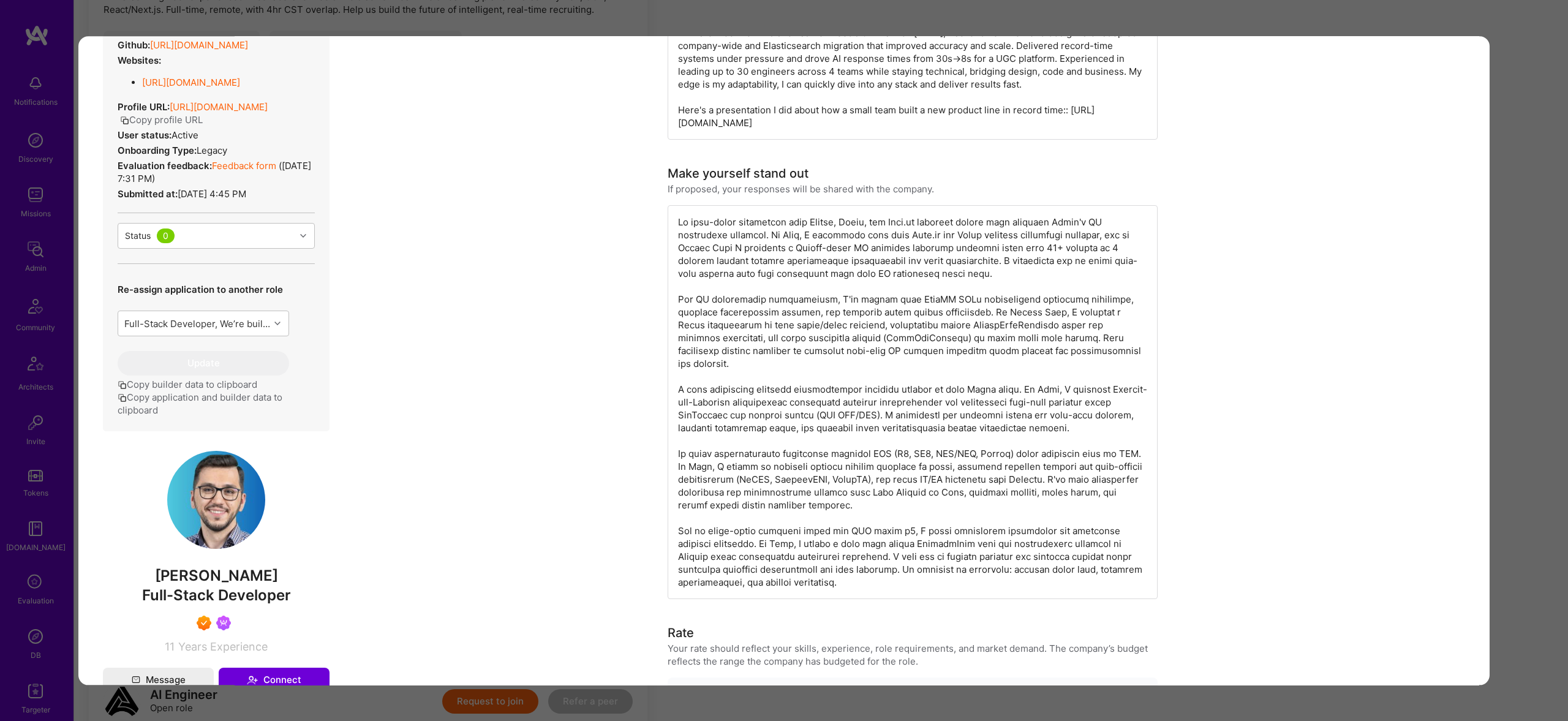
click at [223, 518] on img "modal" at bounding box center [216, 500] width 98 height 98
click at [542, 18] on div "Application 3 of 10 Builder Missing Requirements Required Location See location…" at bounding box center [784, 360] width 1568 height 721
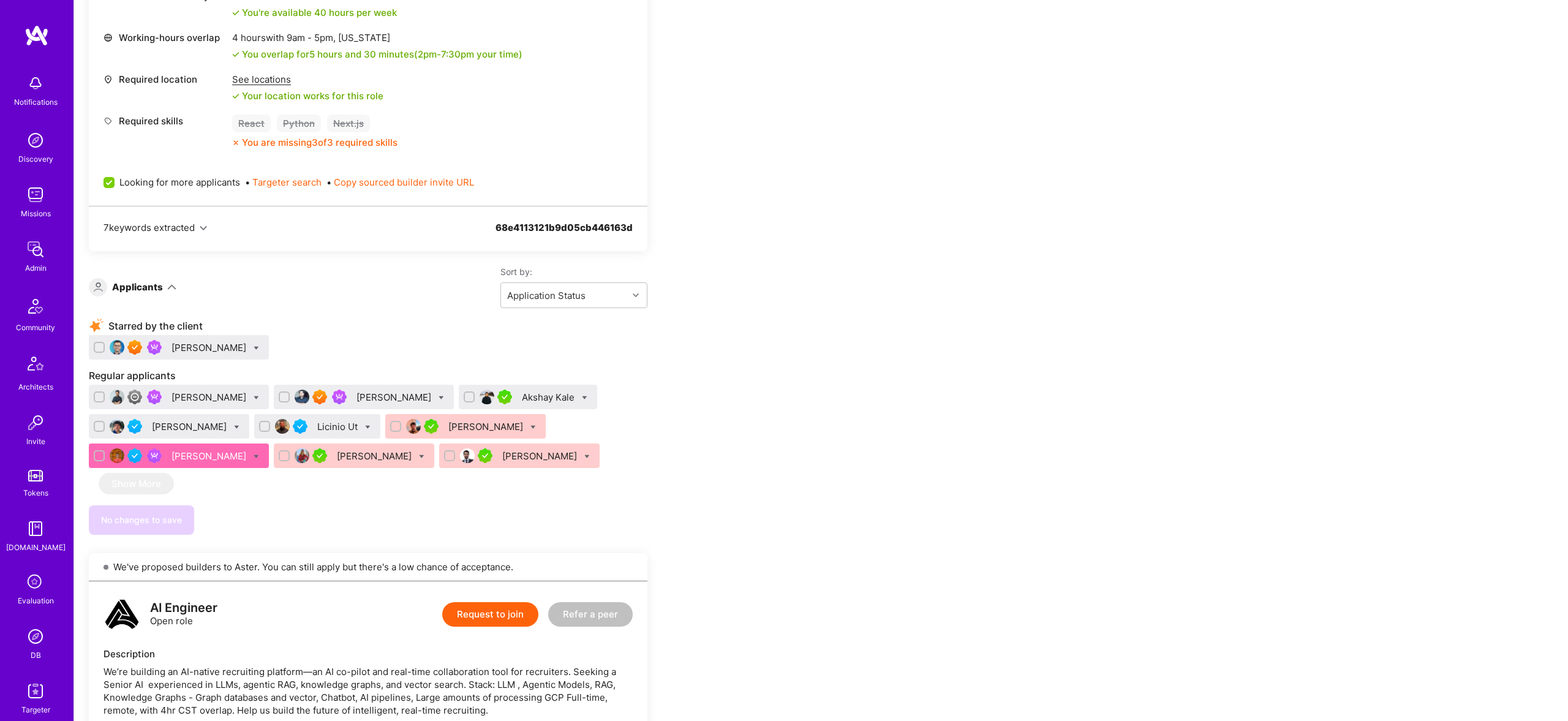
scroll to position [505, 0]
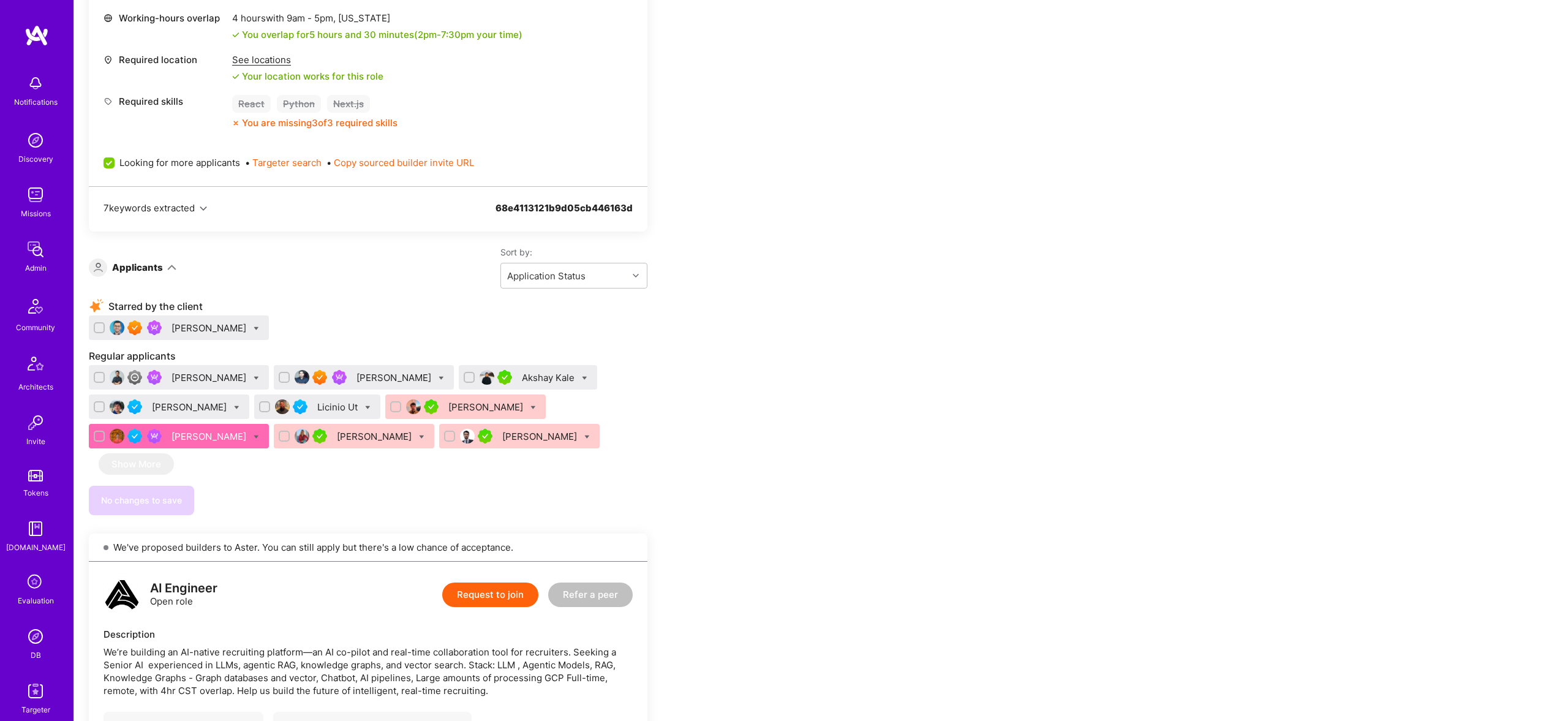
click at [253, 436] on icon at bounding box center [256, 437] width 6 height 6
checkbox input "true"
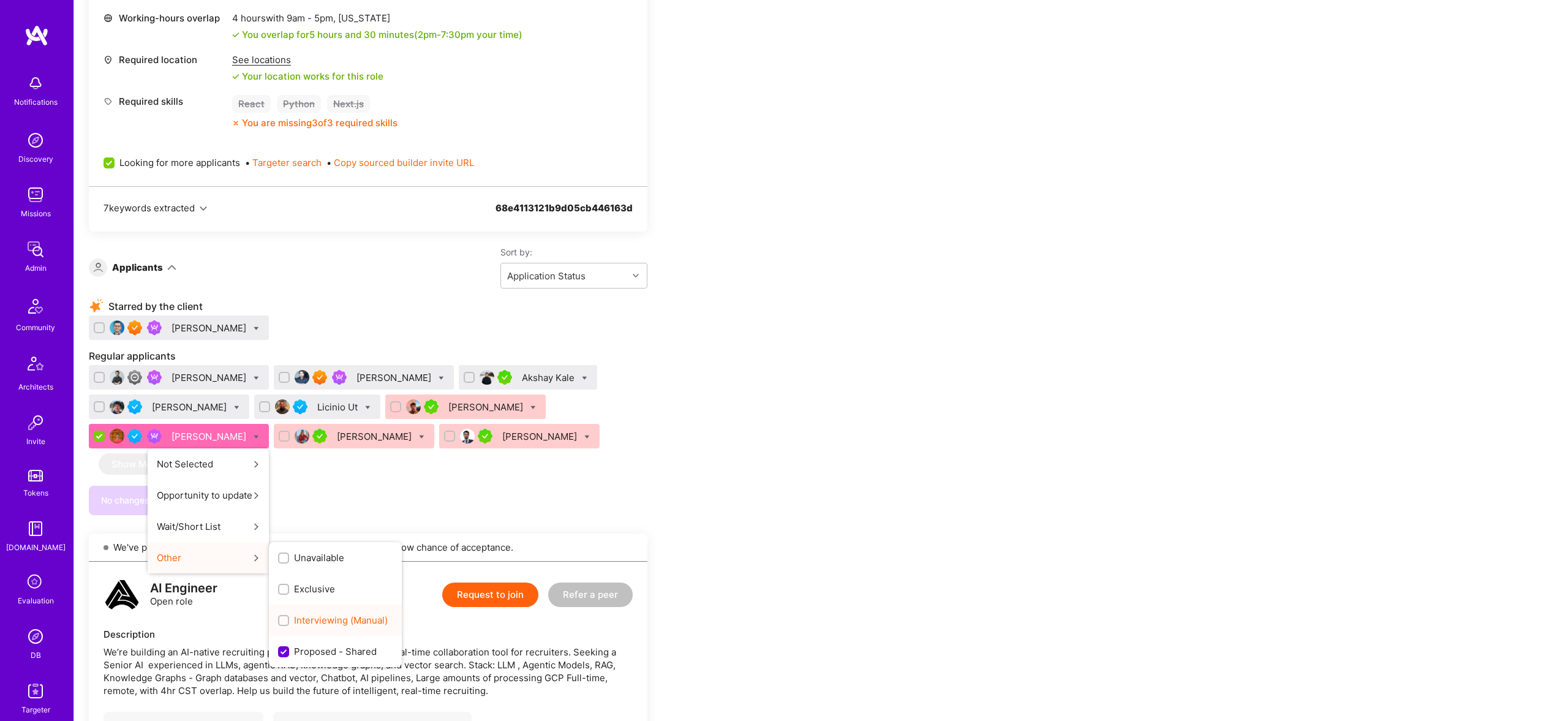
click at [299, 611] on div "Interviewing (Manual)" at bounding box center [335, 620] width 133 height 31
click at [296, 615] on span "Interviewing (Manual)" at bounding box center [340, 620] width 94 height 13
click at [289, 616] on input "Interviewing (Manual)" at bounding box center [284, 620] width 9 height 9
checkbox input "true"
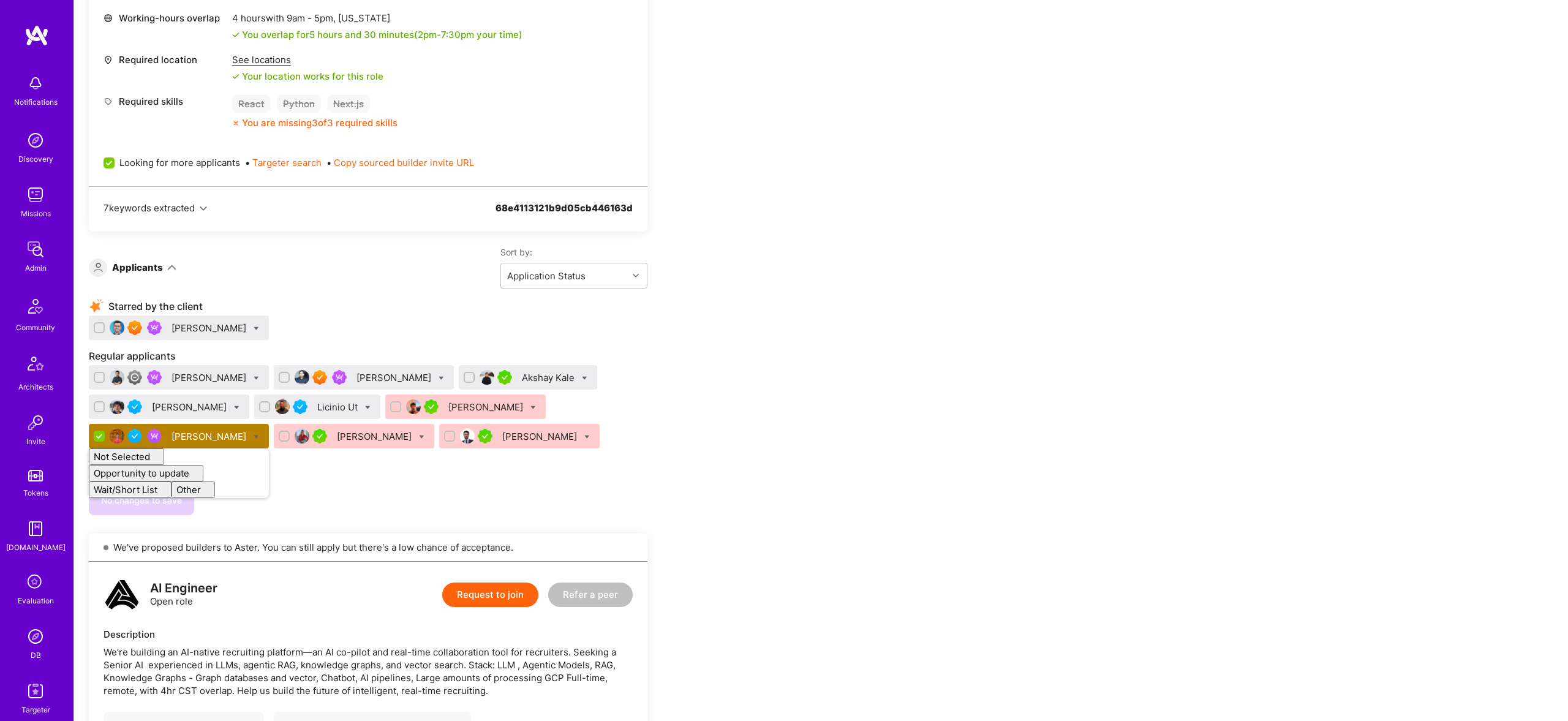
checkbox input "false"
click at [326, 485] on div "Starred by the client Catalin Ramascanu Regular applicants Vijay Rangan Sadan M…" at bounding box center [368, 406] width 559 height 217
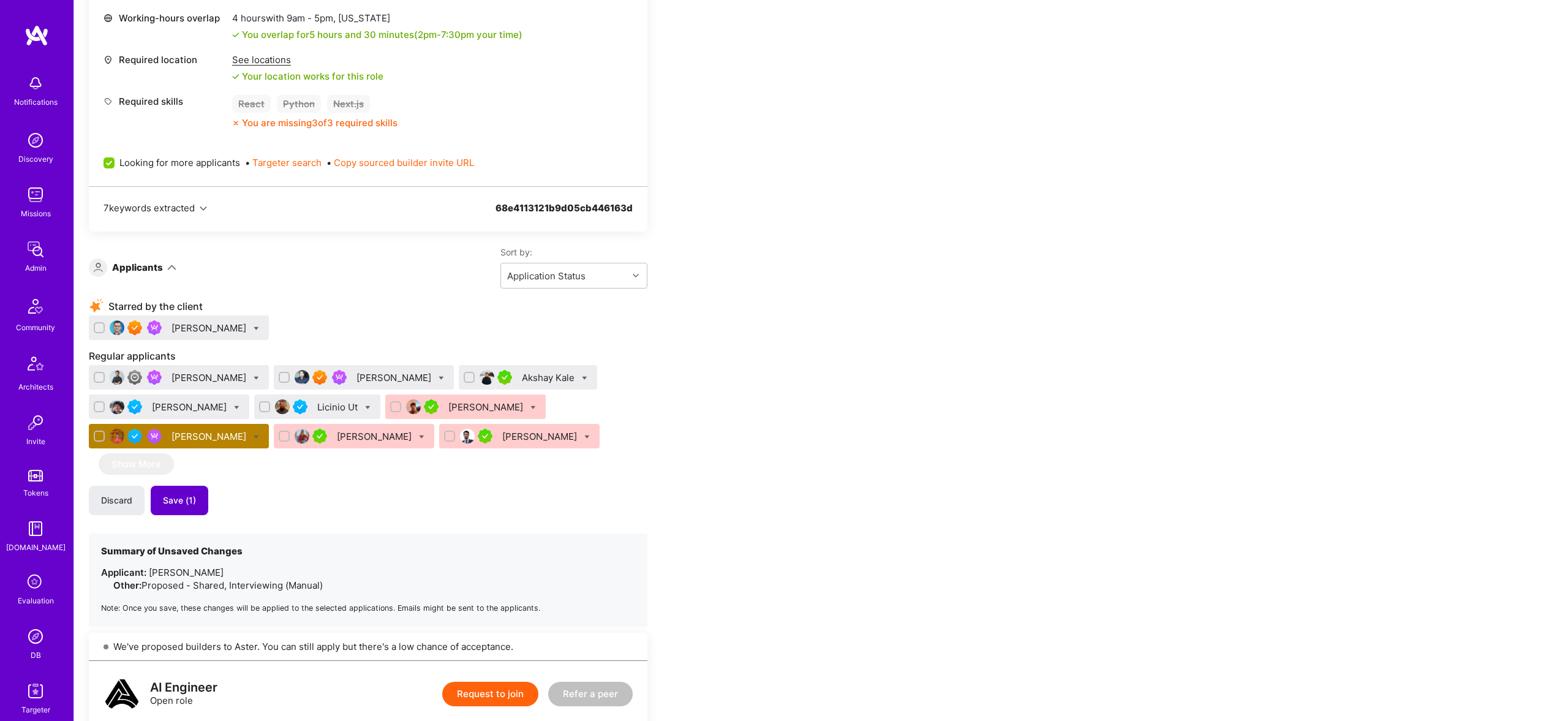
click at [188, 504] on span "Save (1)" at bounding box center [179, 501] width 33 height 13
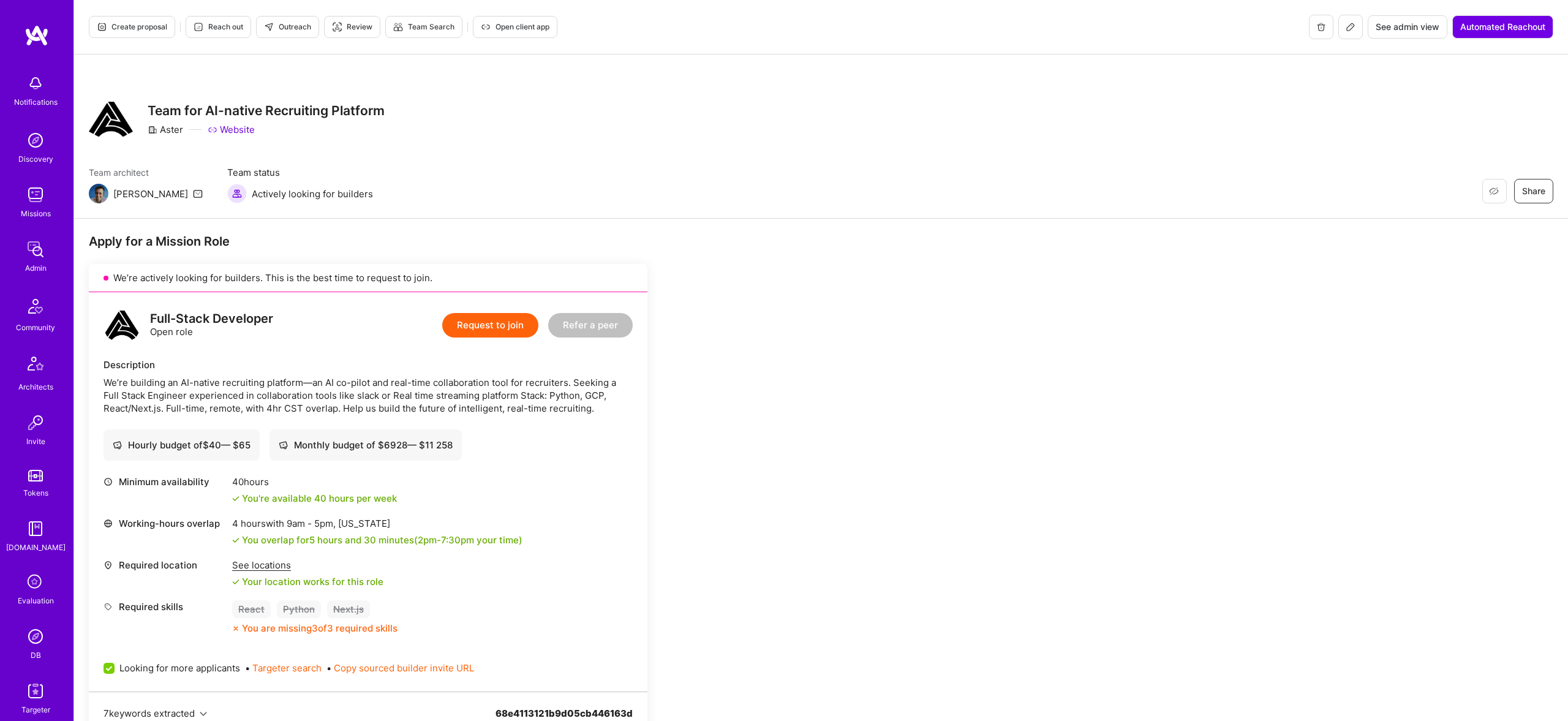
click at [128, 19] on button "Create proposal" at bounding box center [132, 27] width 87 height 22
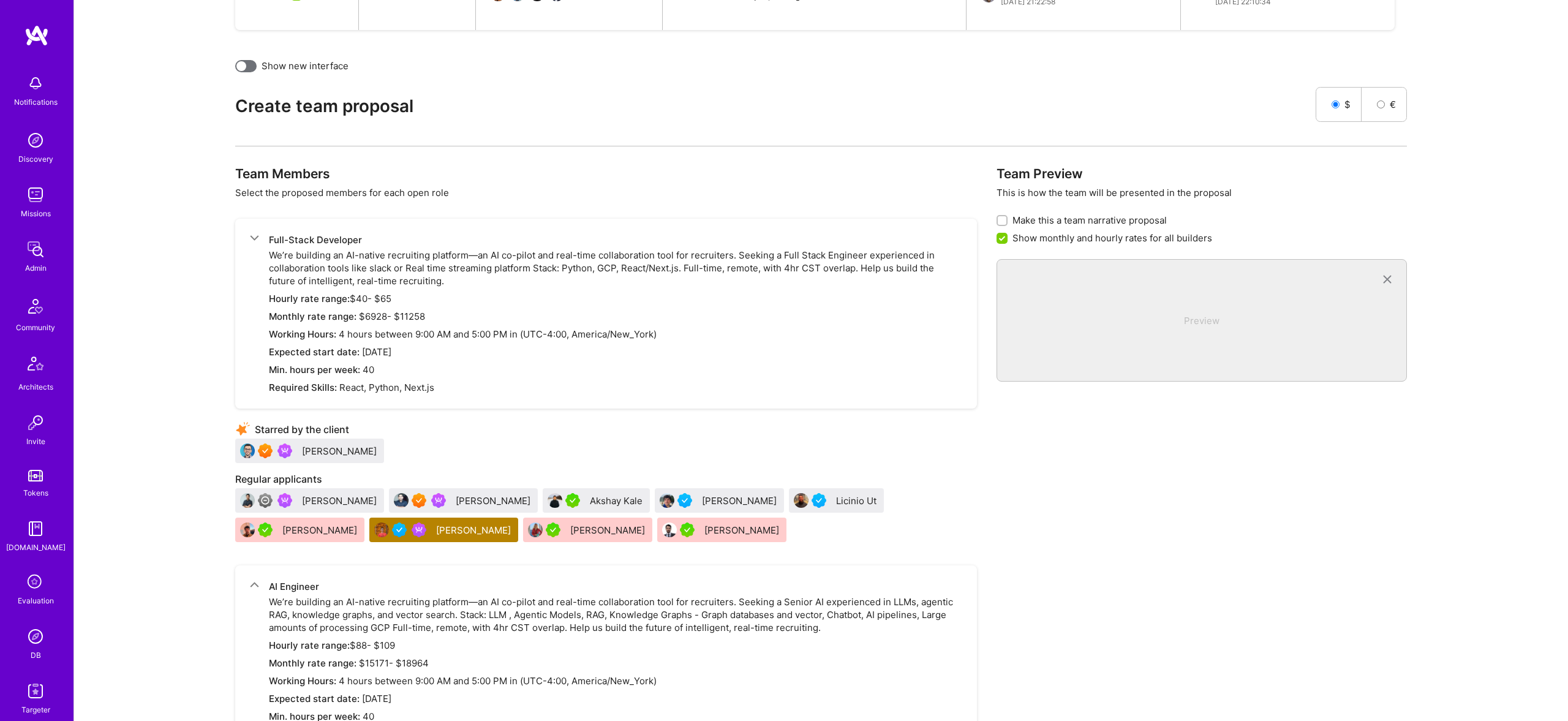
scroll to position [512, 0]
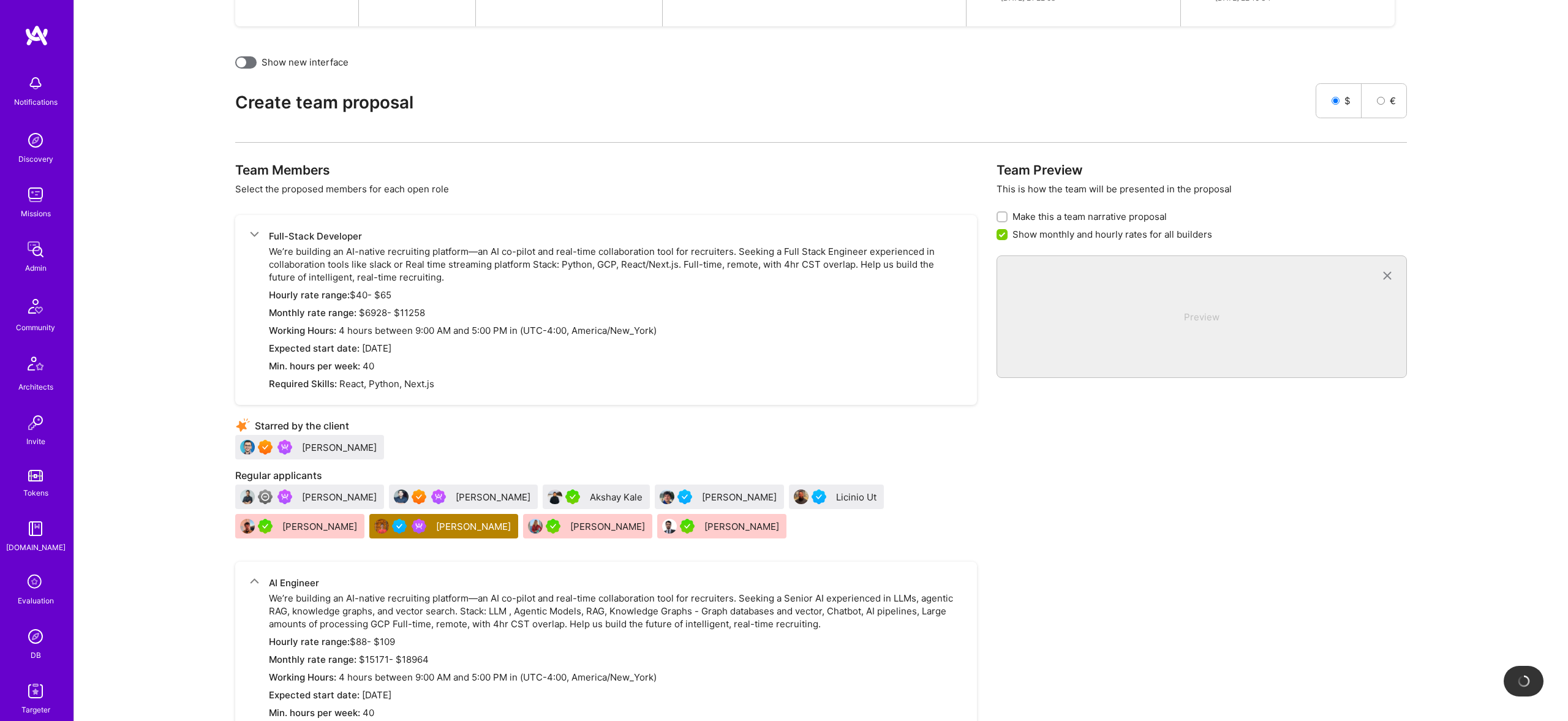
checkbox input "false"
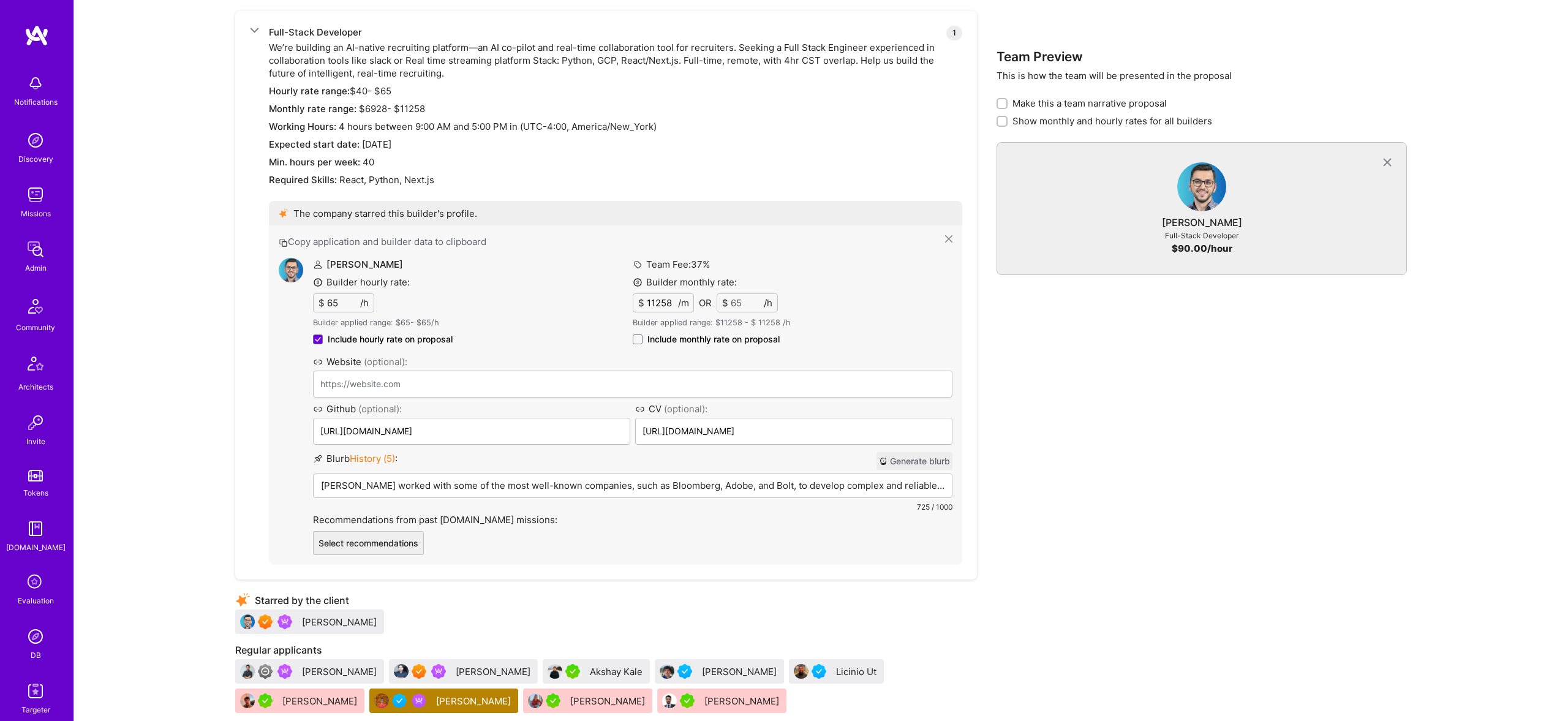
scroll to position [716, 0]
drag, startPoint x: 312, startPoint y: 444, endPoint x: 1032, endPoint y: 2, distance: 844.8
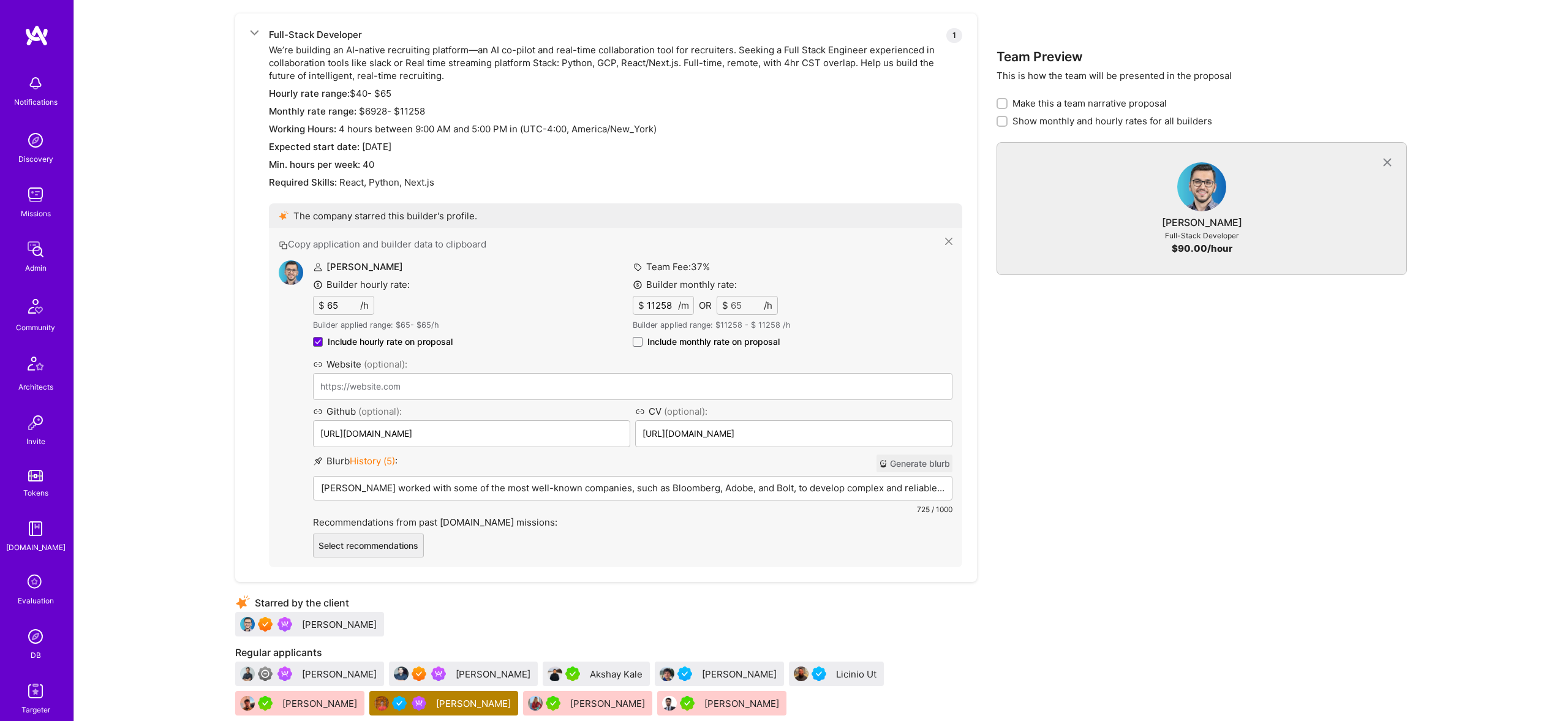
click at [479, 485] on p "Catalin worked with some of the most well-known companies, such as Bloomberg, A…" at bounding box center [633, 487] width 623 height 13
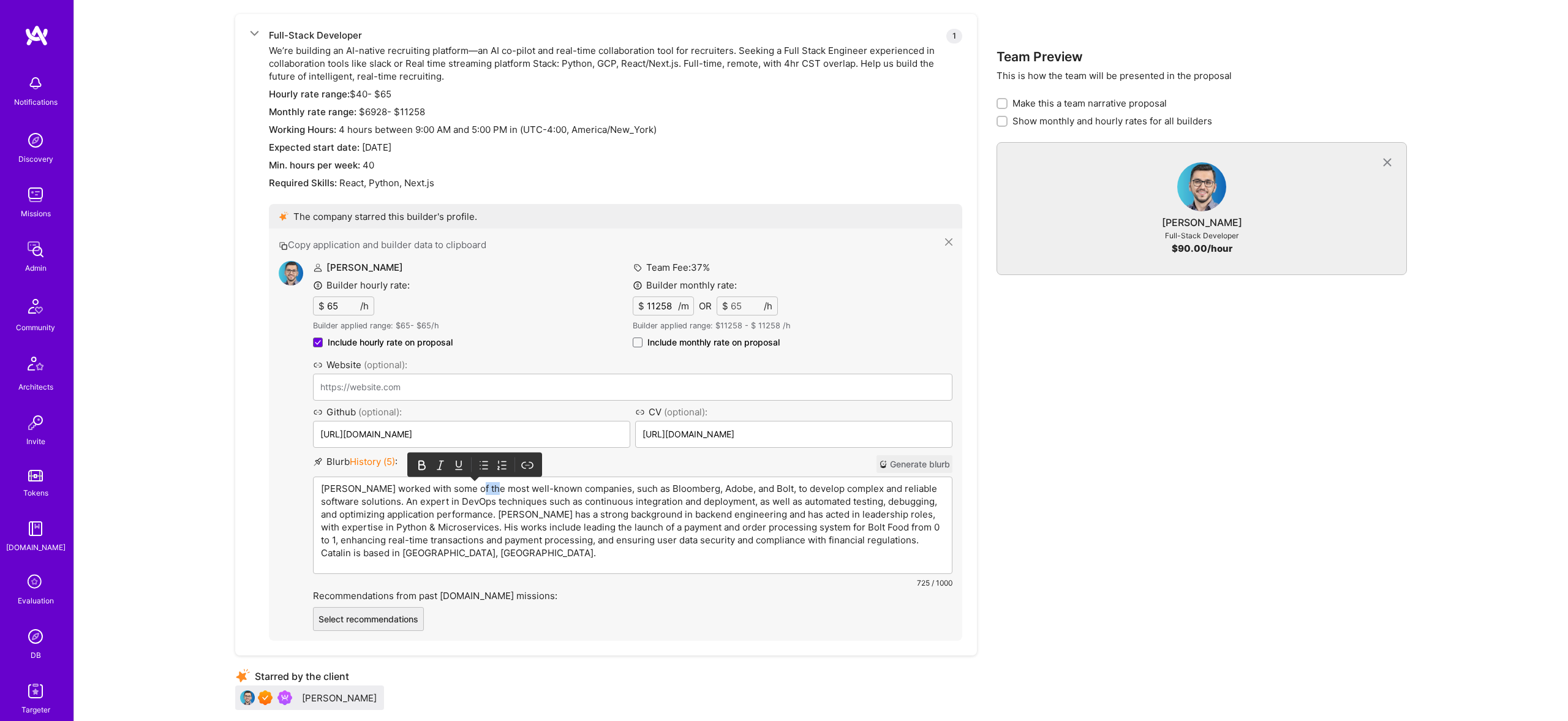
click at [479, 485] on p "Catalin worked with some of the most well-known companies, such as Bloomberg, A…" at bounding box center [633, 520] width 623 height 77
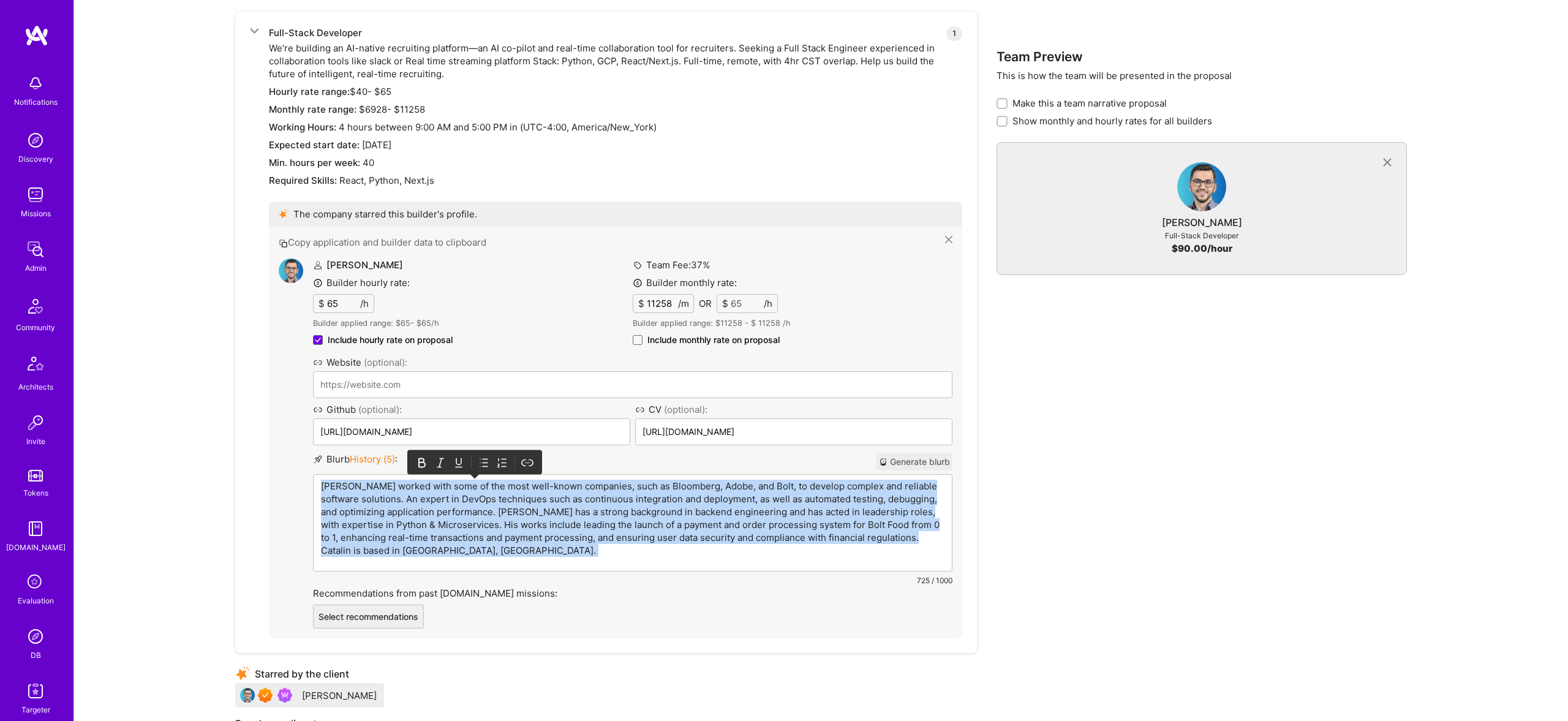
click at [479, 485] on p "Catalin worked with some of the most well-known companies, such as Bloomberg, A…" at bounding box center [633, 518] width 623 height 77
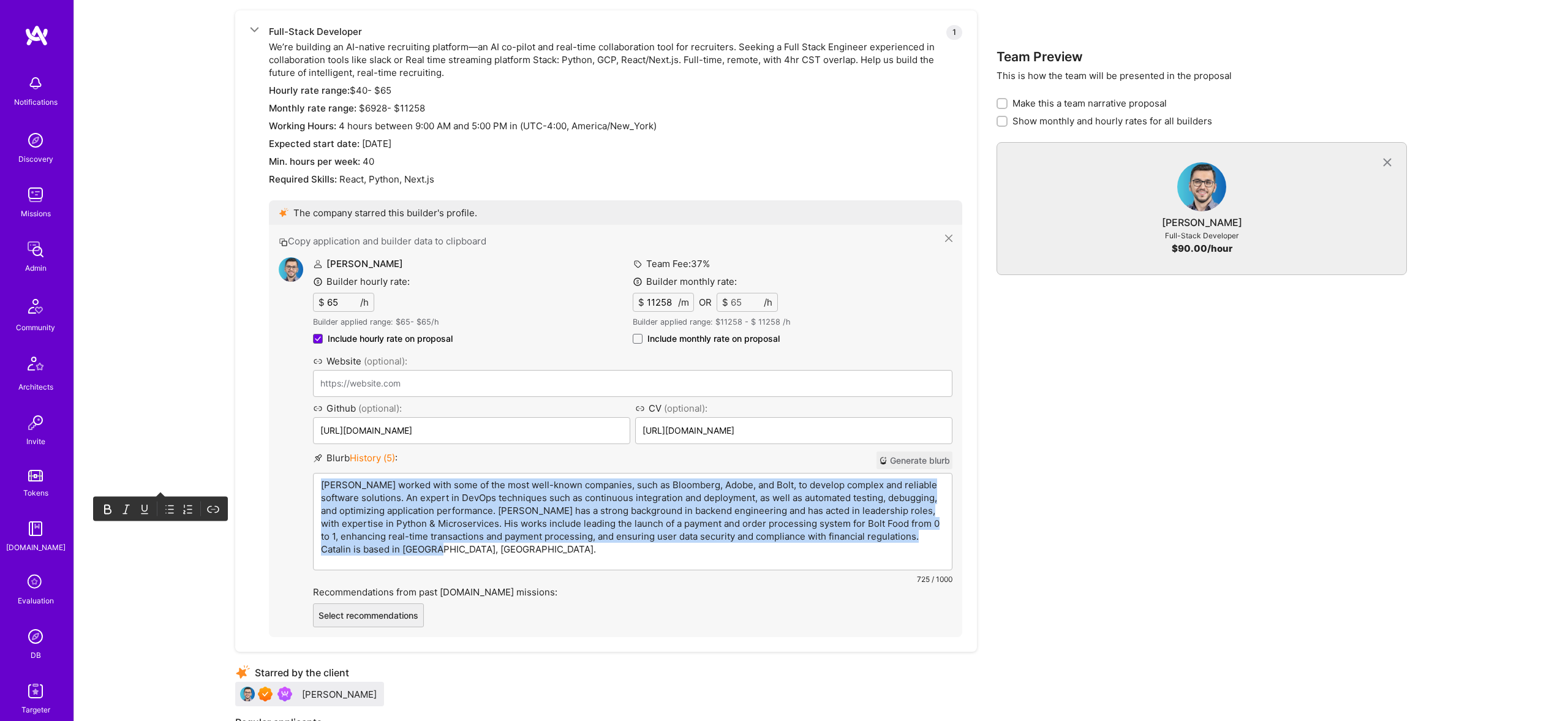
click at [479, 485] on p "Catalin worked with some of the most well-known companies, such as Bloomberg, A…" at bounding box center [633, 517] width 623 height 77
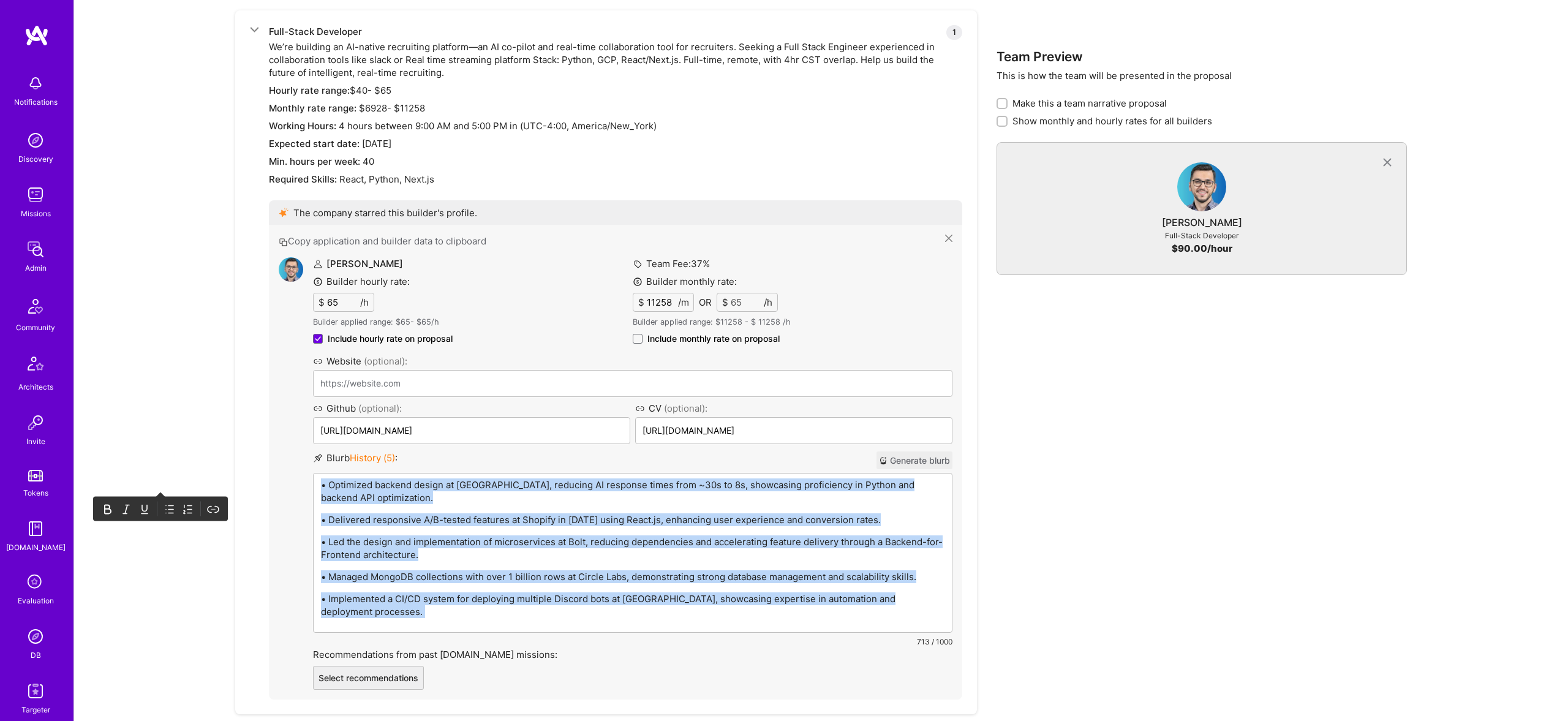
click at [175, 508] on icon at bounding box center [170, 509] width 13 height 13
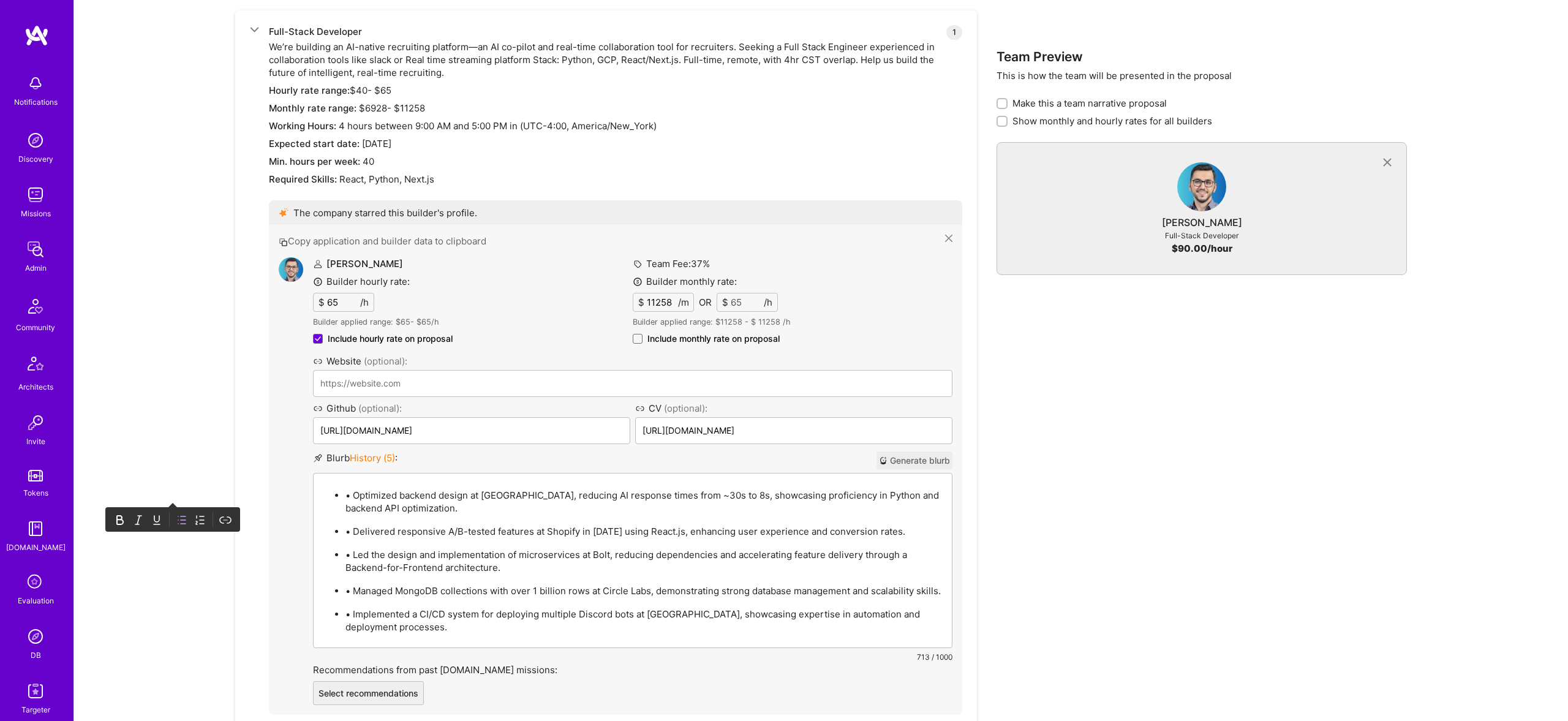
click at [354, 496] on p "• Optimized backend design at Circle Labs, reducing AI response times from ~30s…" at bounding box center [645, 501] width 599 height 26
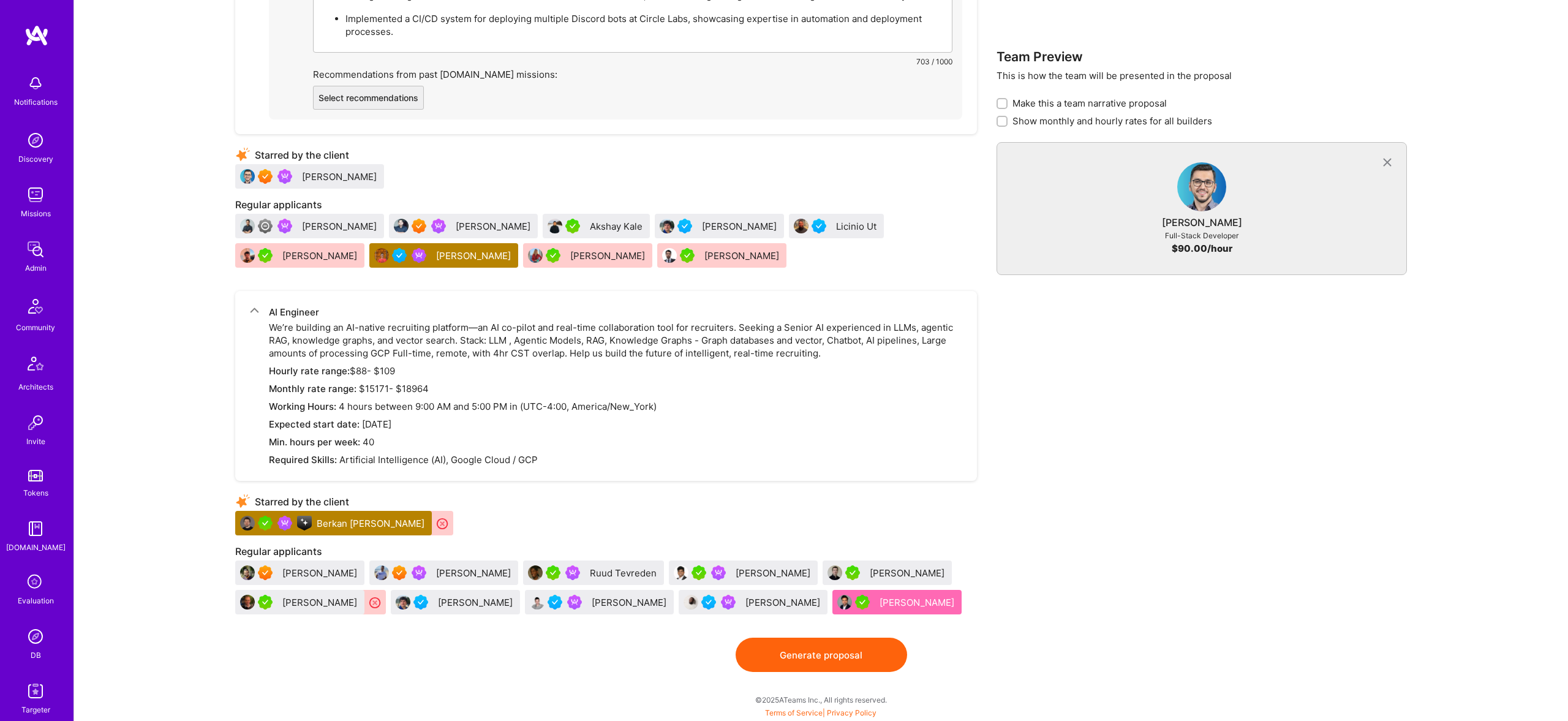
scroll to position [1190, 0]
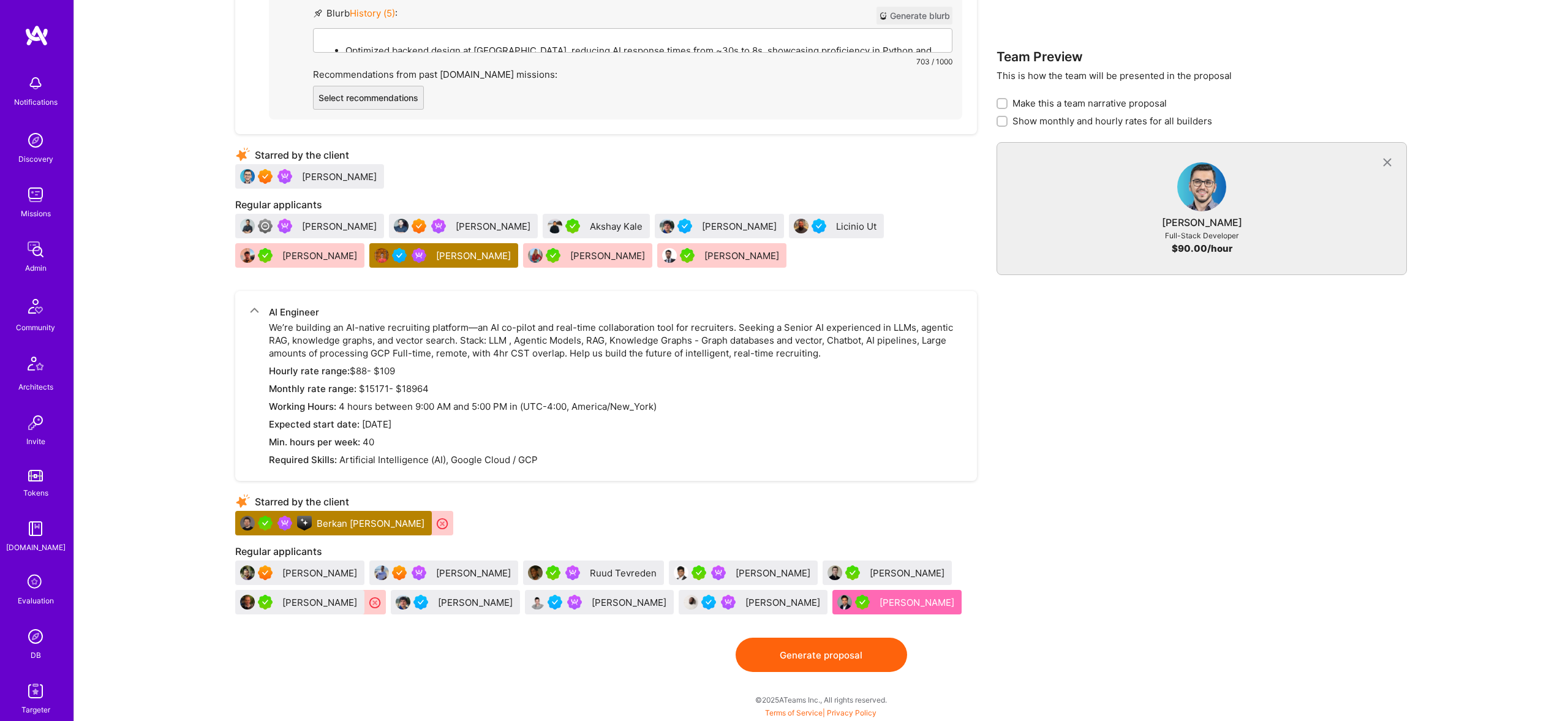
click at [828, 656] on button "Generate proposal" at bounding box center [821, 655] width 172 height 35
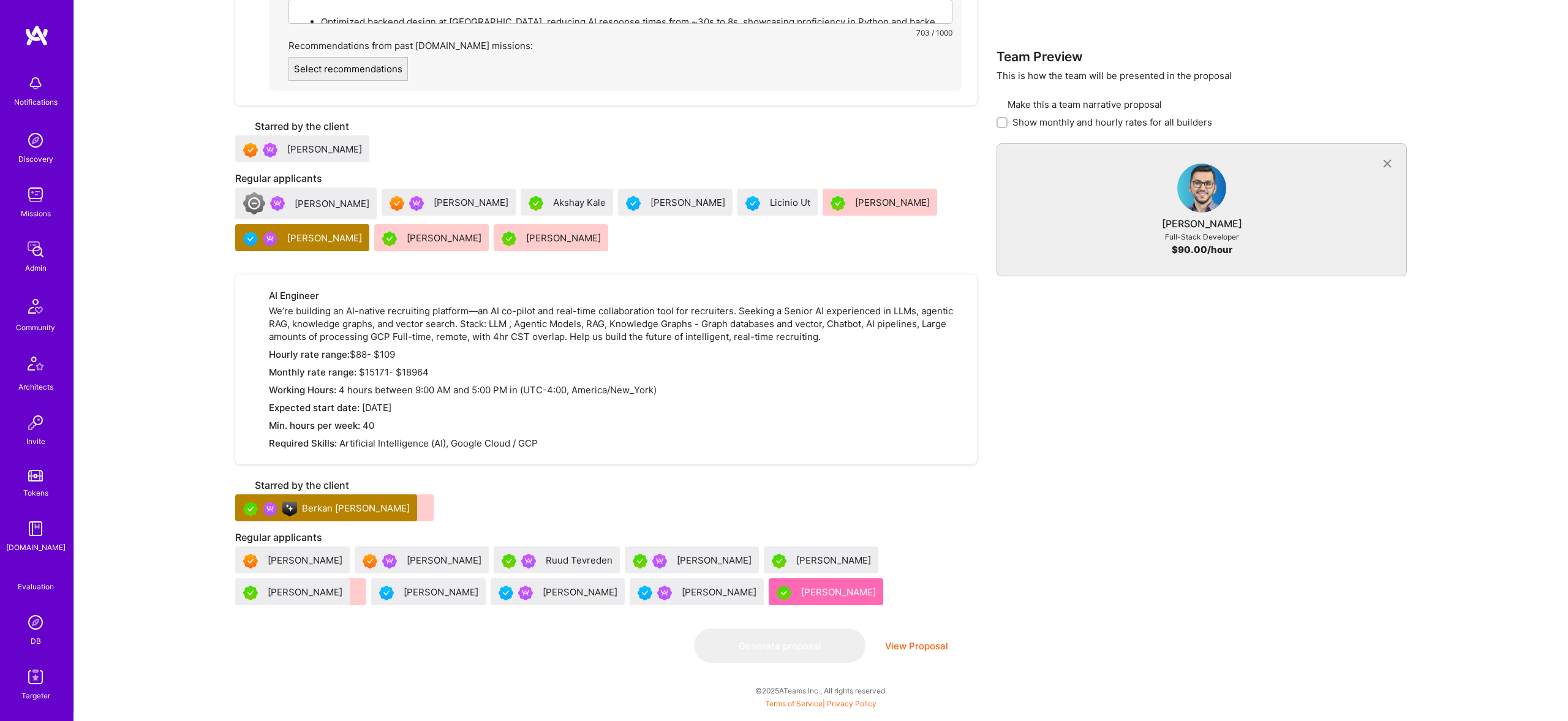
scroll to position [0, 0]
